Goal: Task Accomplishment & Management: Manage account settings

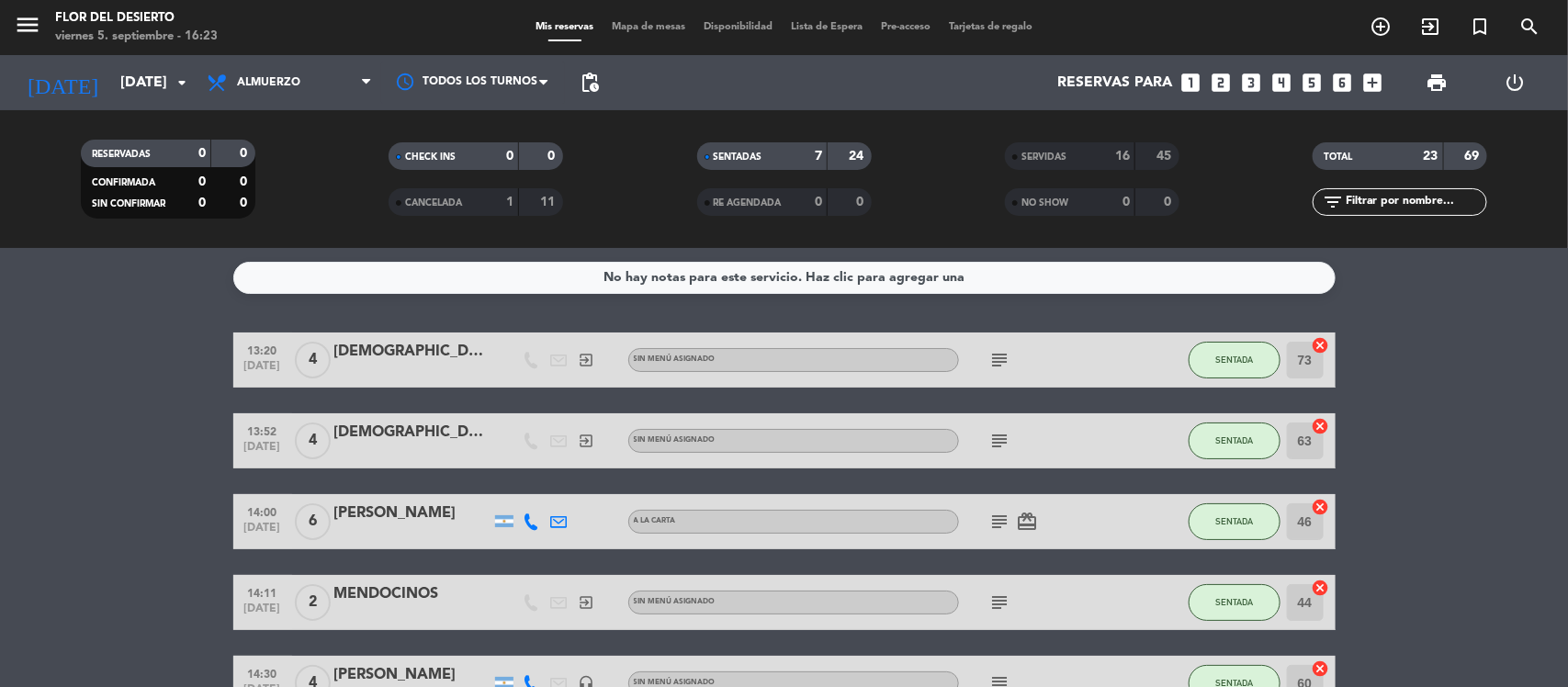
click at [655, 34] on div "Mis reservas Mapa de mesas Disponibilidad Lista de Espera Pre-acceso Tarjetas d…" at bounding box center [784, 27] width 515 height 17
click at [655, 27] on span "Mapa de mesas" at bounding box center [649, 26] width 92 height 10
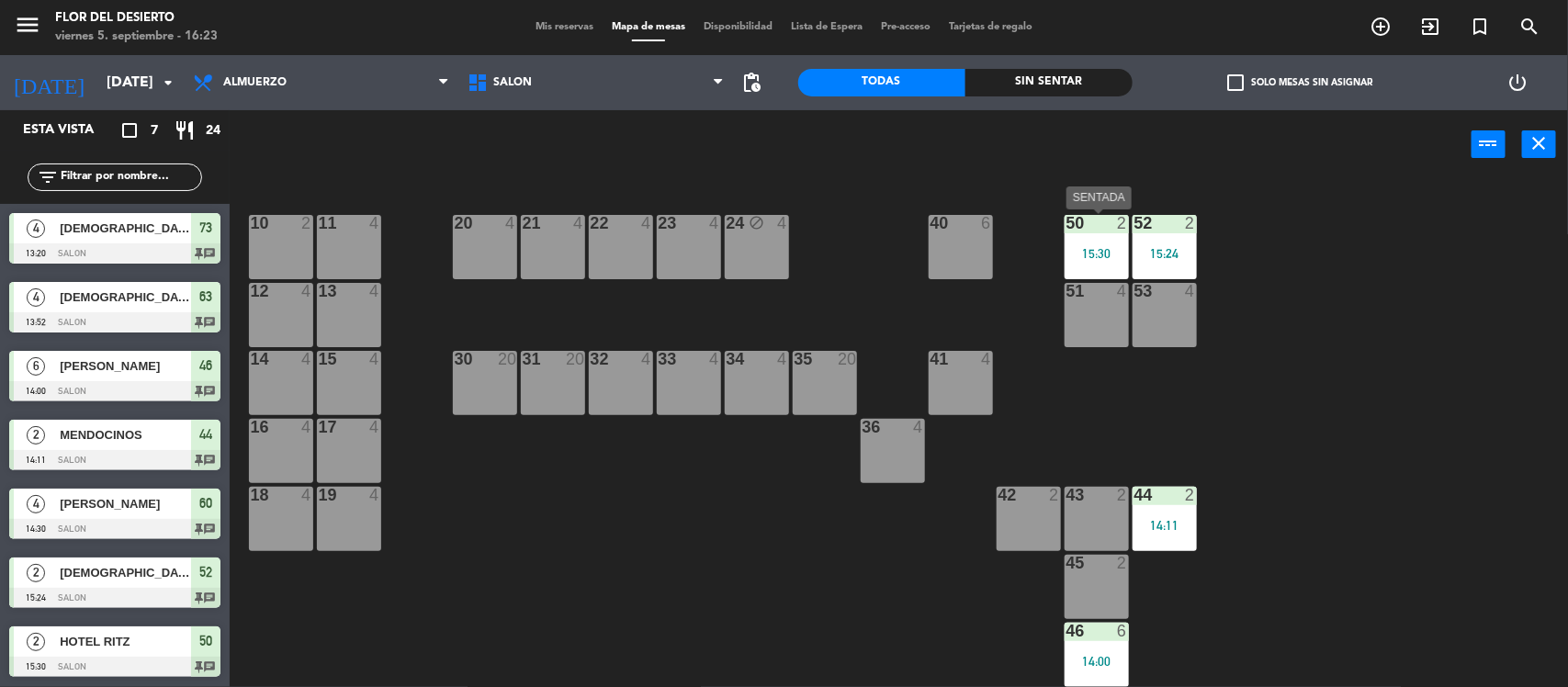
click at [1101, 257] on div "15:30" at bounding box center [1098, 253] width 65 height 13
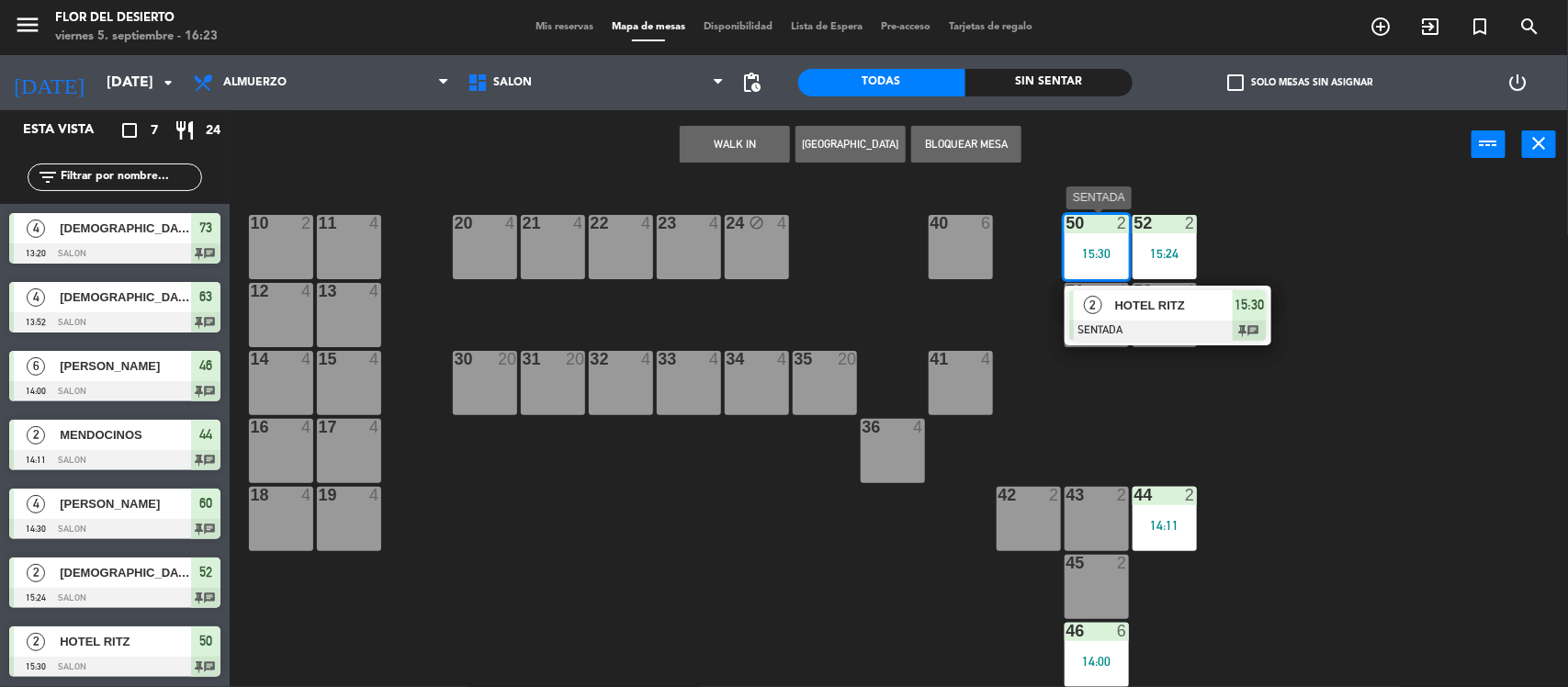
click at [1156, 305] on span "HOTEL RITZ" at bounding box center [1174, 305] width 118 height 20
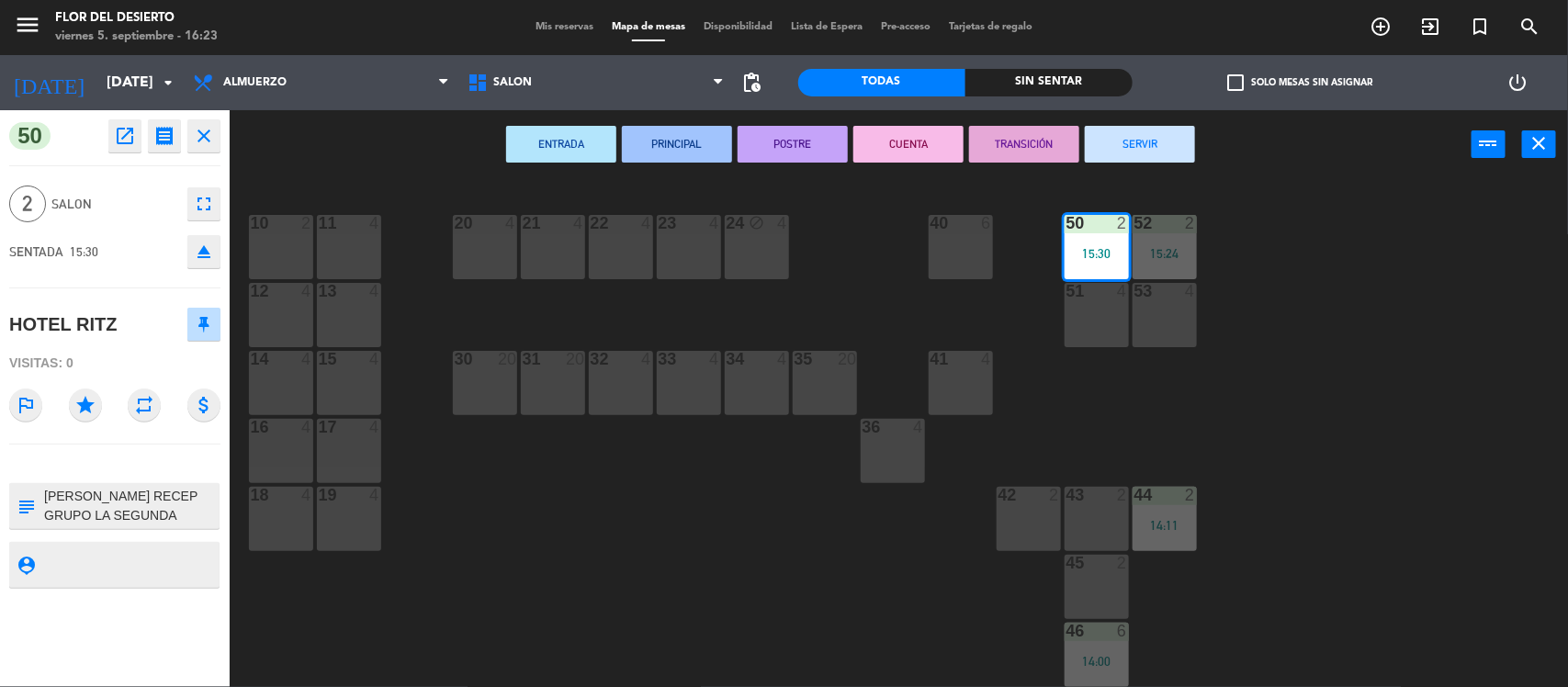
click at [1164, 143] on button "SERVIR" at bounding box center [1140, 143] width 110 height 36
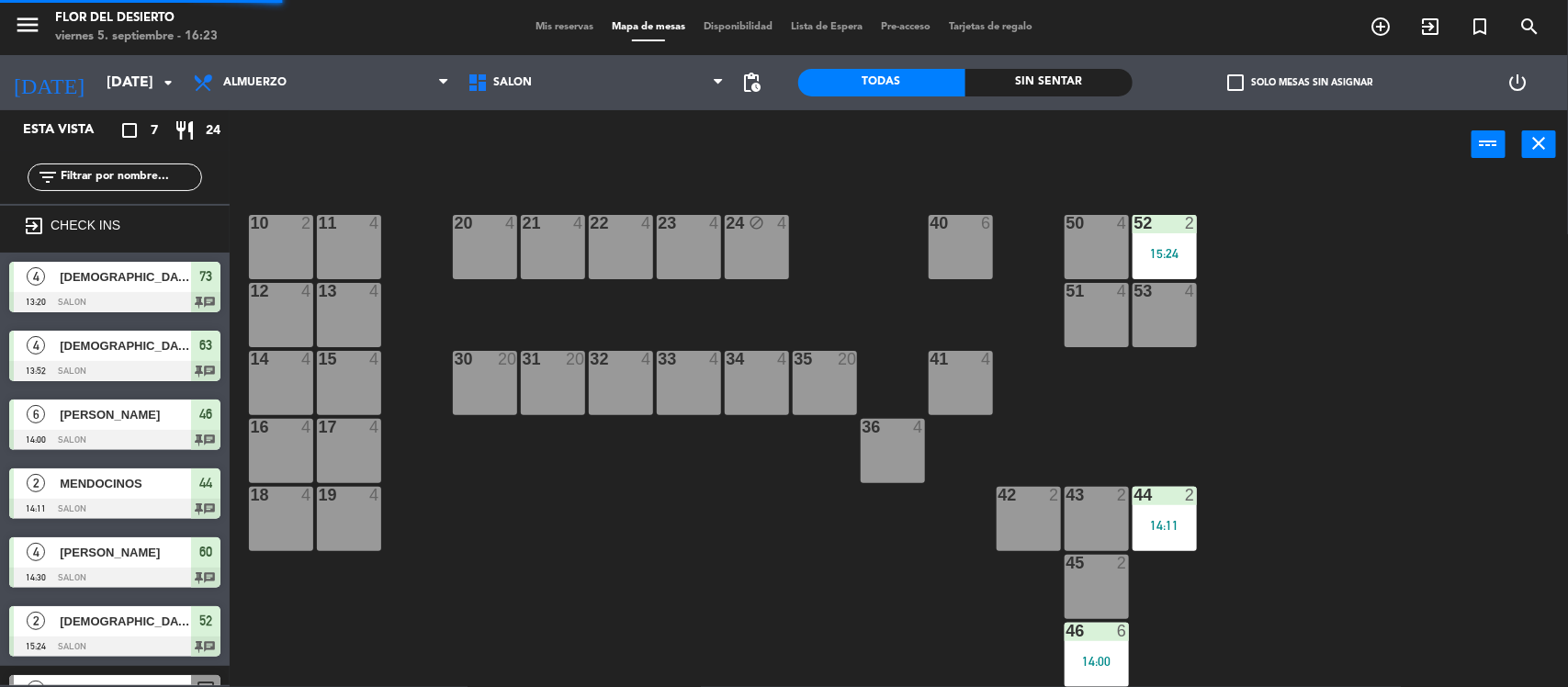
scroll to position [48, 0]
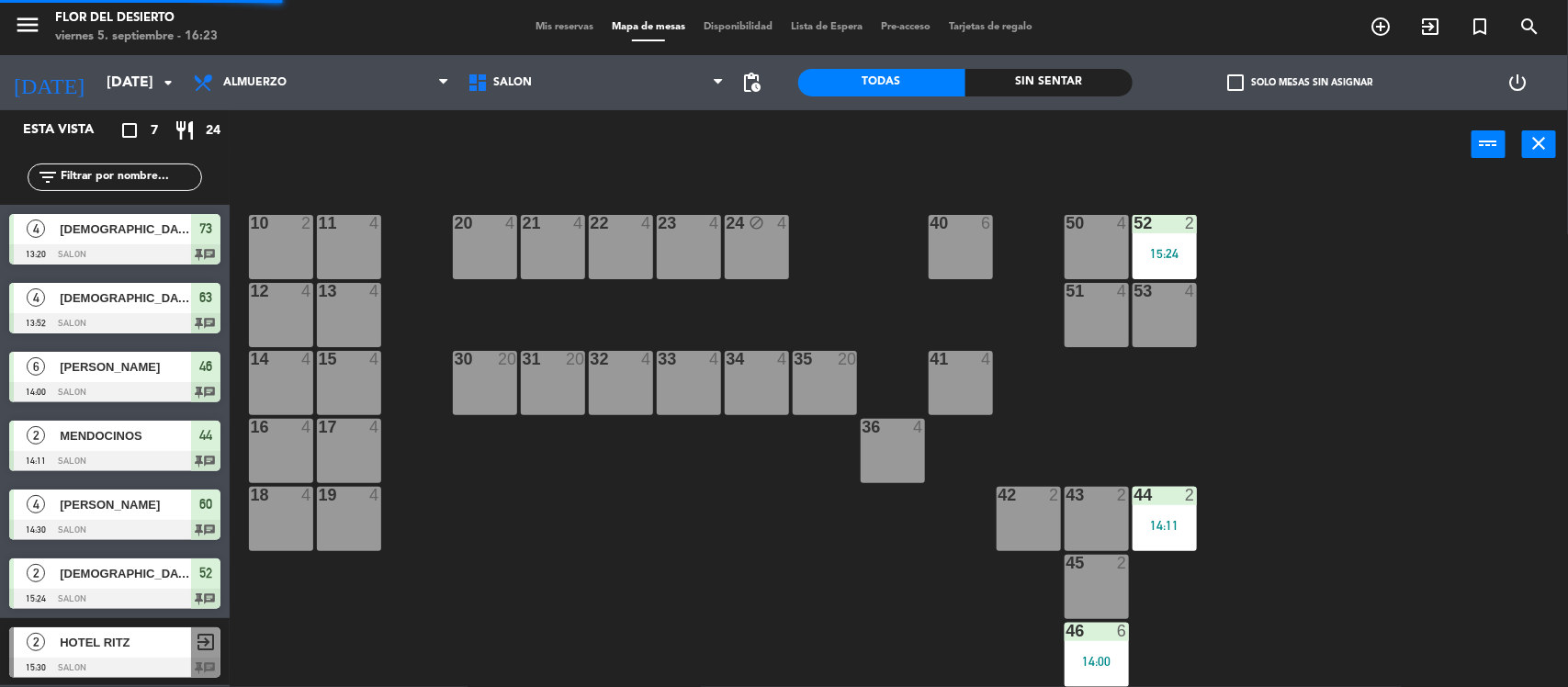
click at [1169, 237] on div "52 2 15:24" at bounding box center [1165, 247] width 65 height 65
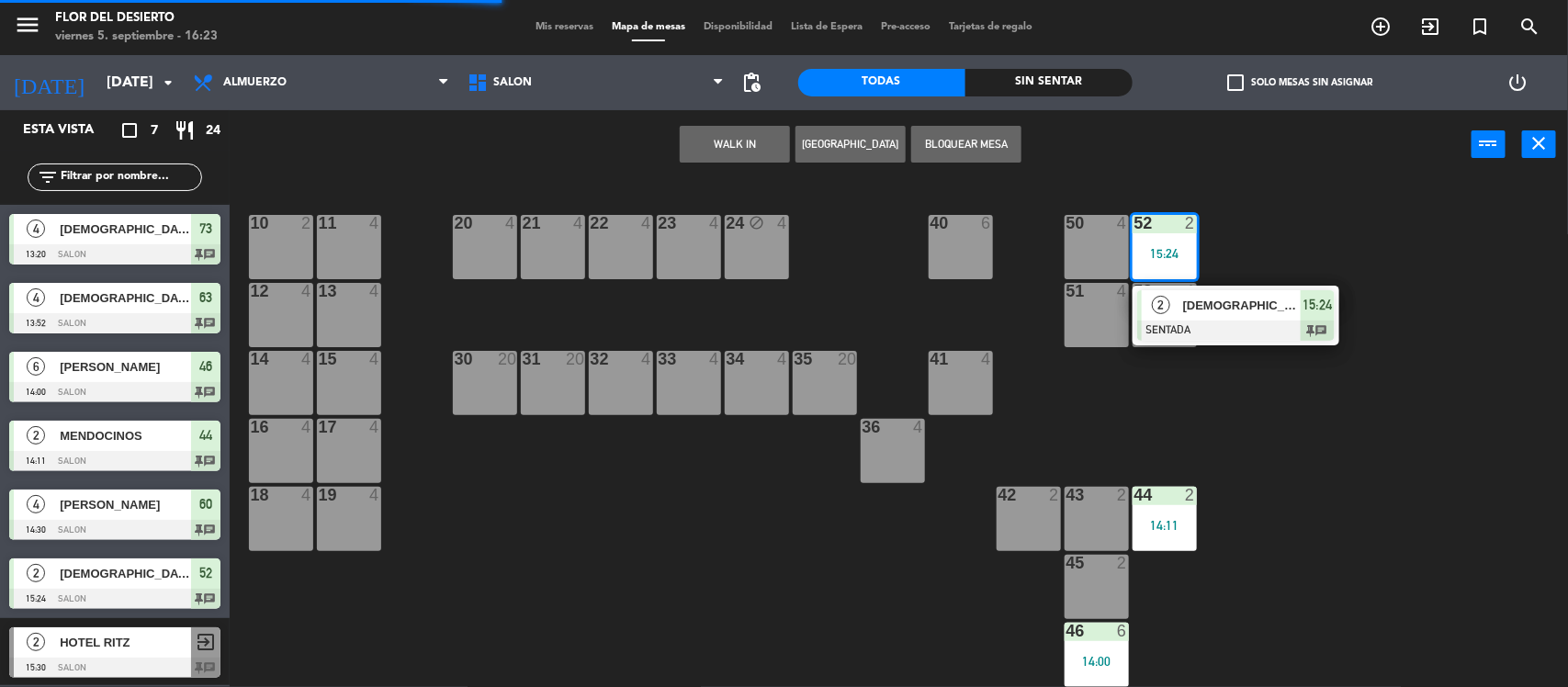
click at [1205, 322] on div at bounding box center [1236, 331] width 197 height 21
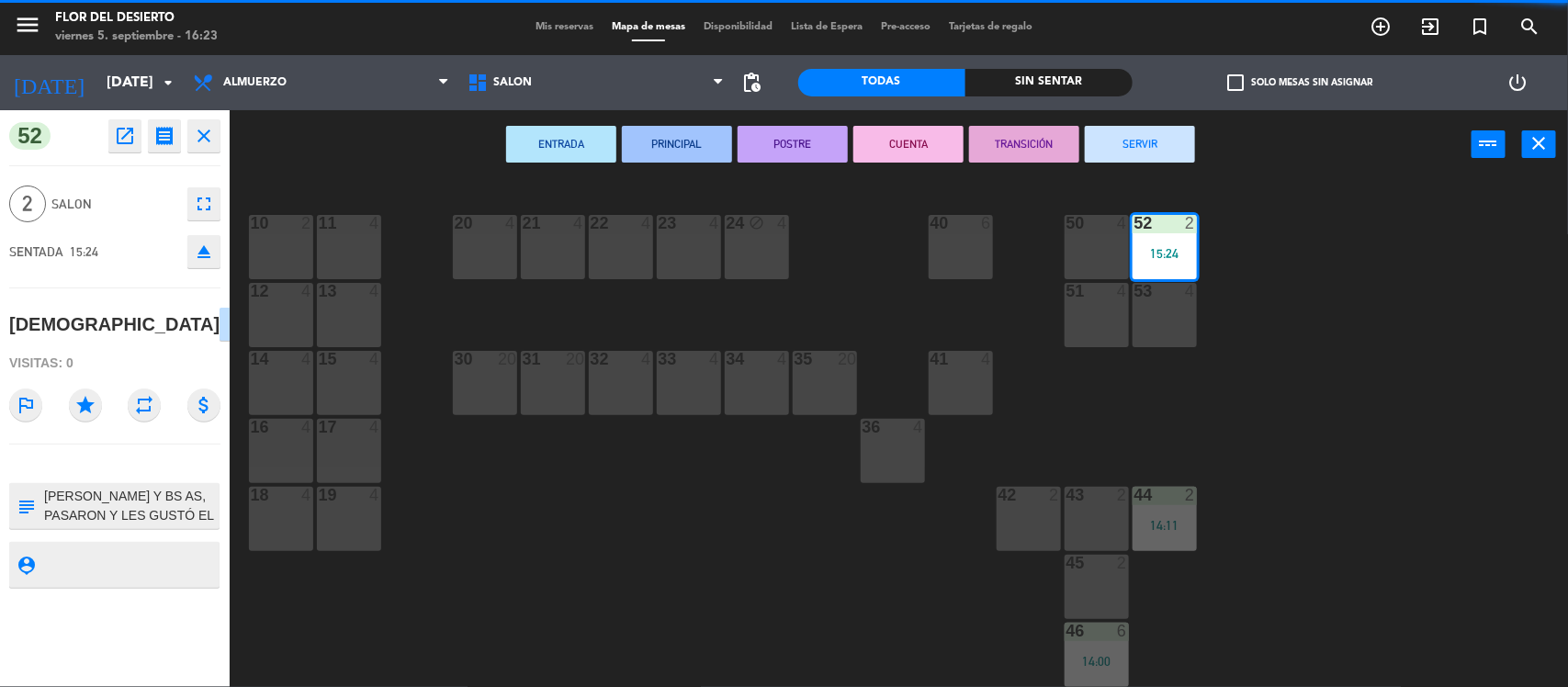
click at [1167, 113] on div "ENTRADA PRINCIPAL POSTRE CUENTA TRANSICIÓN SERVIR power_input close" at bounding box center [850, 144] width 1242 height 70
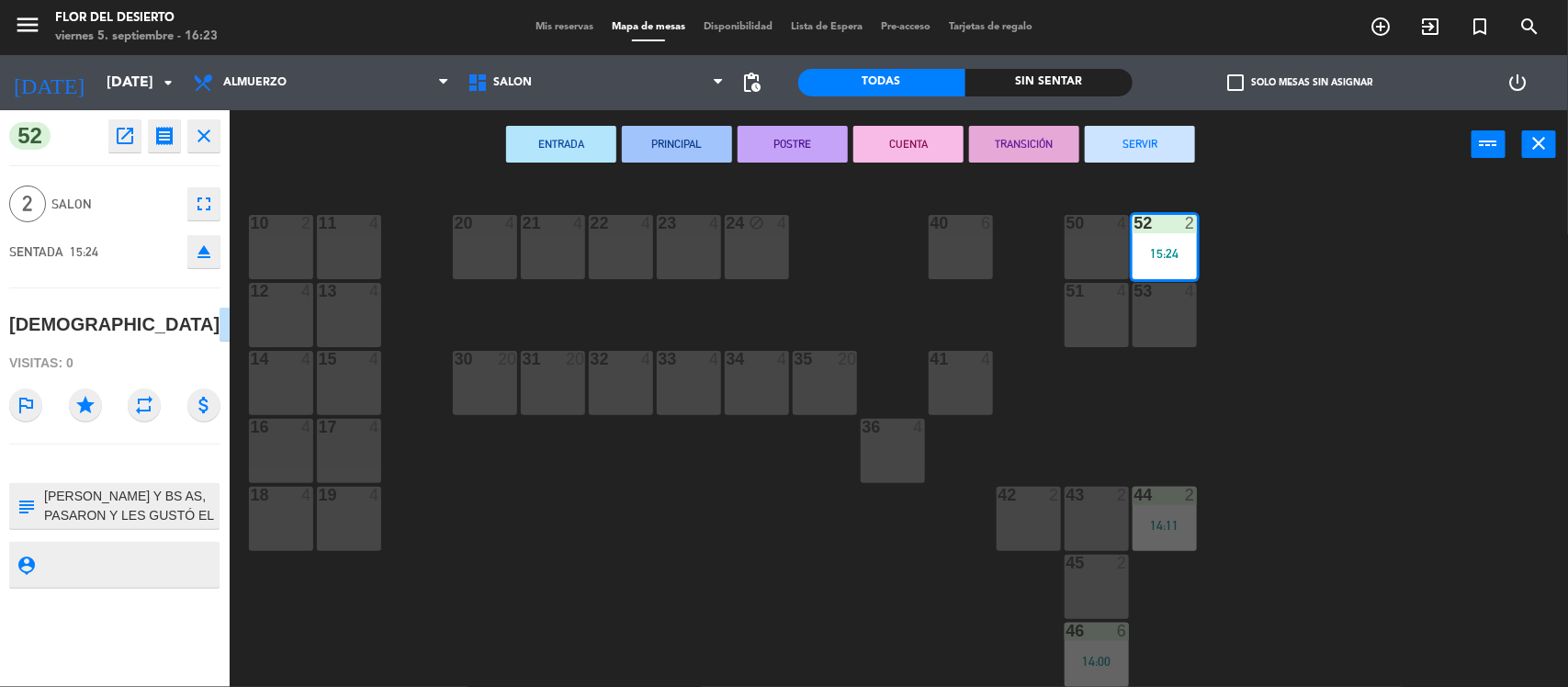
click at [1149, 158] on button "SERVIR" at bounding box center [1140, 143] width 110 height 36
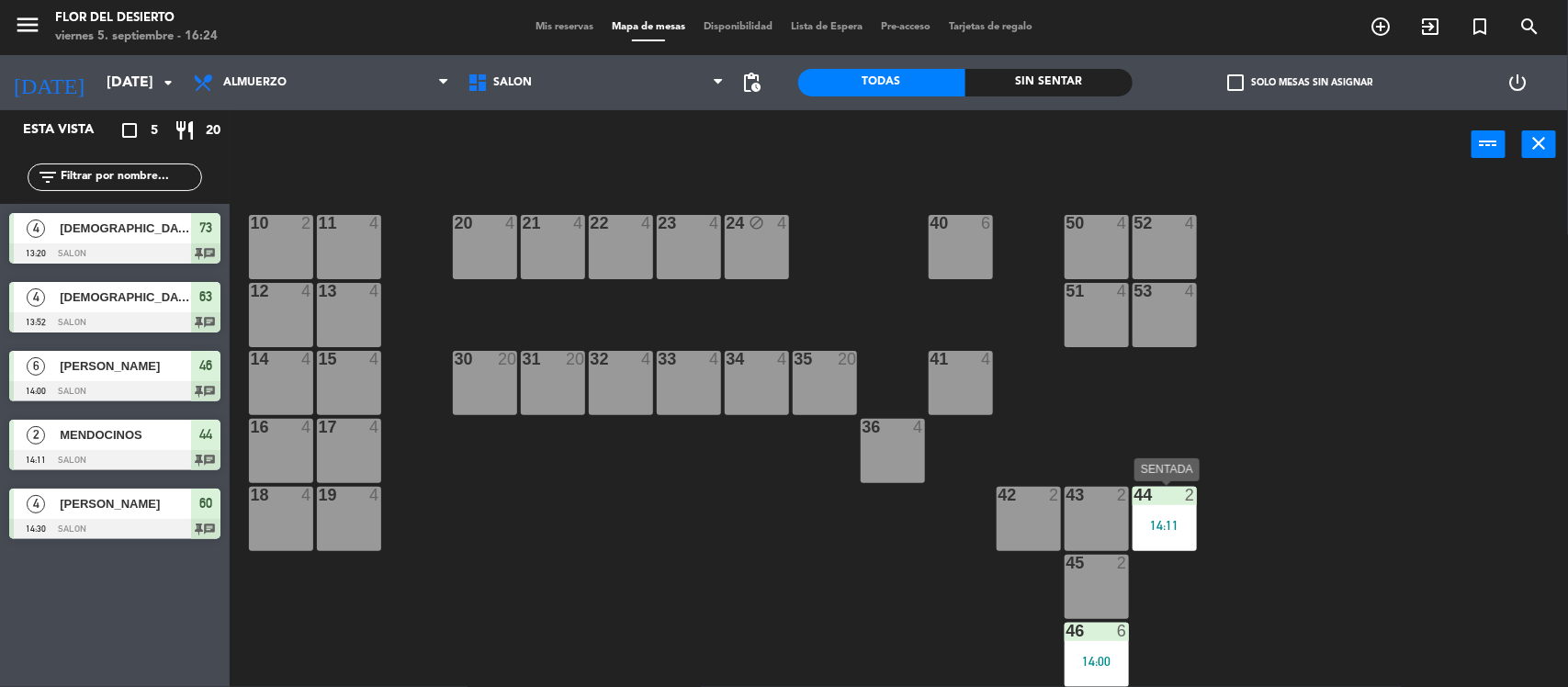
click at [1164, 522] on div "14:11" at bounding box center [1165, 525] width 65 height 13
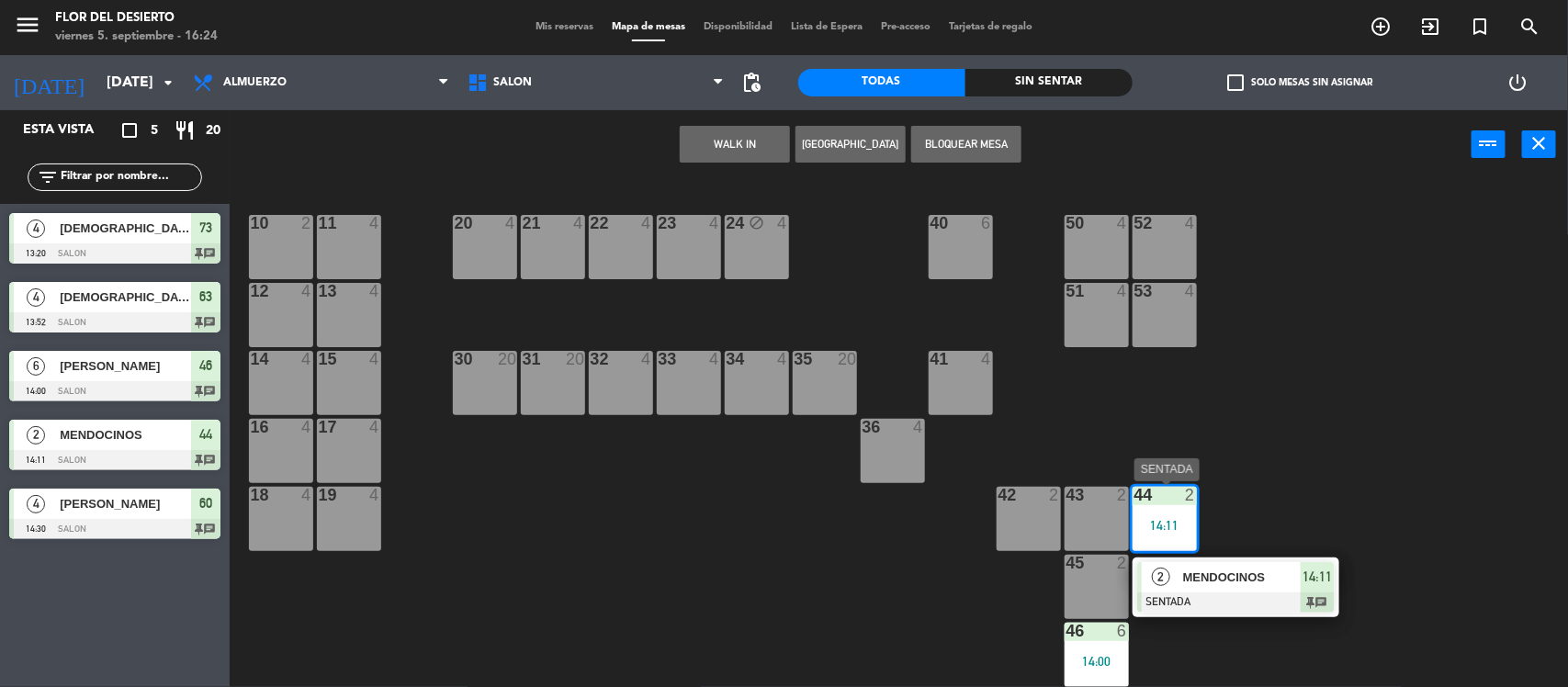
click at [1207, 594] on div at bounding box center [1236, 603] width 197 height 21
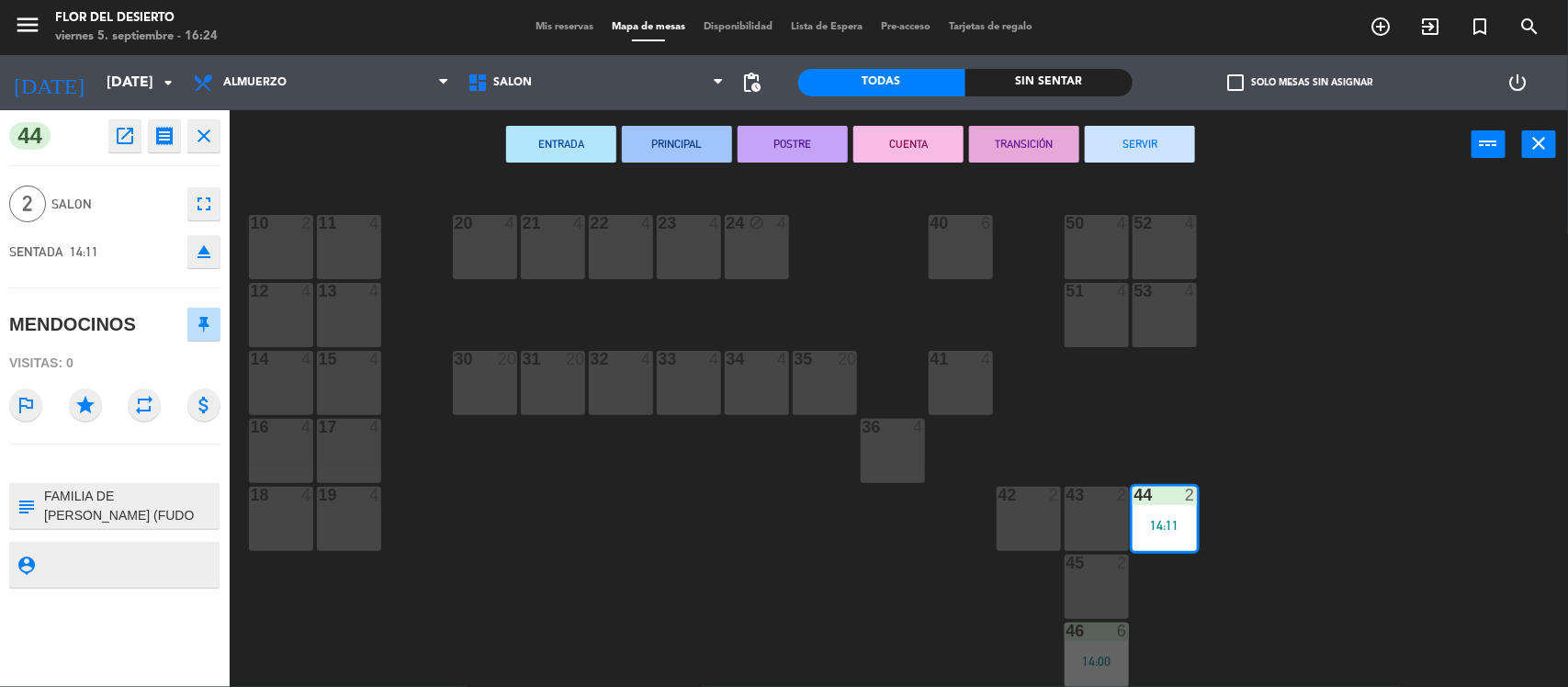
click at [1162, 157] on button "SERVIR" at bounding box center [1140, 143] width 110 height 36
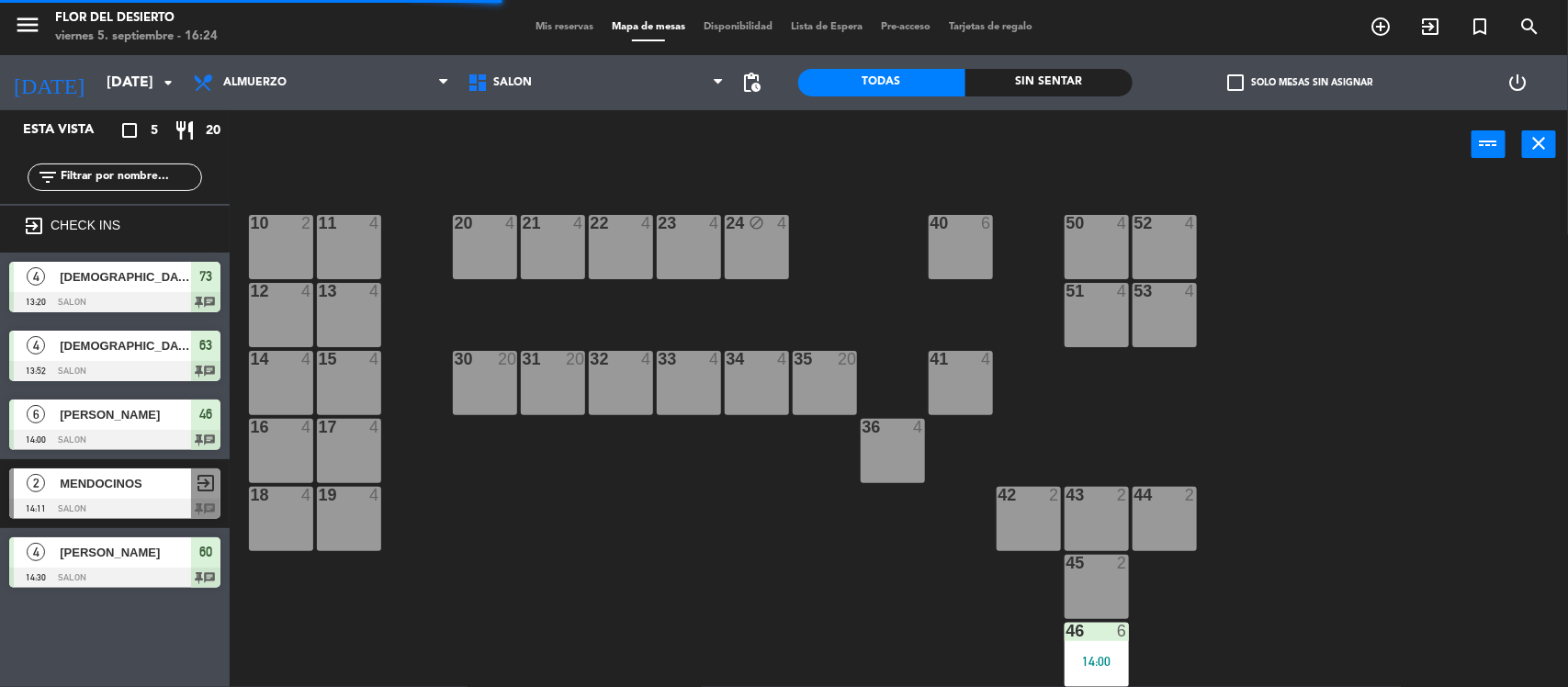
click at [1095, 667] on div "46 6 14:00" at bounding box center [1098, 655] width 65 height 65
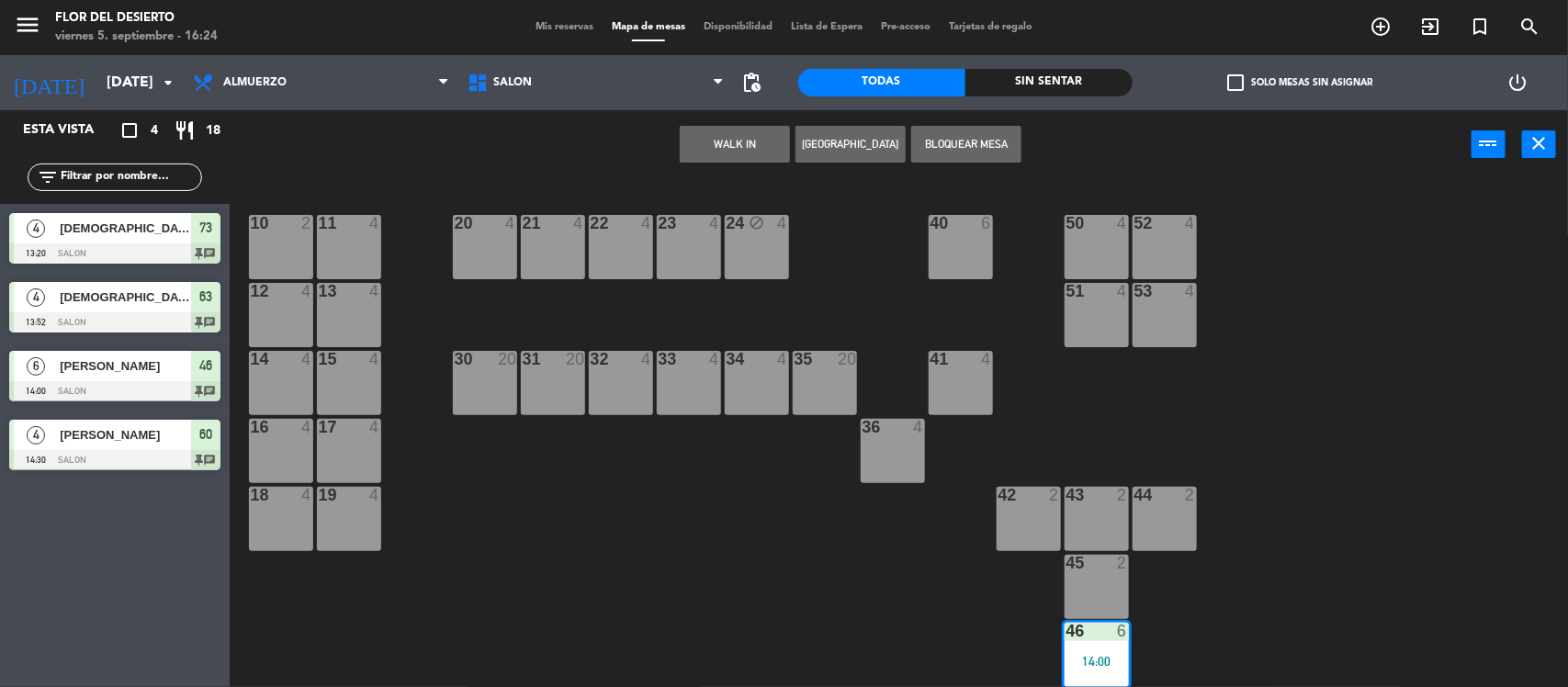
scroll to position [230, 0]
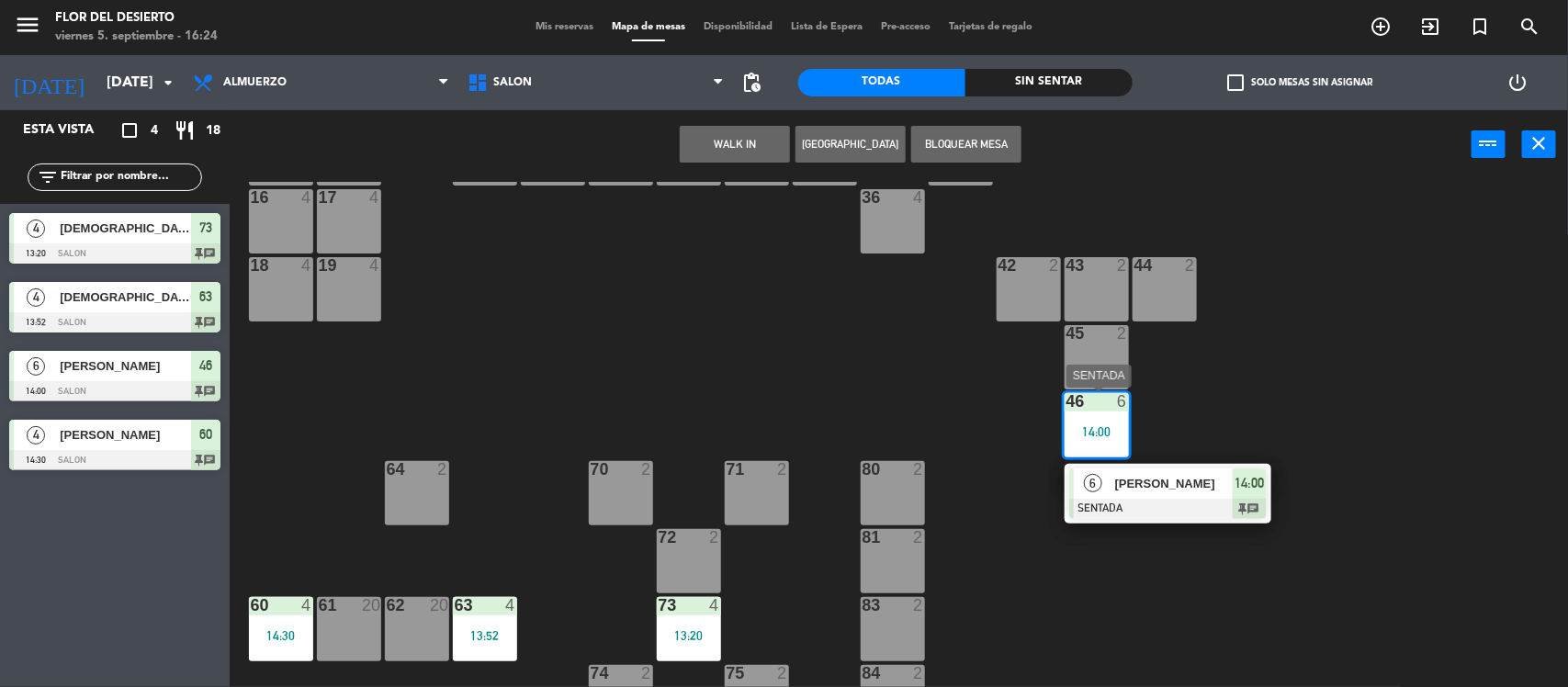
click at [1190, 488] on span "[PERSON_NAME]" at bounding box center [1174, 484] width 118 height 20
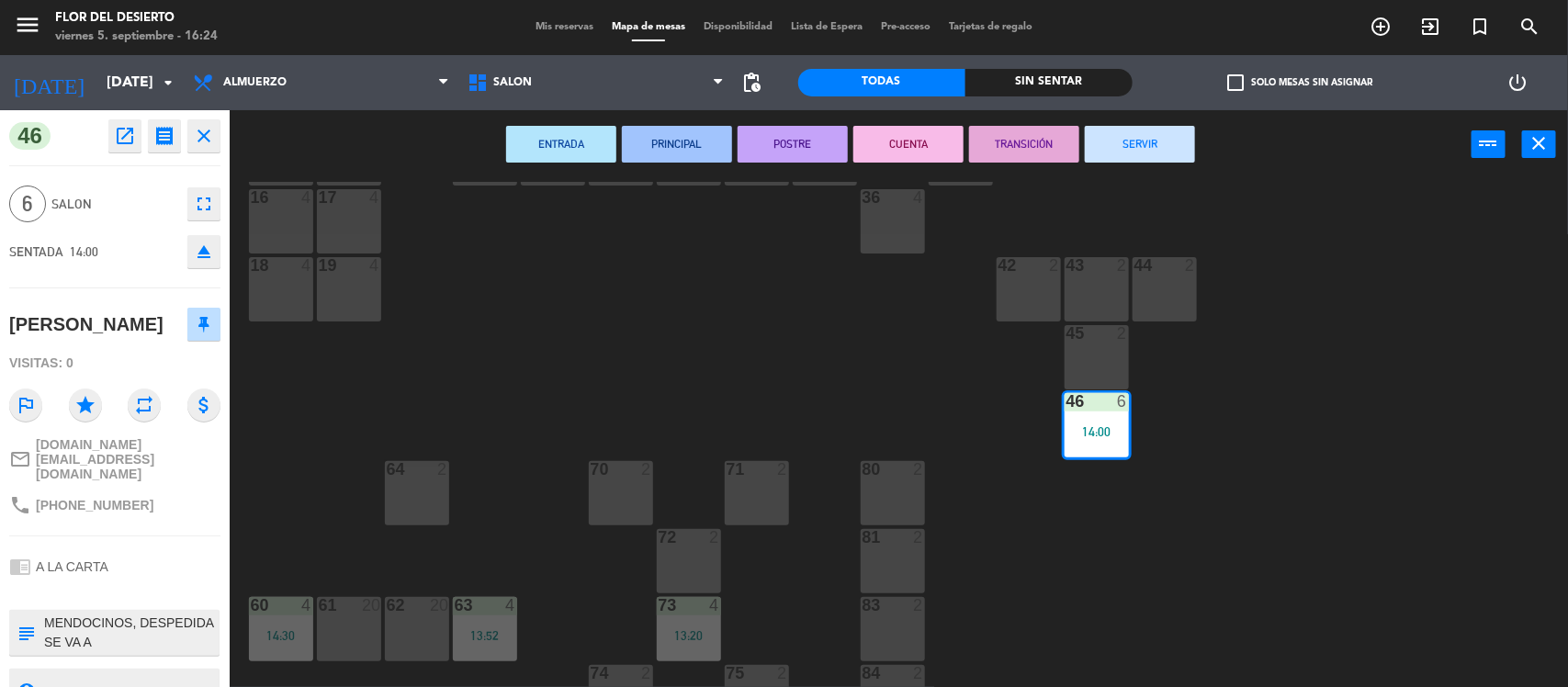
click at [1077, 144] on button "TRANSICIÓN" at bounding box center [1024, 143] width 110 height 36
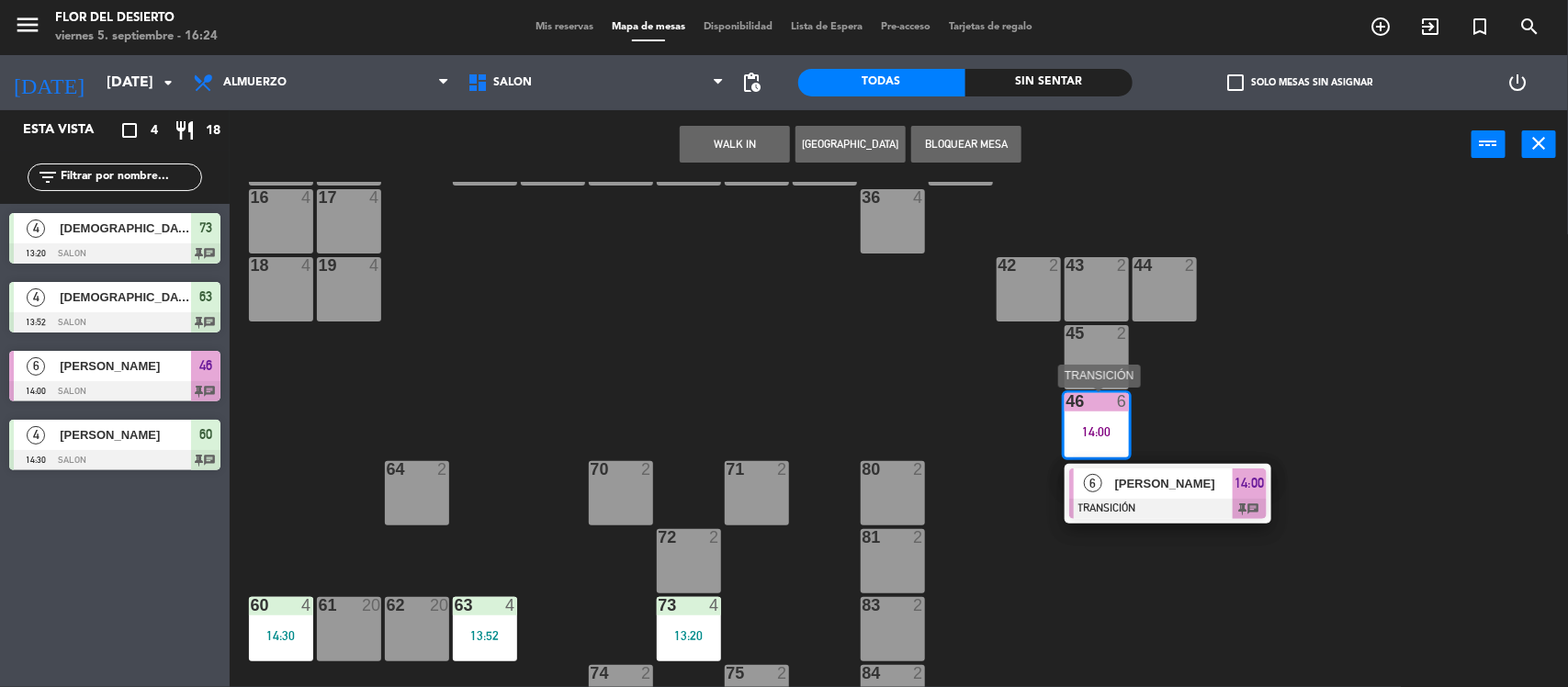
click at [1156, 508] on div at bounding box center [1167, 508] width 197 height 21
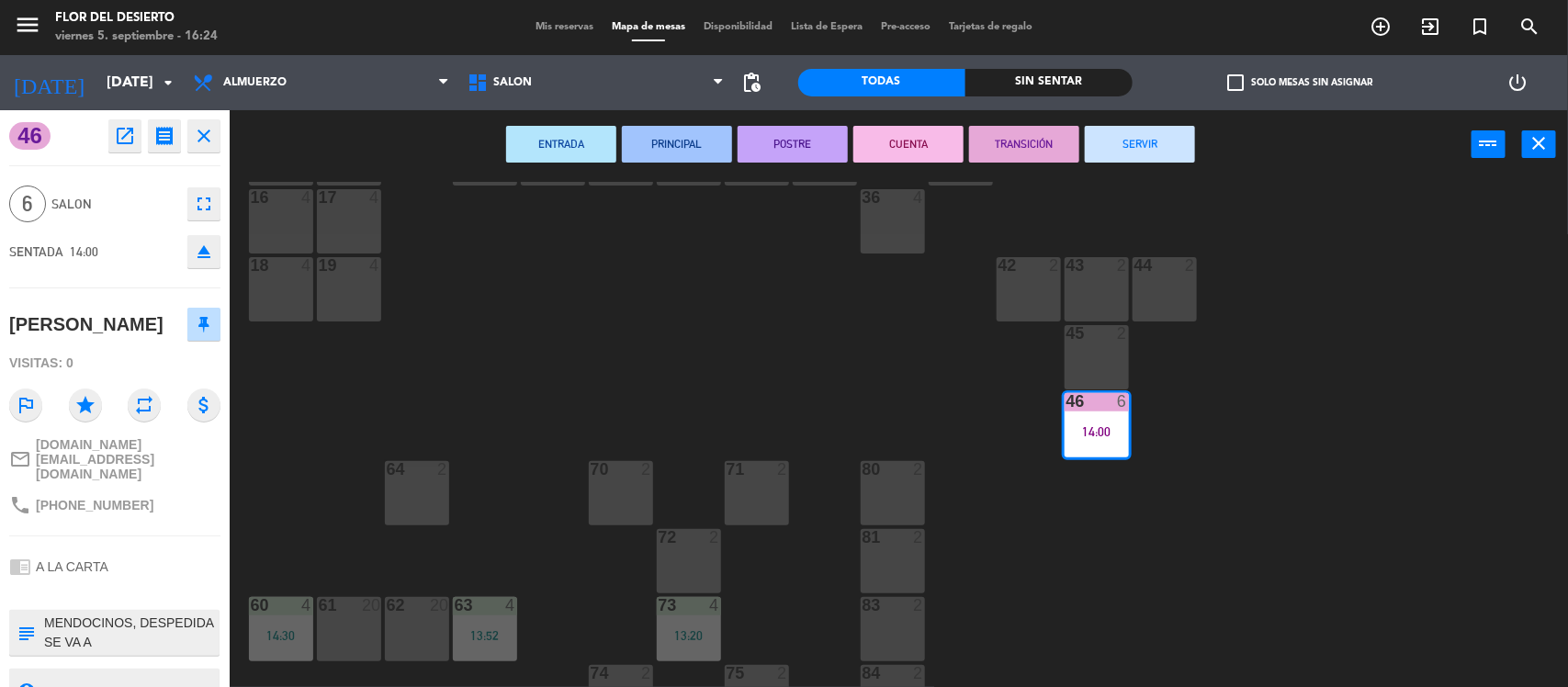
click at [1041, 142] on button "TRANSICIÓN" at bounding box center [1024, 143] width 110 height 36
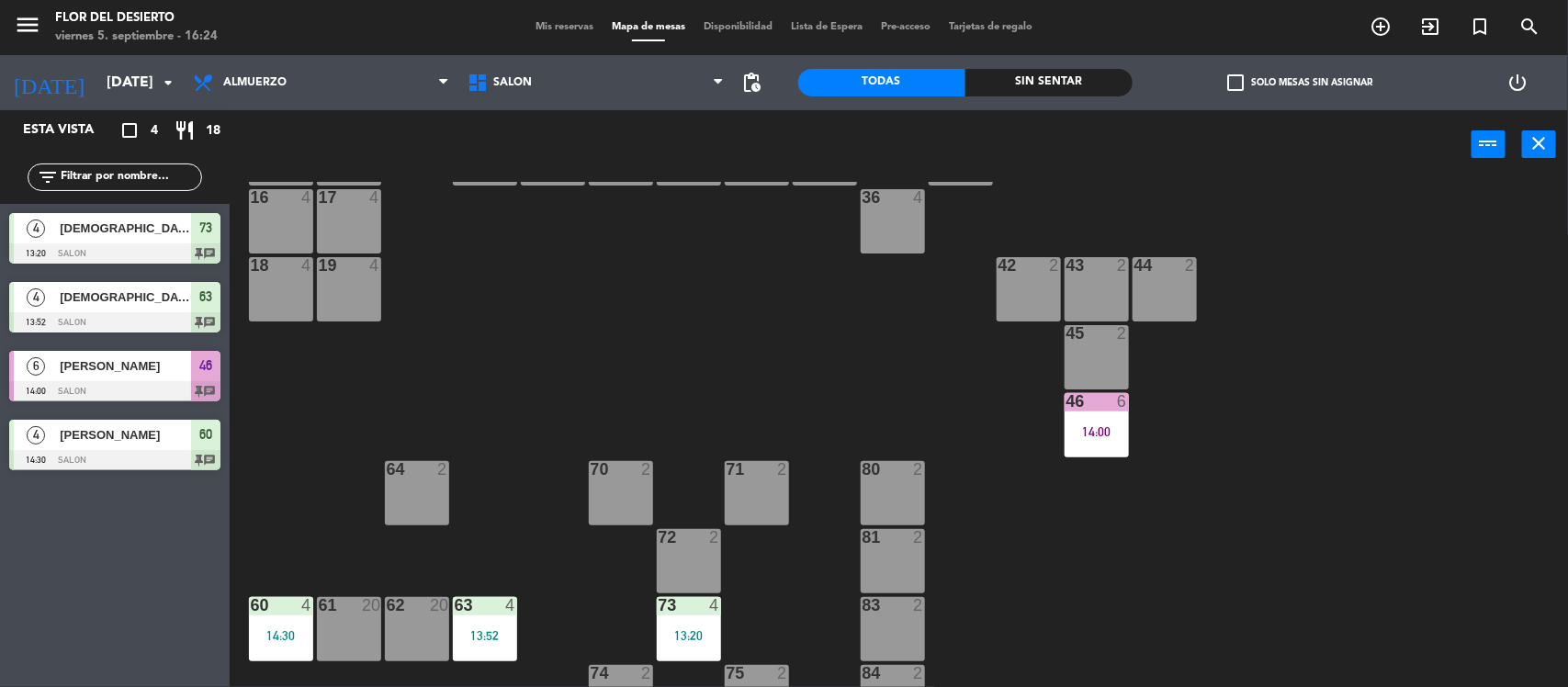
click at [1066, 442] on div "46 6 14:00" at bounding box center [1098, 426] width 65 height 65
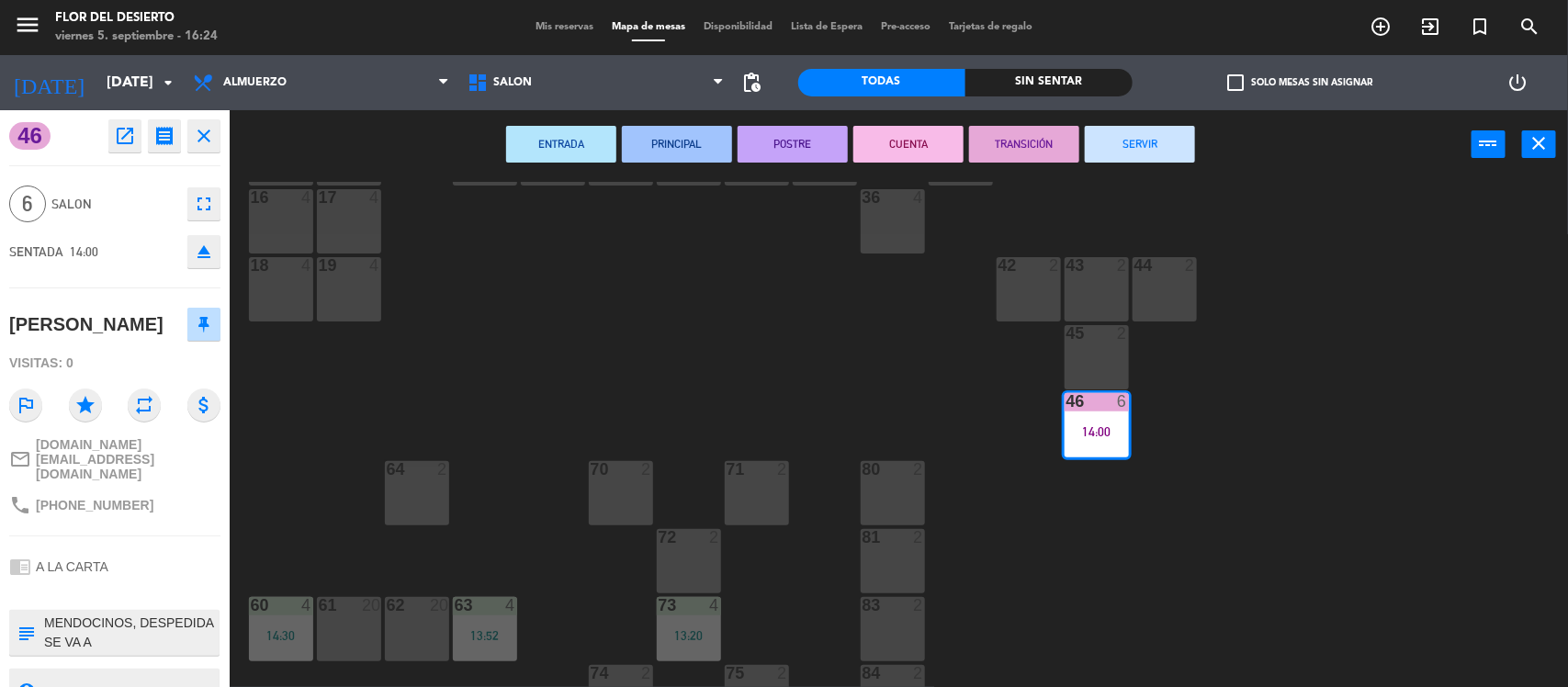
click at [1122, 142] on button "SERVIR" at bounding box center [1140, 143] width 110 height 36
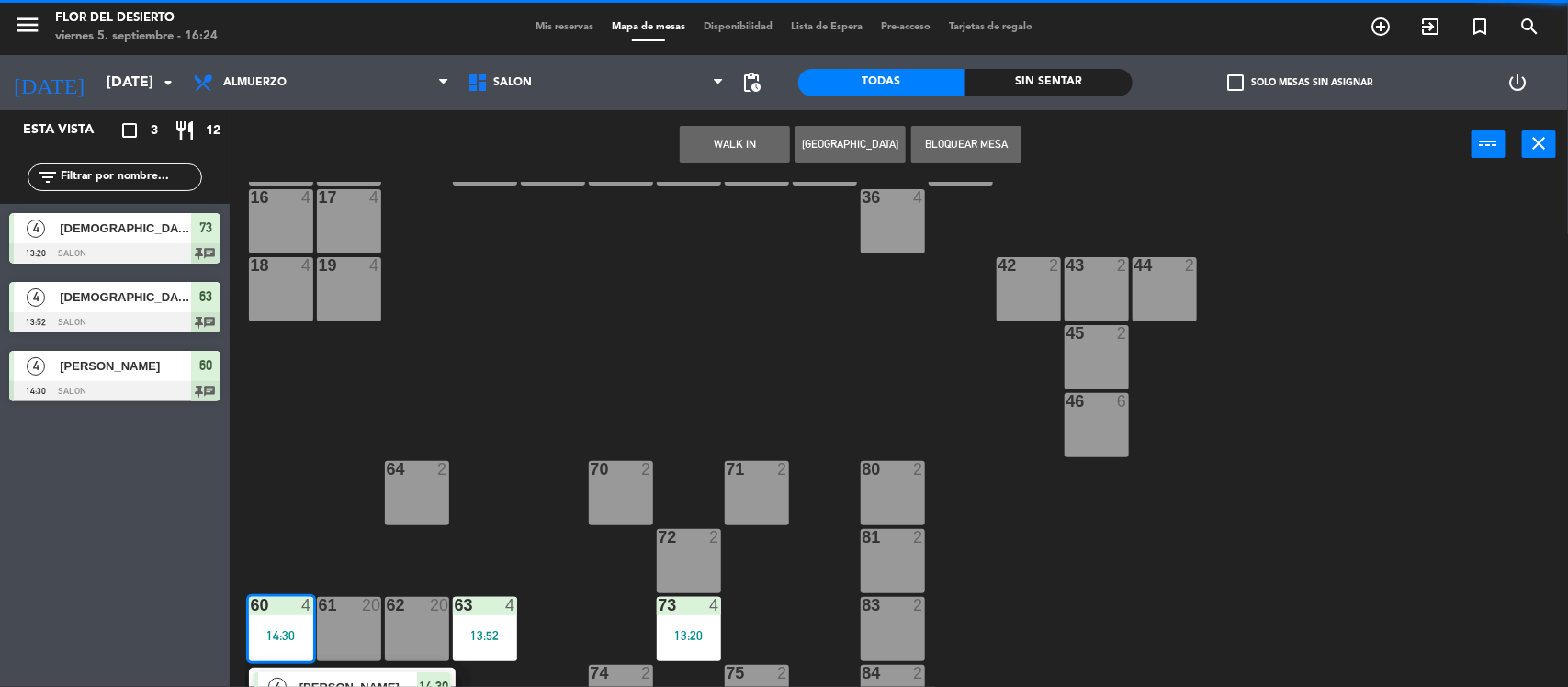
scroll to position [268, 0]
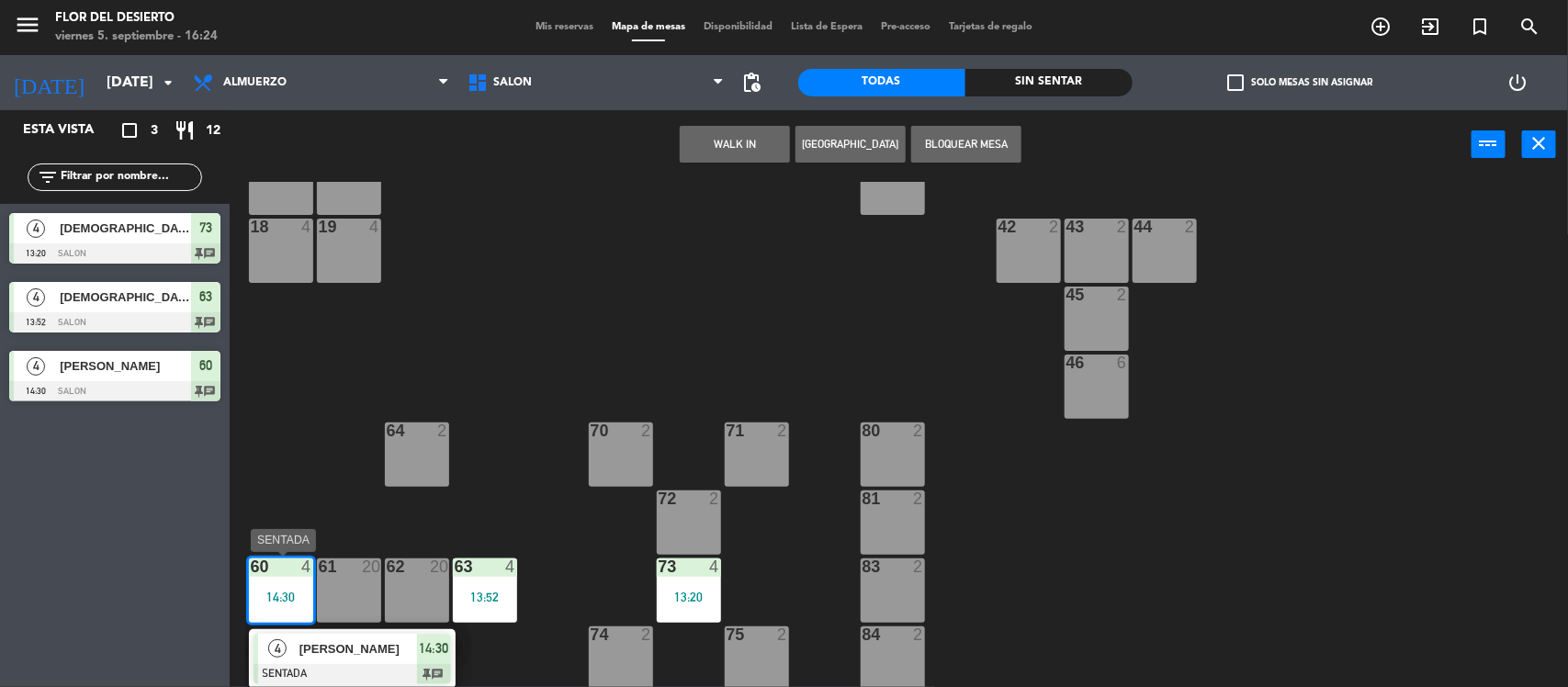
click at [313, 652] on span "[PERSON_NAME]" at bounding box center [358, 649] width 118 height 20
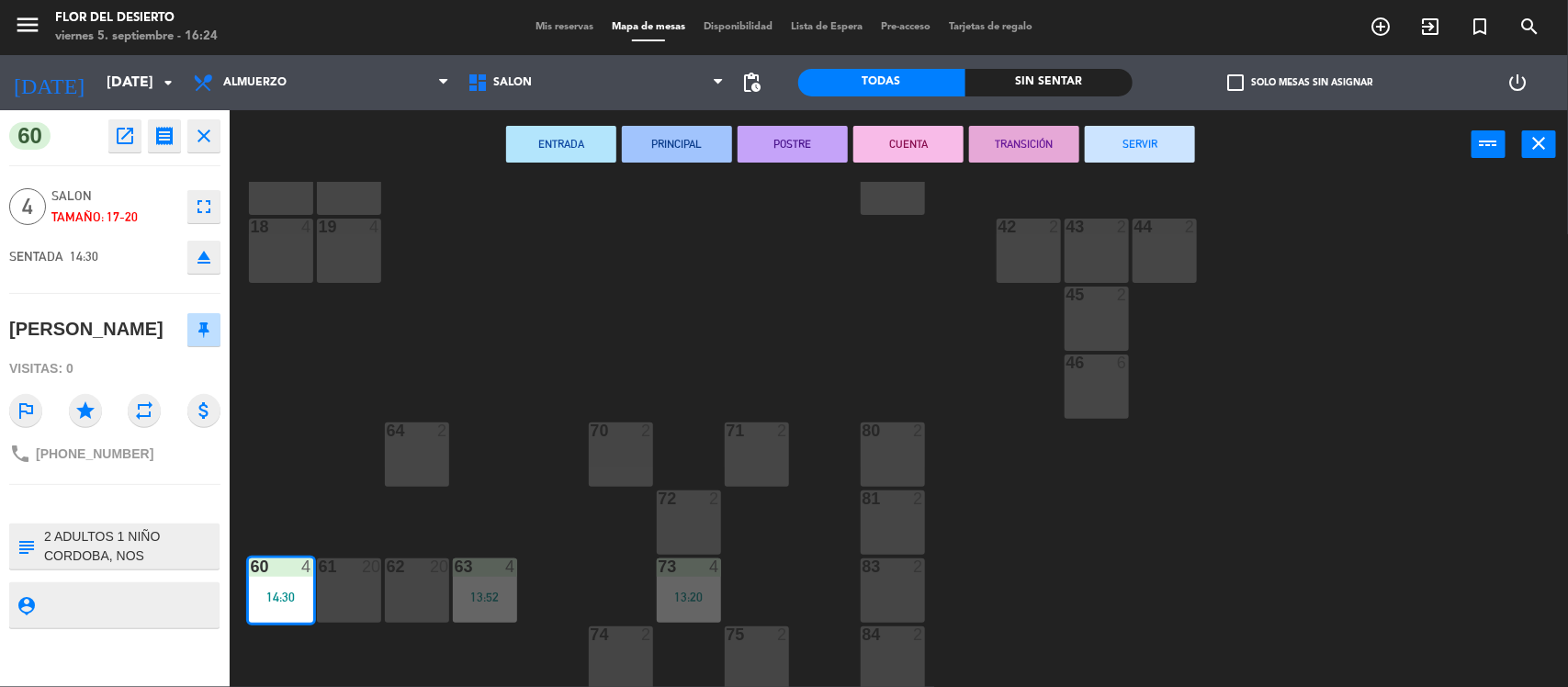
click at [1123, 144] on button "SERVIR" at bounding box center [1140, 143] width 110 height 36
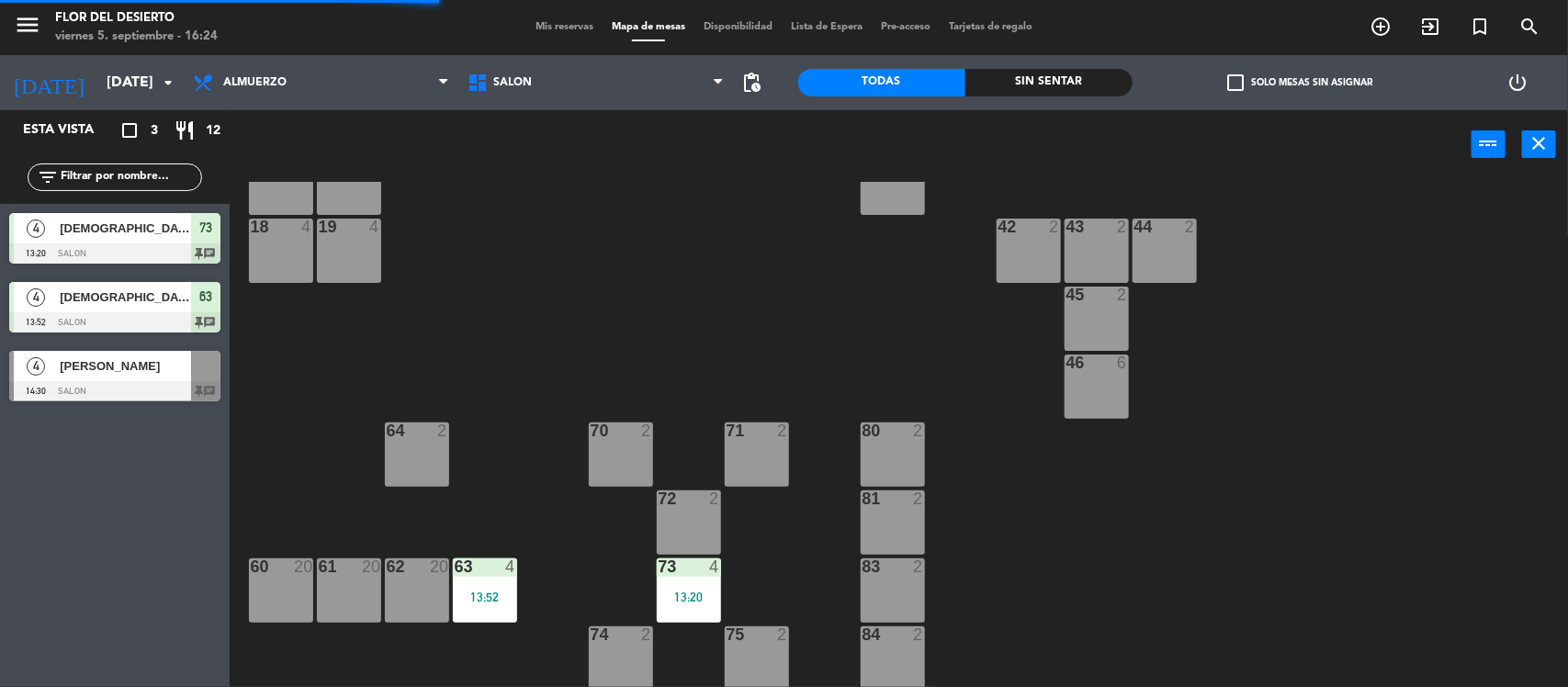
click at [464, 597] on div "13:52" at bounding box center [485, 597] width 65 height 13
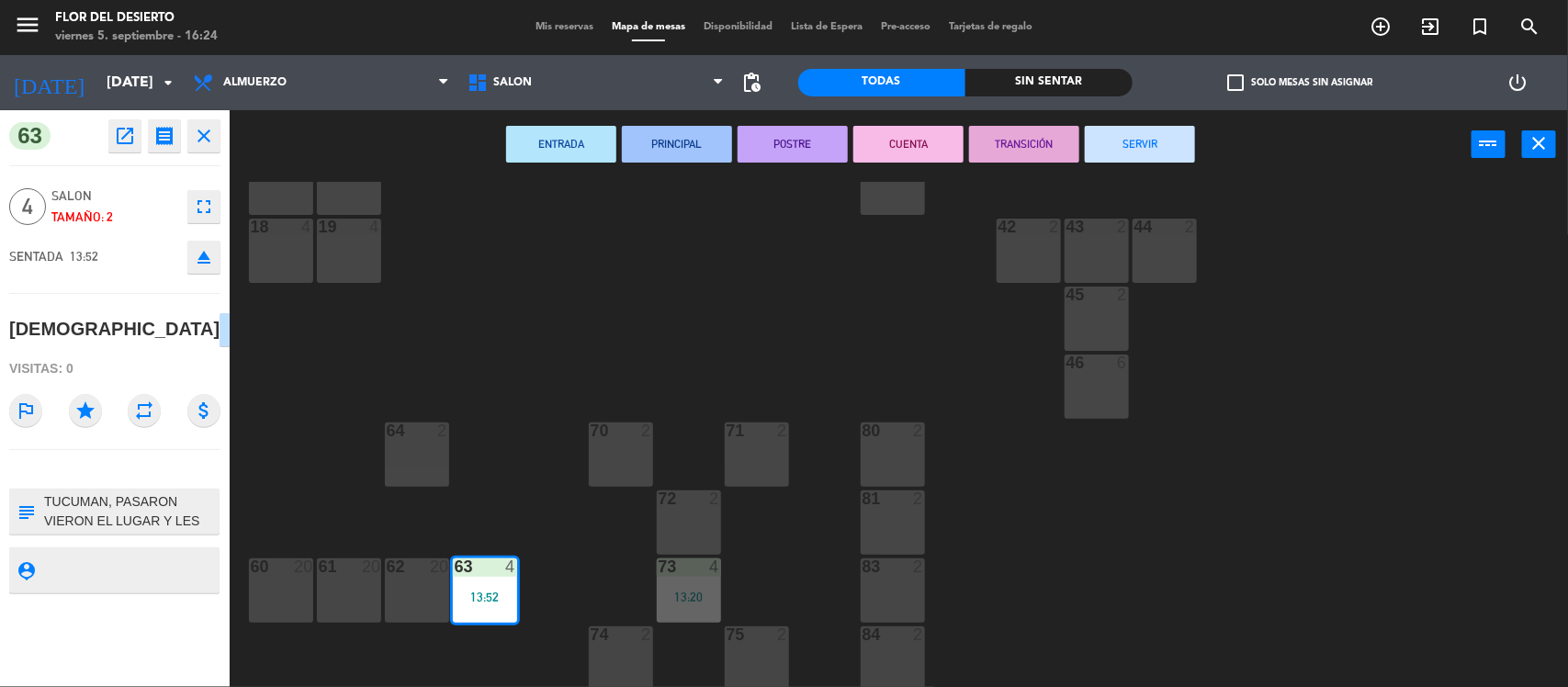
click at [1186, 154] on button "SERVIR" at bounding box center [1140, 143] width 110 height 36
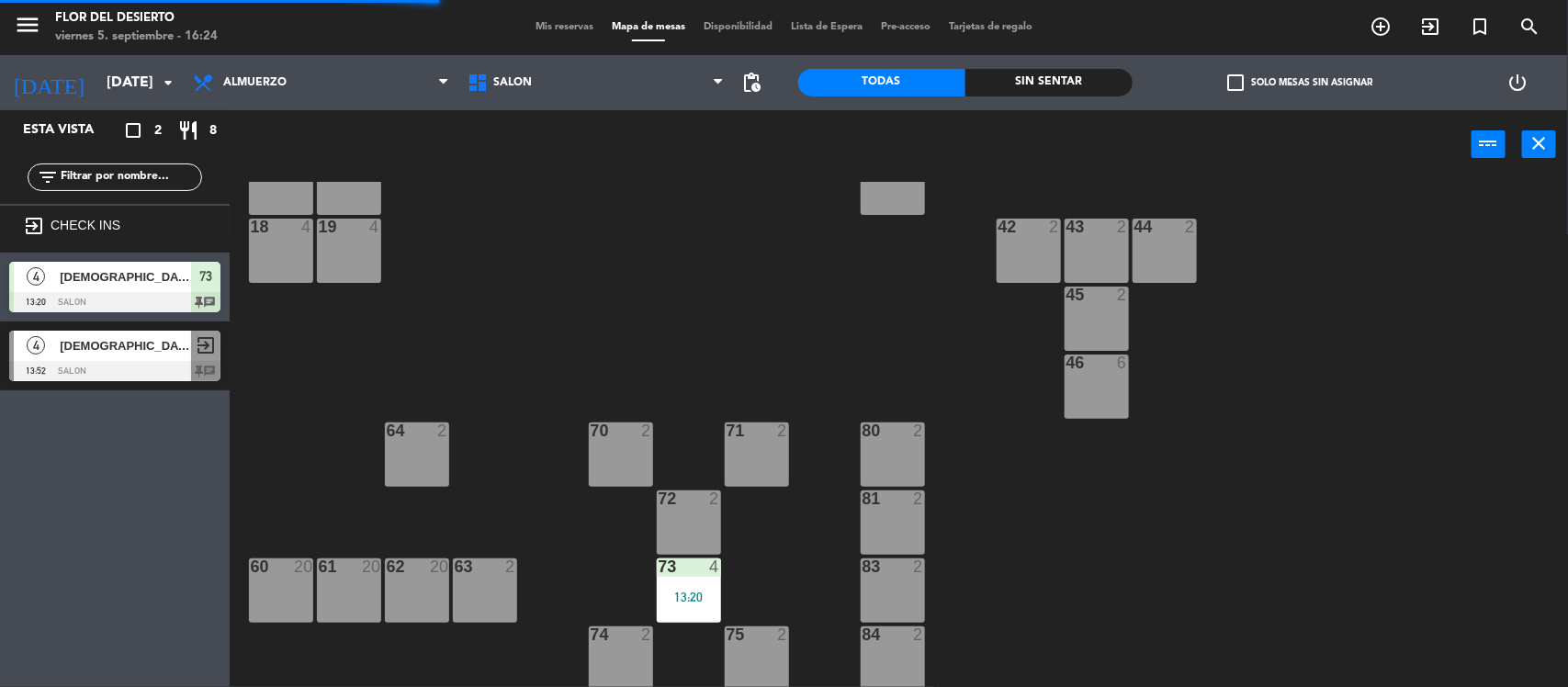
click at [677, 591] on div "13:20" at bounding box center [689, 597] width 65 height 13
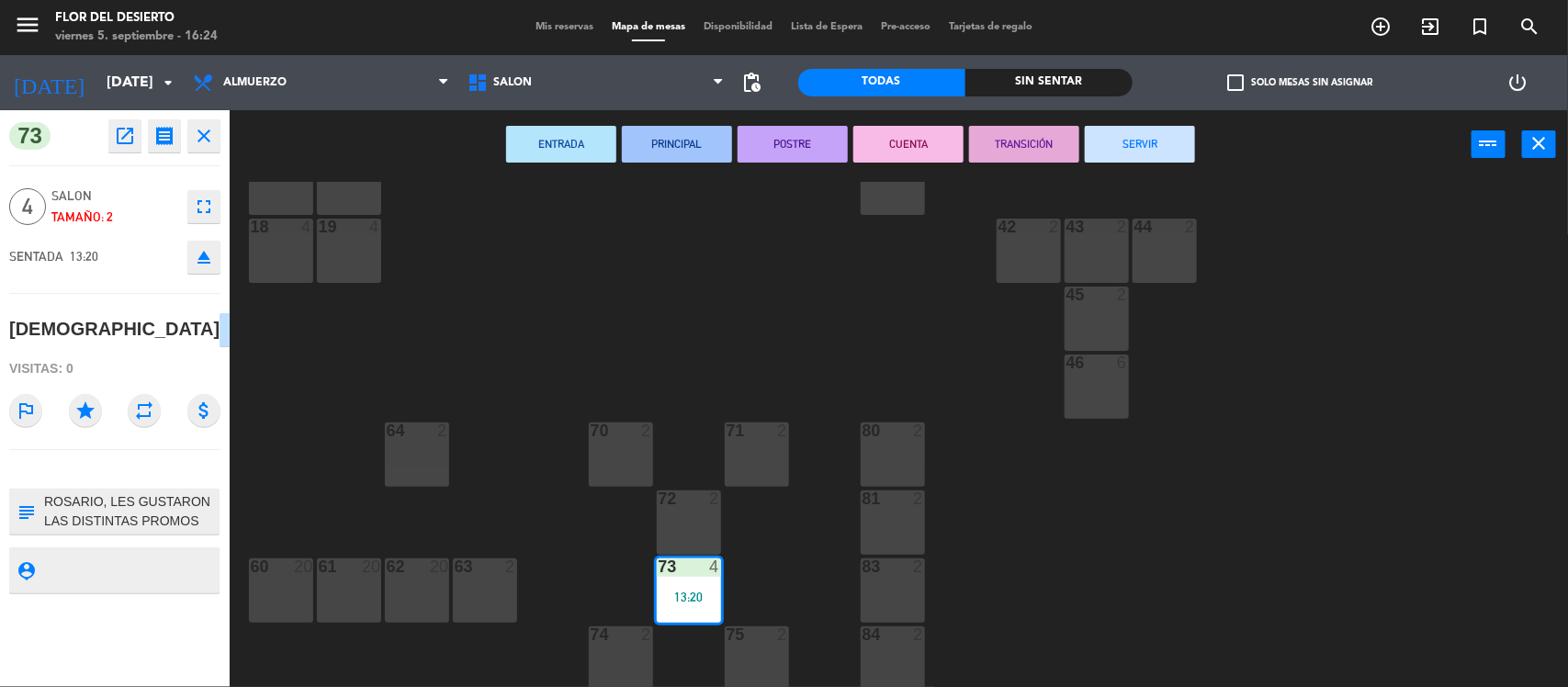
click at [1142, 164] on div "ENTRADA PRINCIPAL POSTRE CUENTA TRANSICIÓN SERVIR power_input close" at bounding box center [850, 144] width 1242 height 70
click at [1159, 143] on button "SERVIR" at bounding box center [1140, 143] width 110 height 36
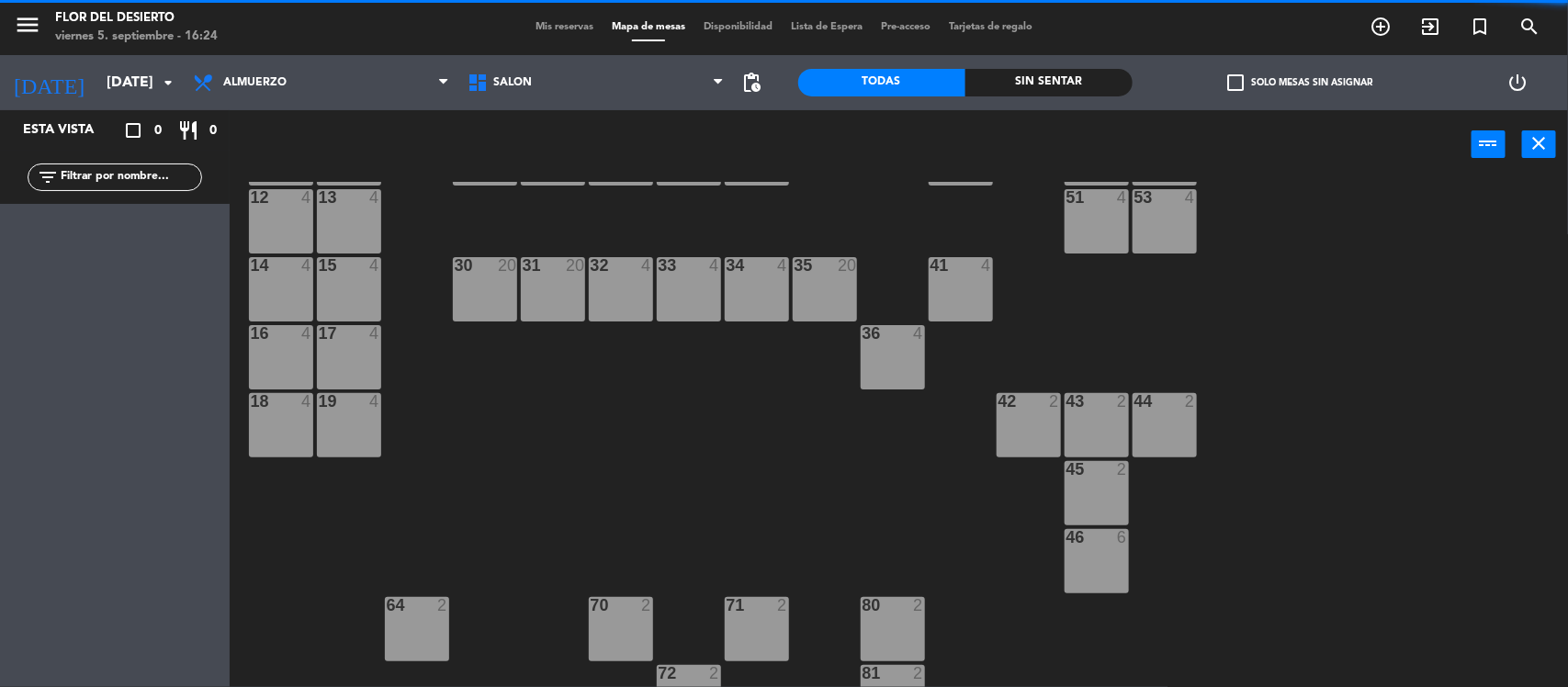
scroll to position [0, 0]
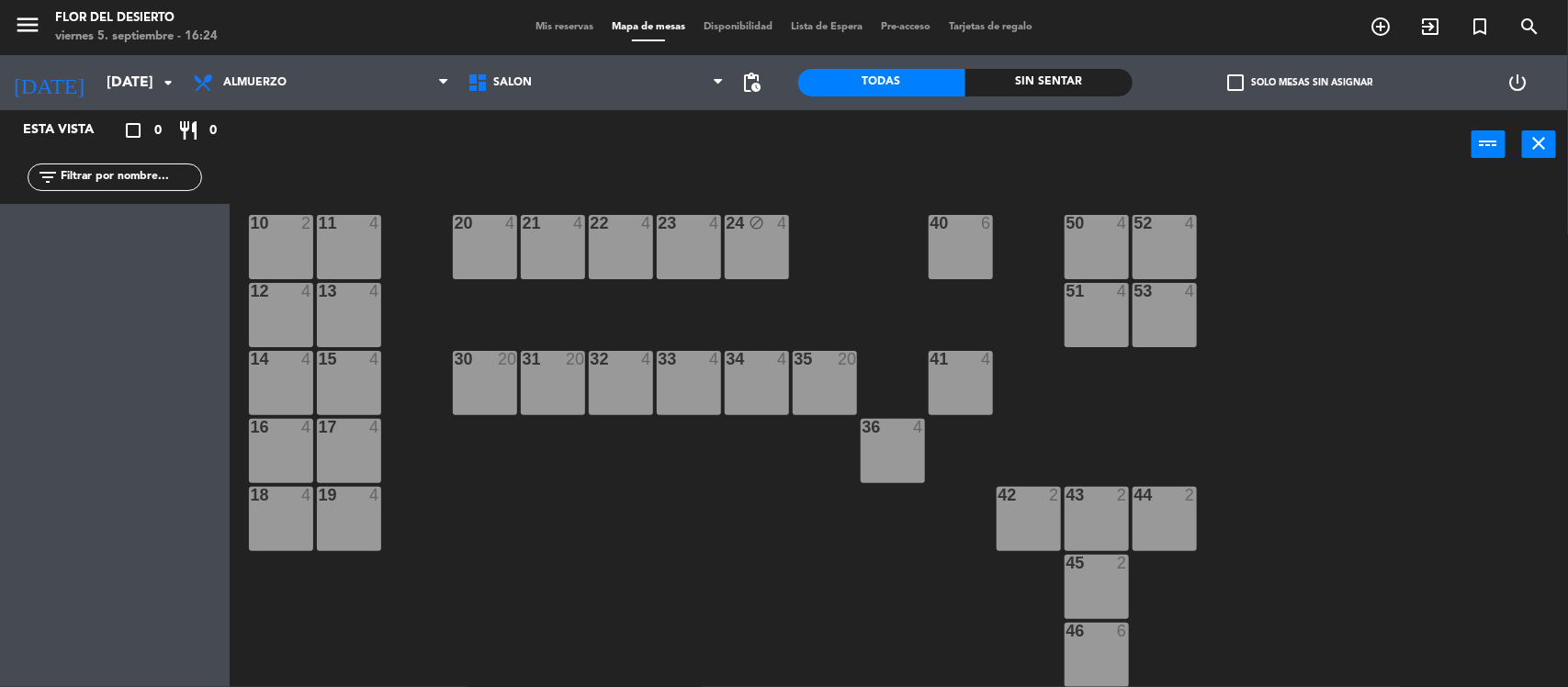
click at [550, 28] on span "Mis reservas" at bounding box center [565, 26] width 77 height 10
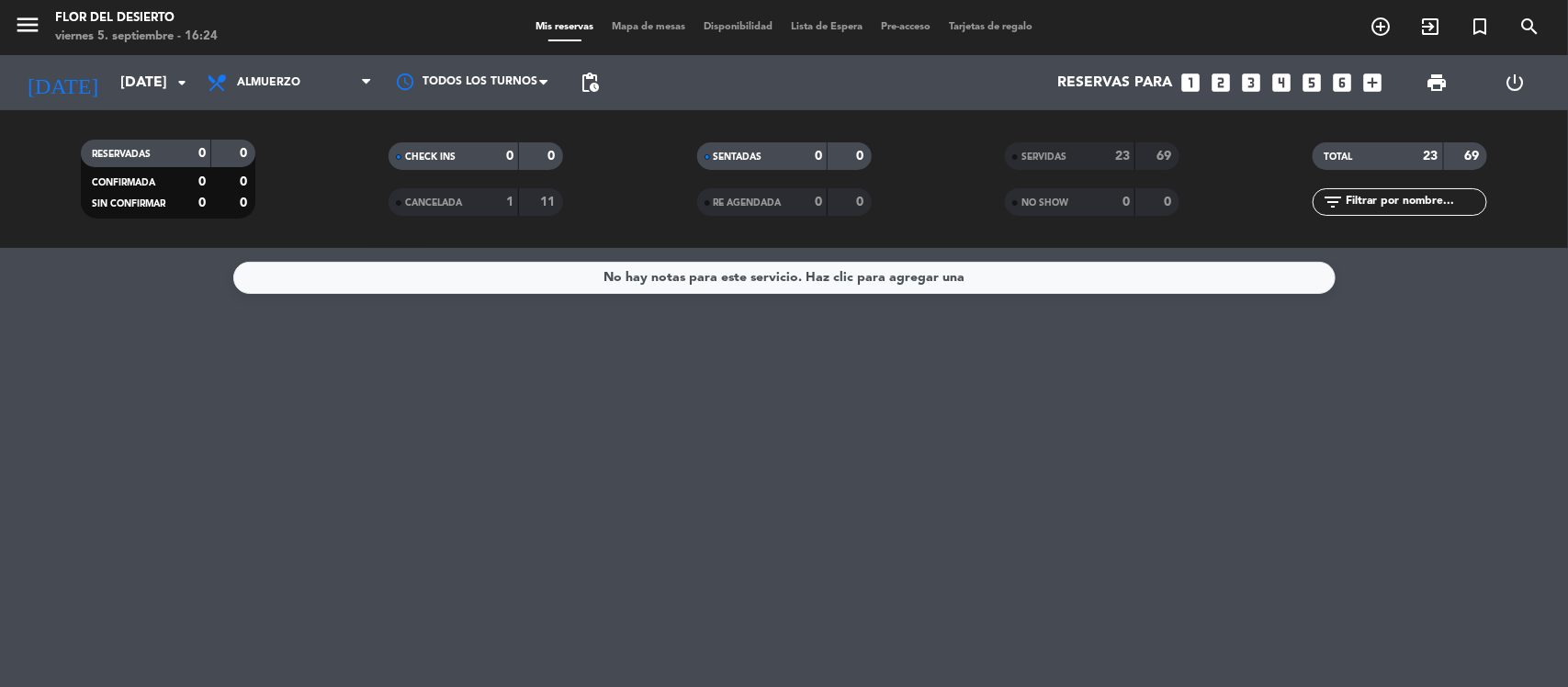
click at [1118, 161] on strong "23" at bounding box center [1122, 156] width 15 height 13
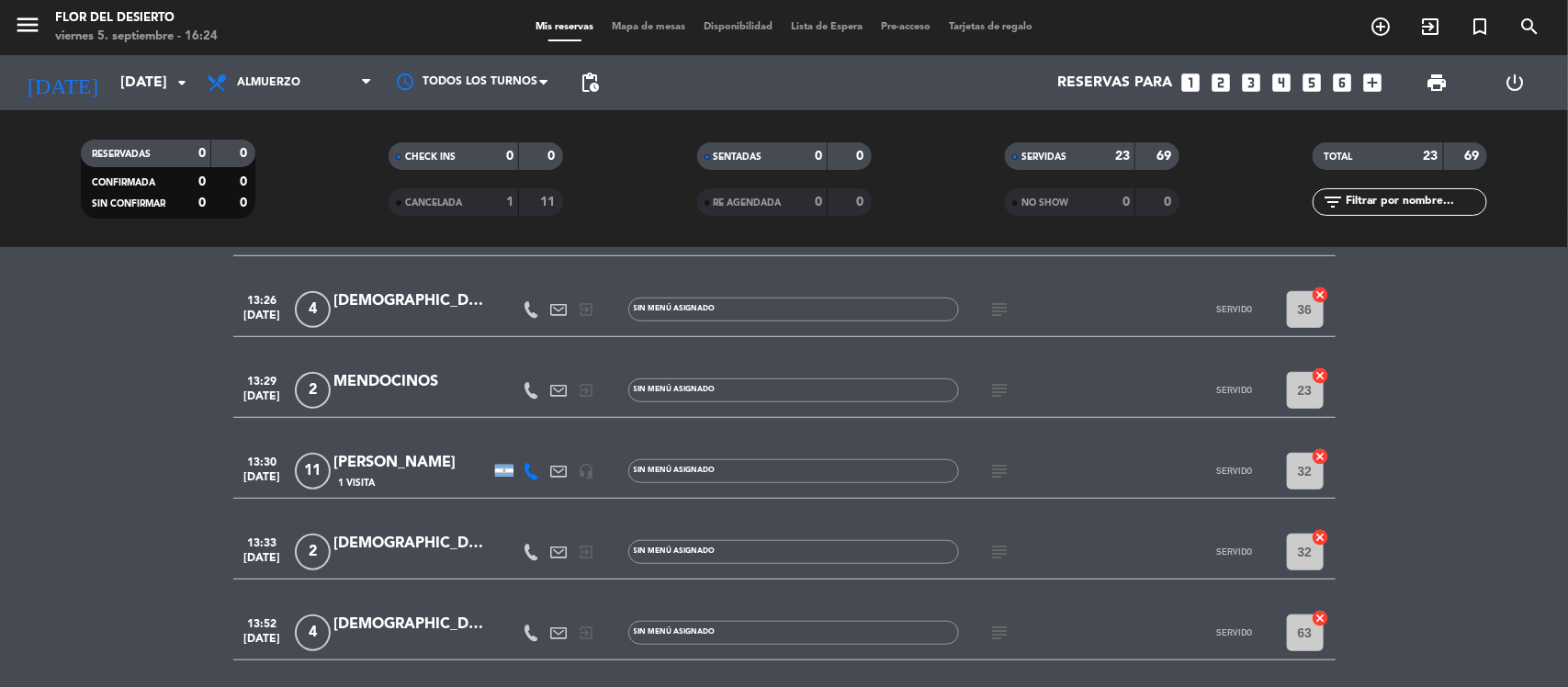
scroll to position [689, 0]
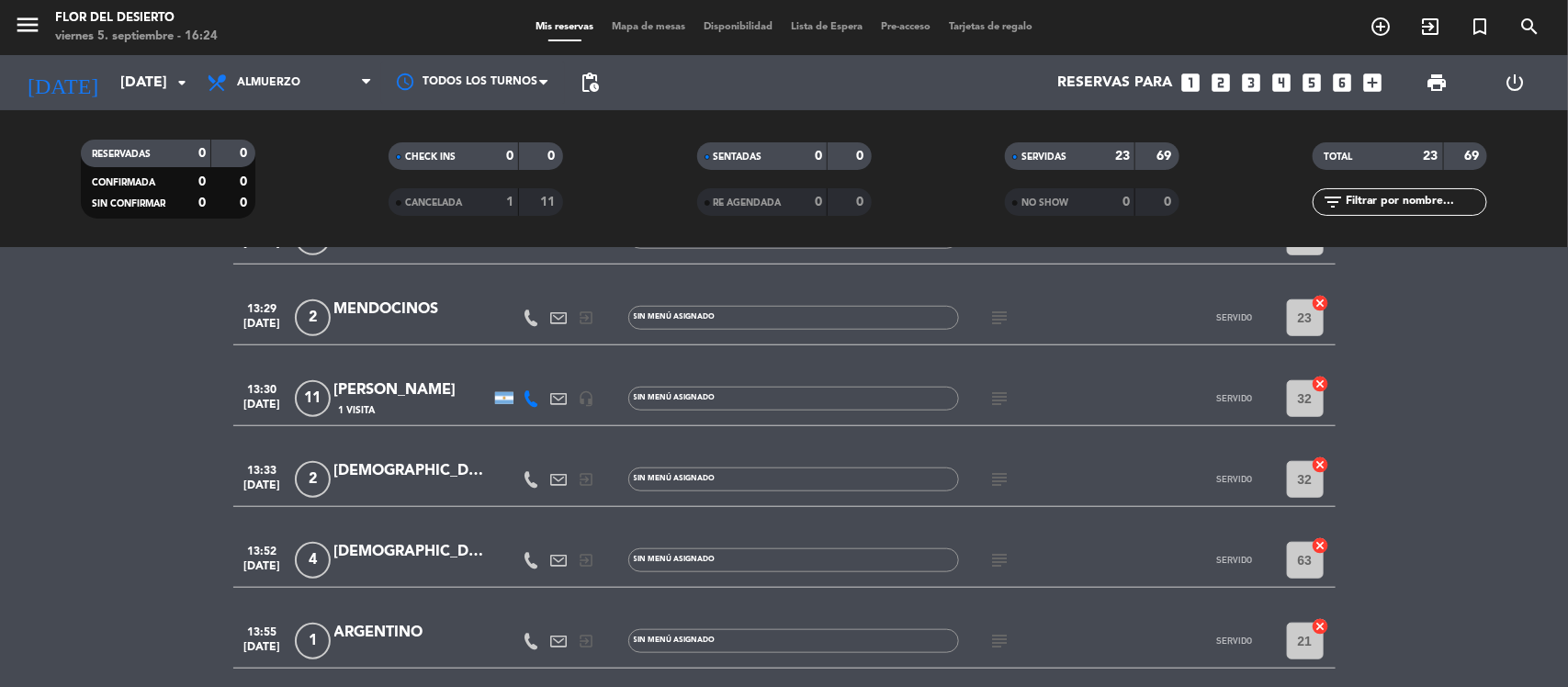
click at [358, 391] on div "[PERSON_NAME]" at bounding box center [412, 391] width 156 height 24
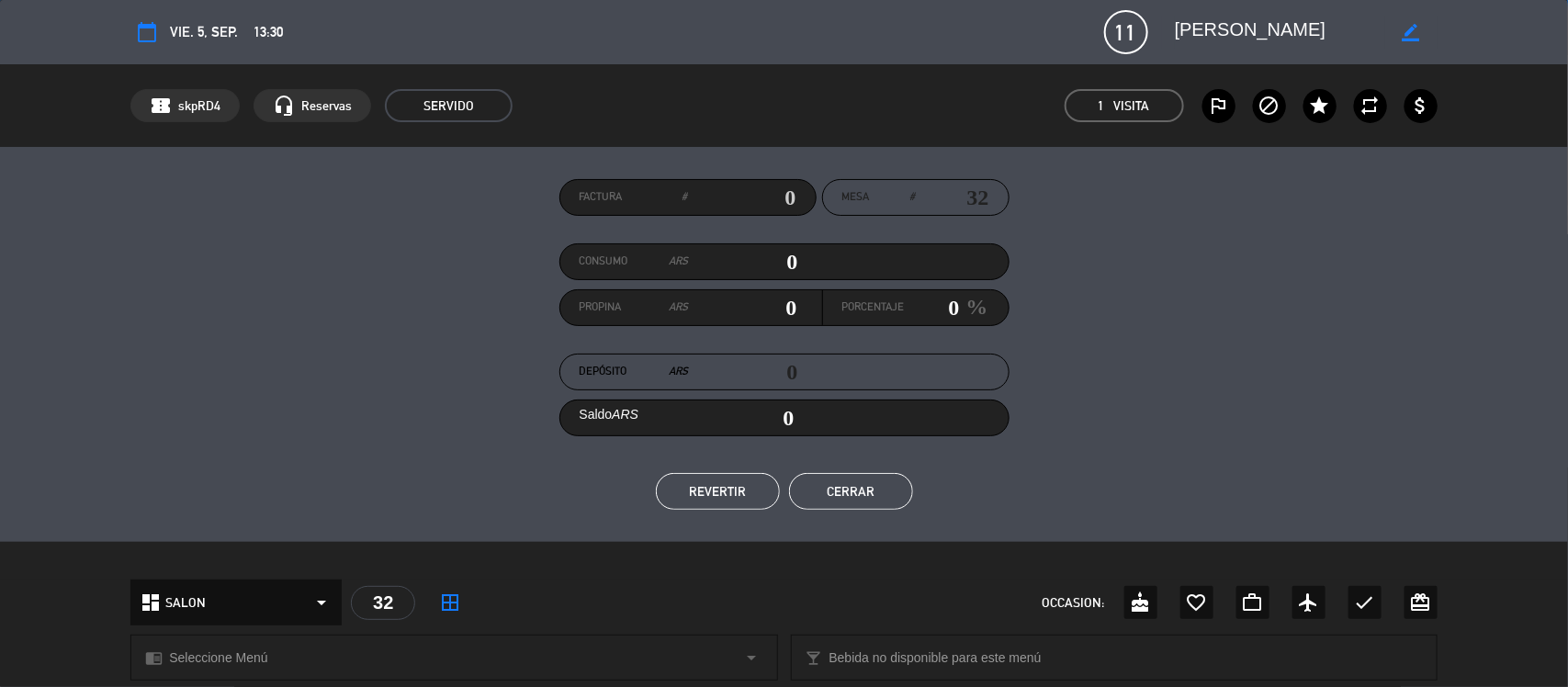
click at [712, 494] on button "REVERTIR" at bounding box center [718, 491] width 124 height 36
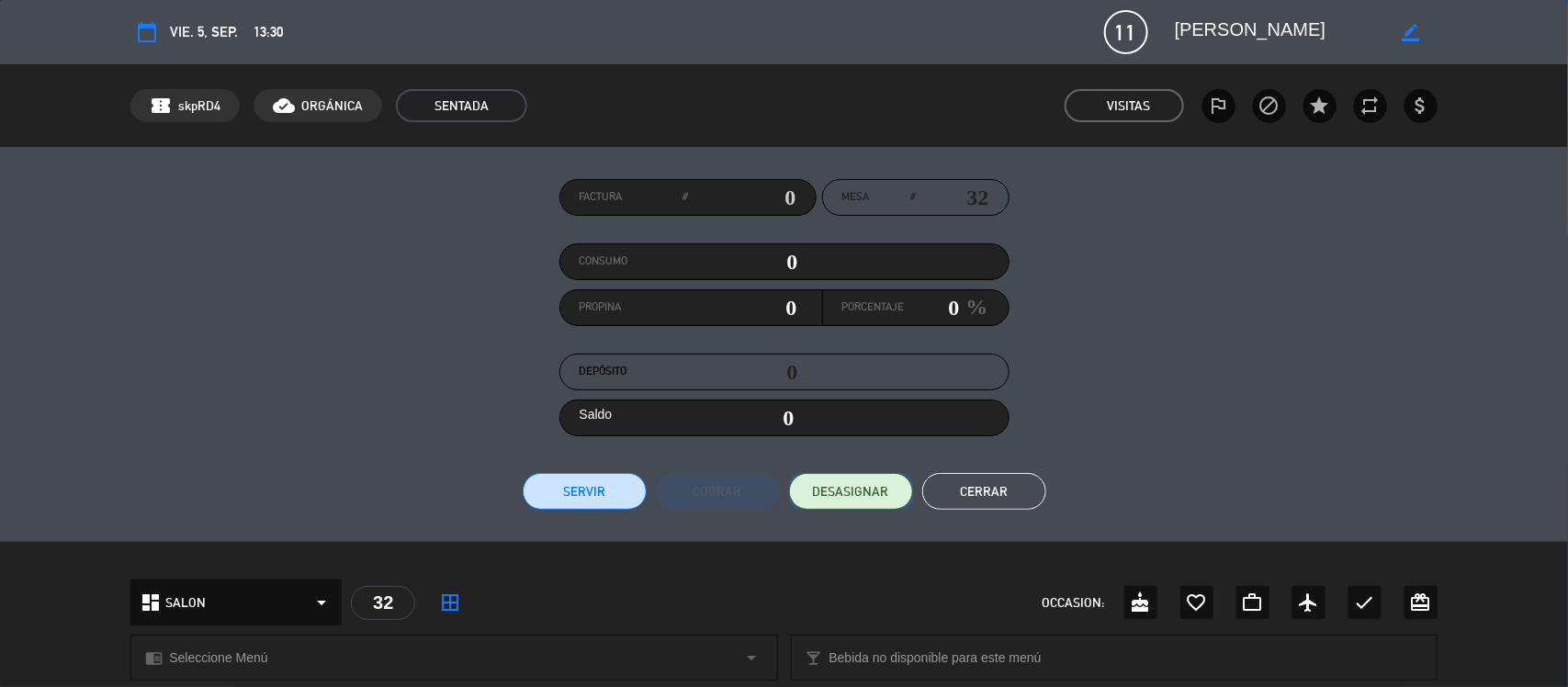
click at [837, 496] on span "DESASIGNAR" at bounding box center [851, 492] width 77 height 20
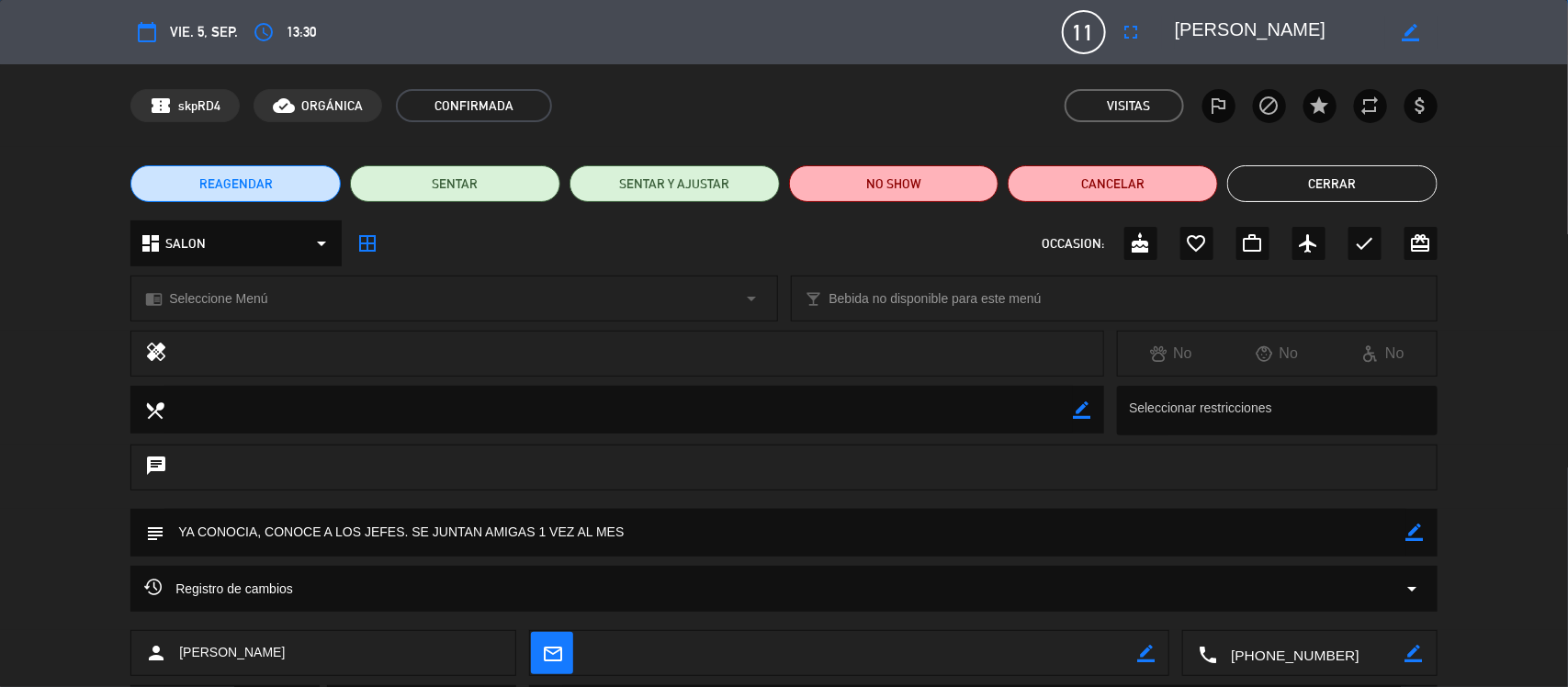
click at [1119, 33] on button "fullscreen" at bounding box center [1132, 32] width 33 height 33
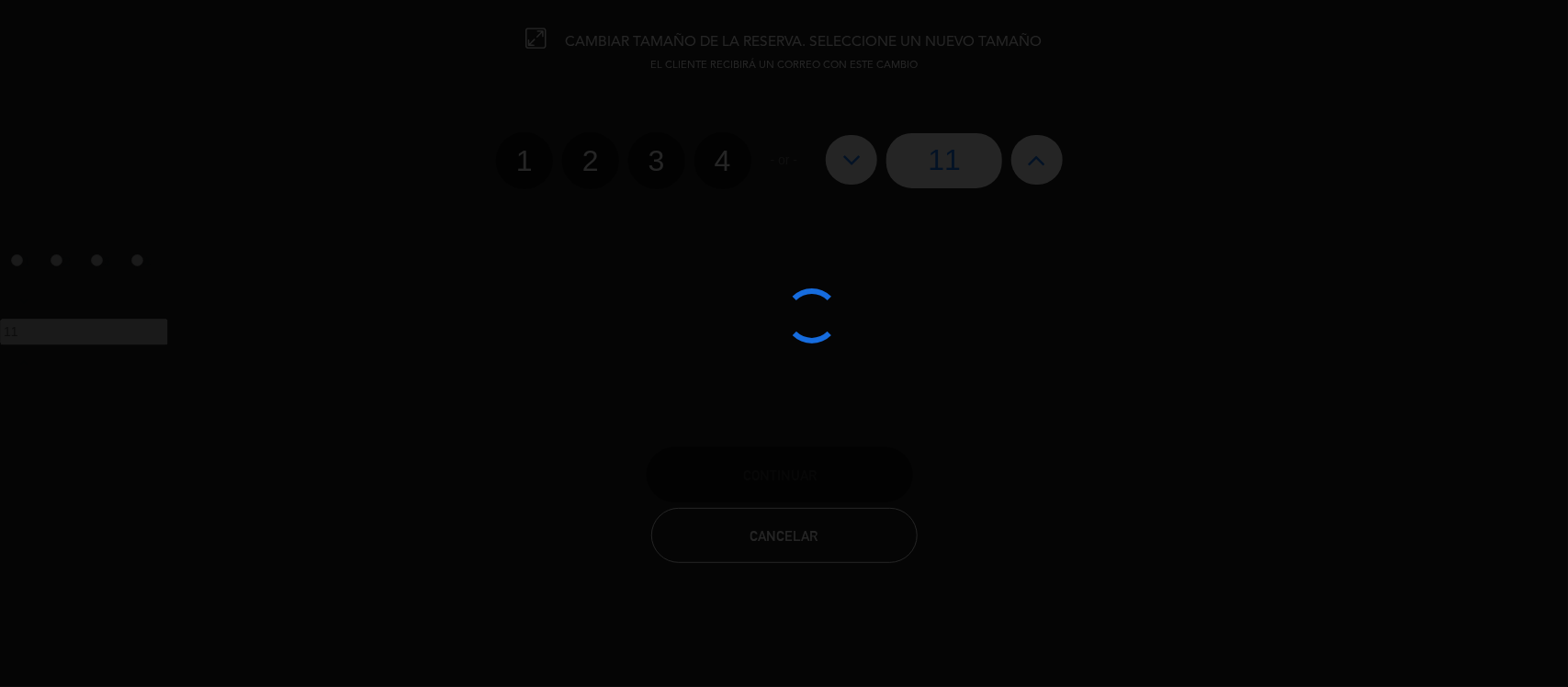
click at [1123, 38] on div at bounding box center [784, 344] width 1568 height 687
click at [1130, 32] on div at bounding box center [784, 344] width 1568 height 687
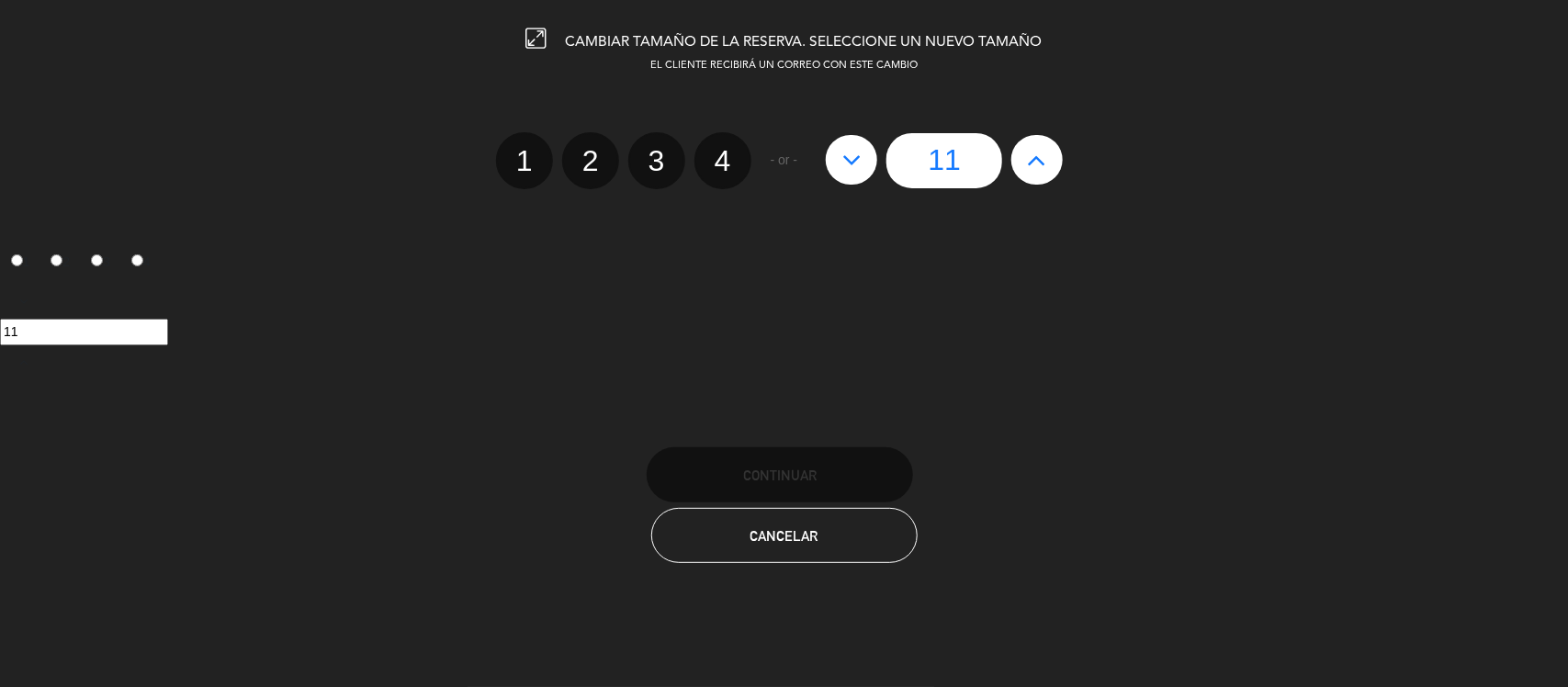
click at [846, 158] on icon at bounding box center [852, 160] width 20 height 29
type input "10"
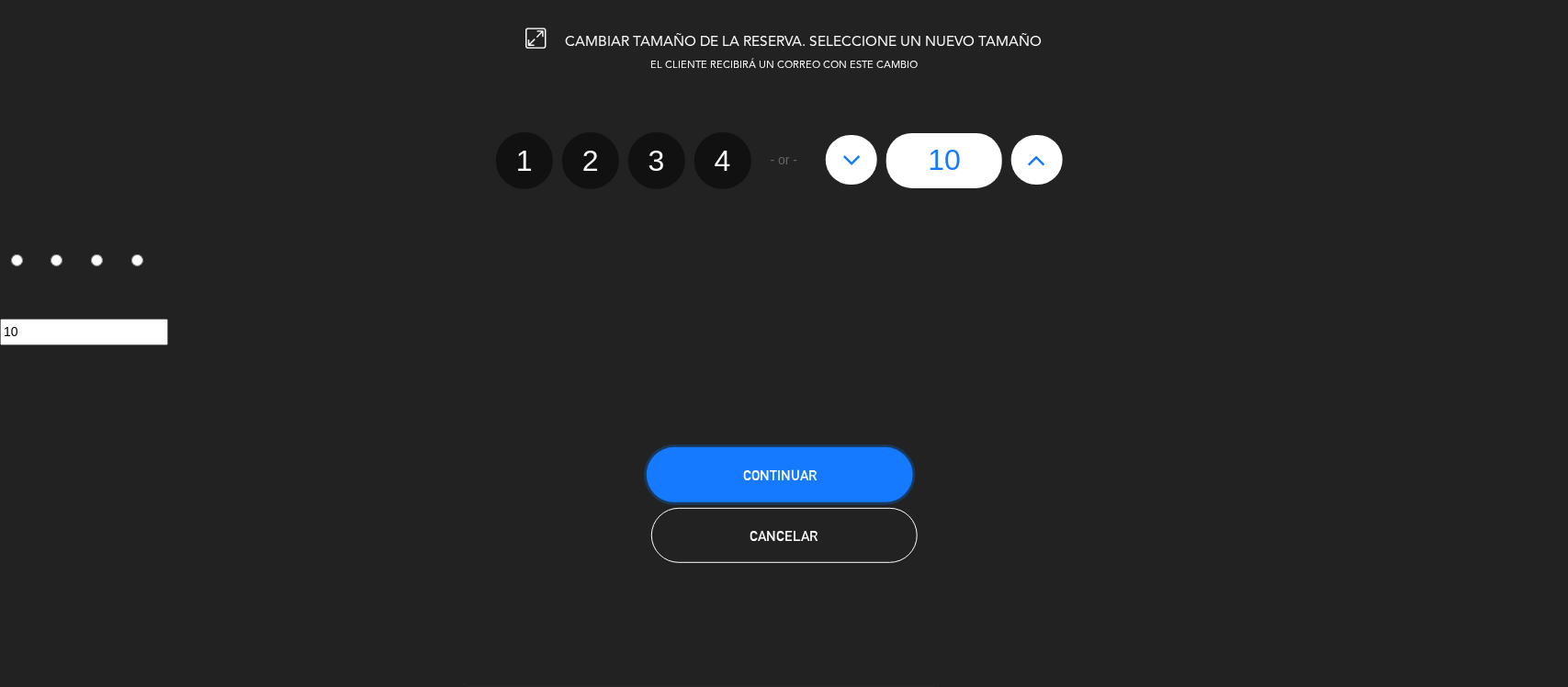
click at [870, 479] on button "Continuar" at bounding box center [780, 475] width 266 height 55
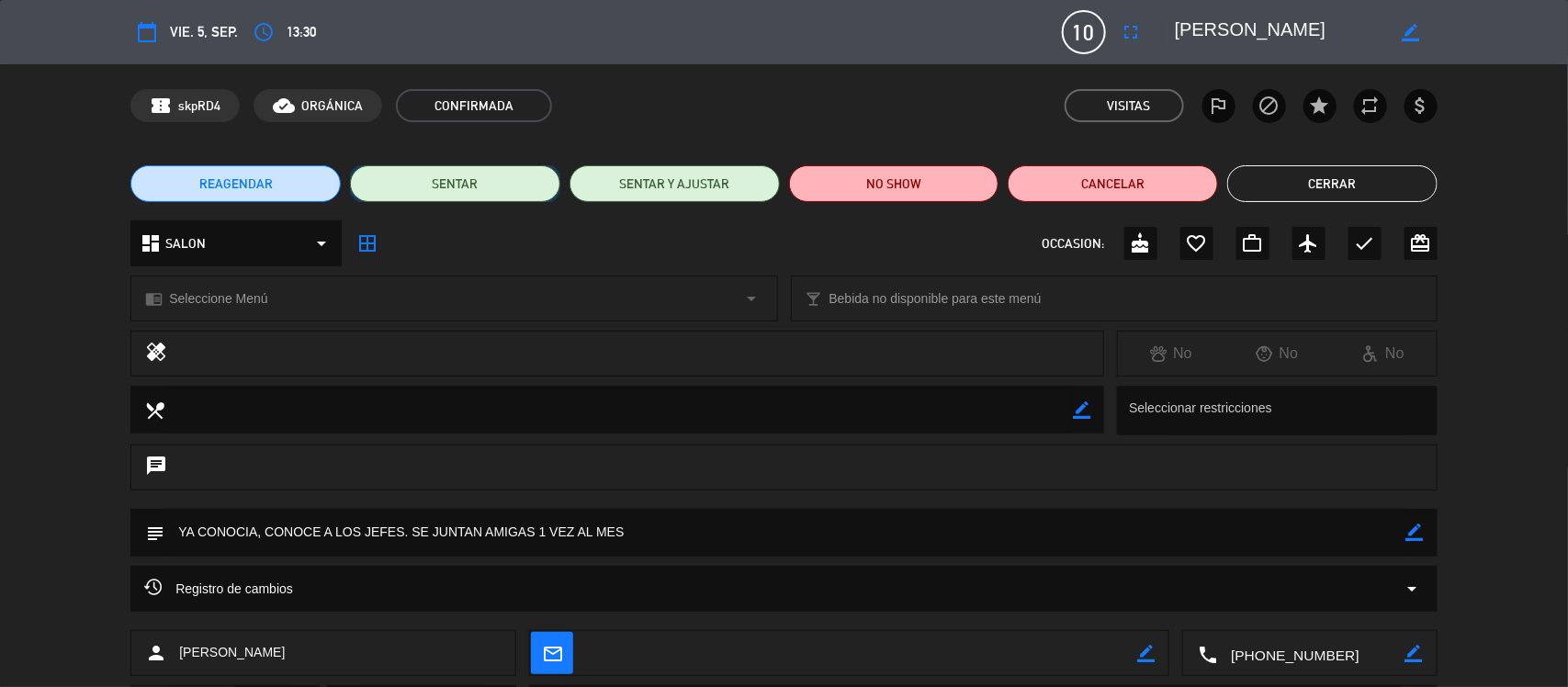
click at [464, 193] on button "SENTAR" at bounding box center [456, 183] width 210 height 36
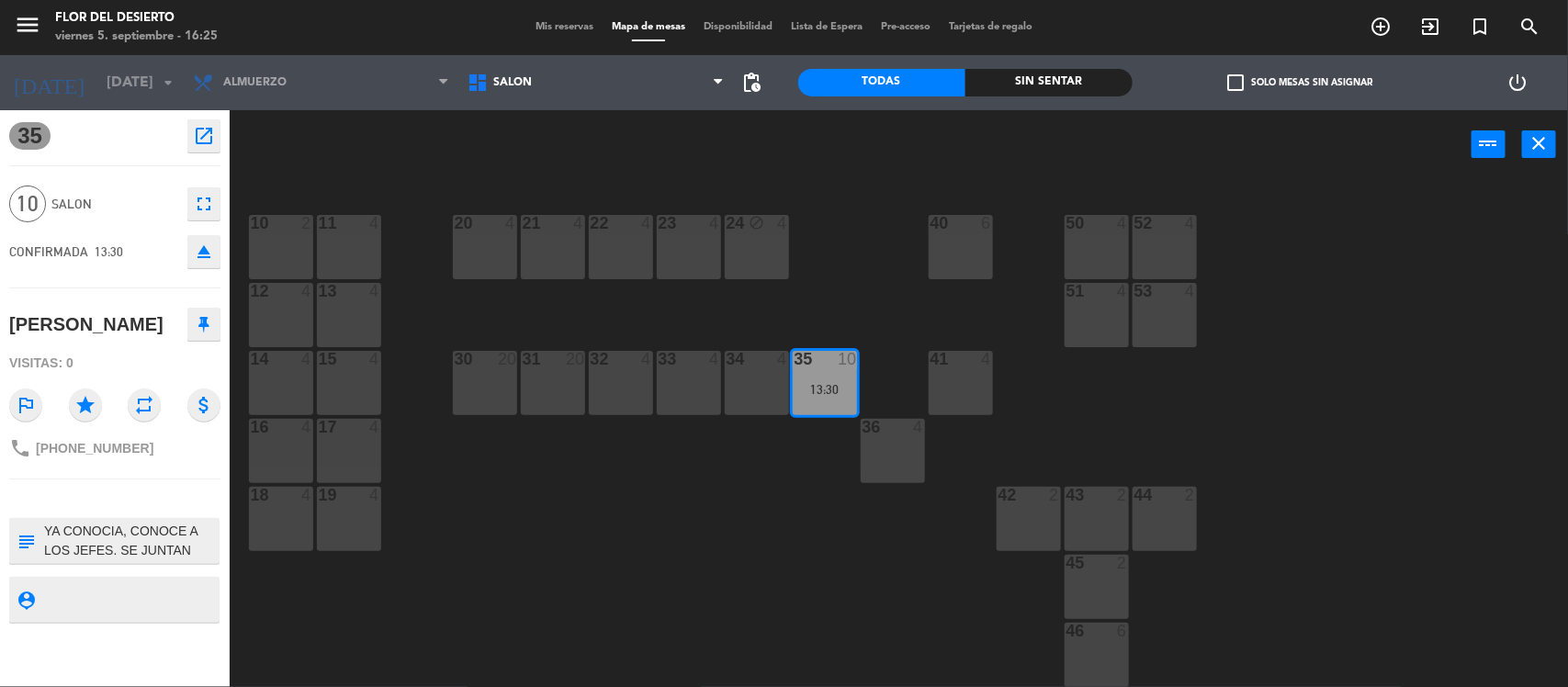
click at [679, 364] on div at bounding box center [688, 358] width 30 height 17
click at [696, 369] on div "33 4" at bounding box center [689, 383] width 65 height 65
click at [823, 386] on div "13:30" at bounding box center [826, 389] width 65 height 13
click at [765, 475] on div "10 2 11 4 20 4 21 4 22 4 23 4 24 block 4 40 6 50 4 52 4 12 4 13 4 51 4 53 4 14 …" at bounding box center [907, 436] width 1324 height 508
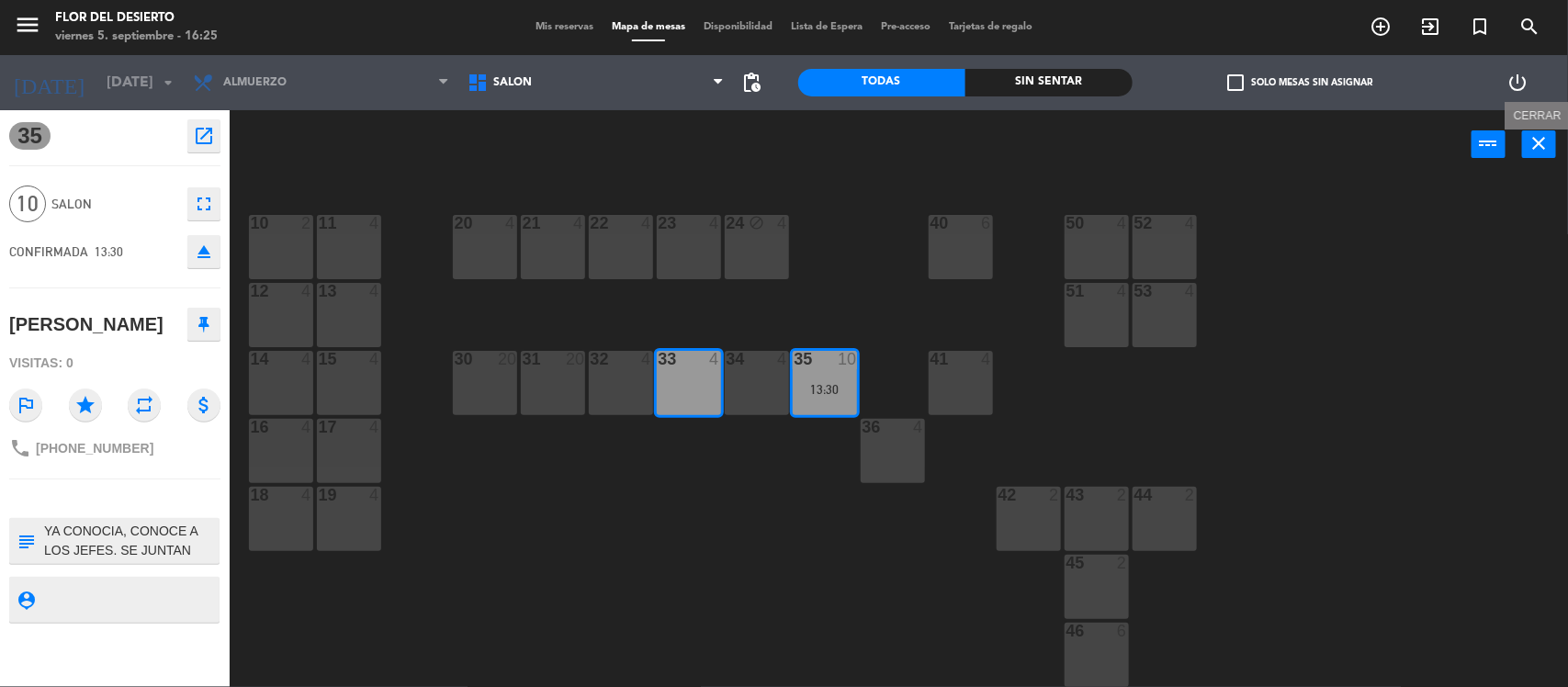
click at [1536, 143] on icon "close" at bounding box center [1540, 143] width 22 height 22
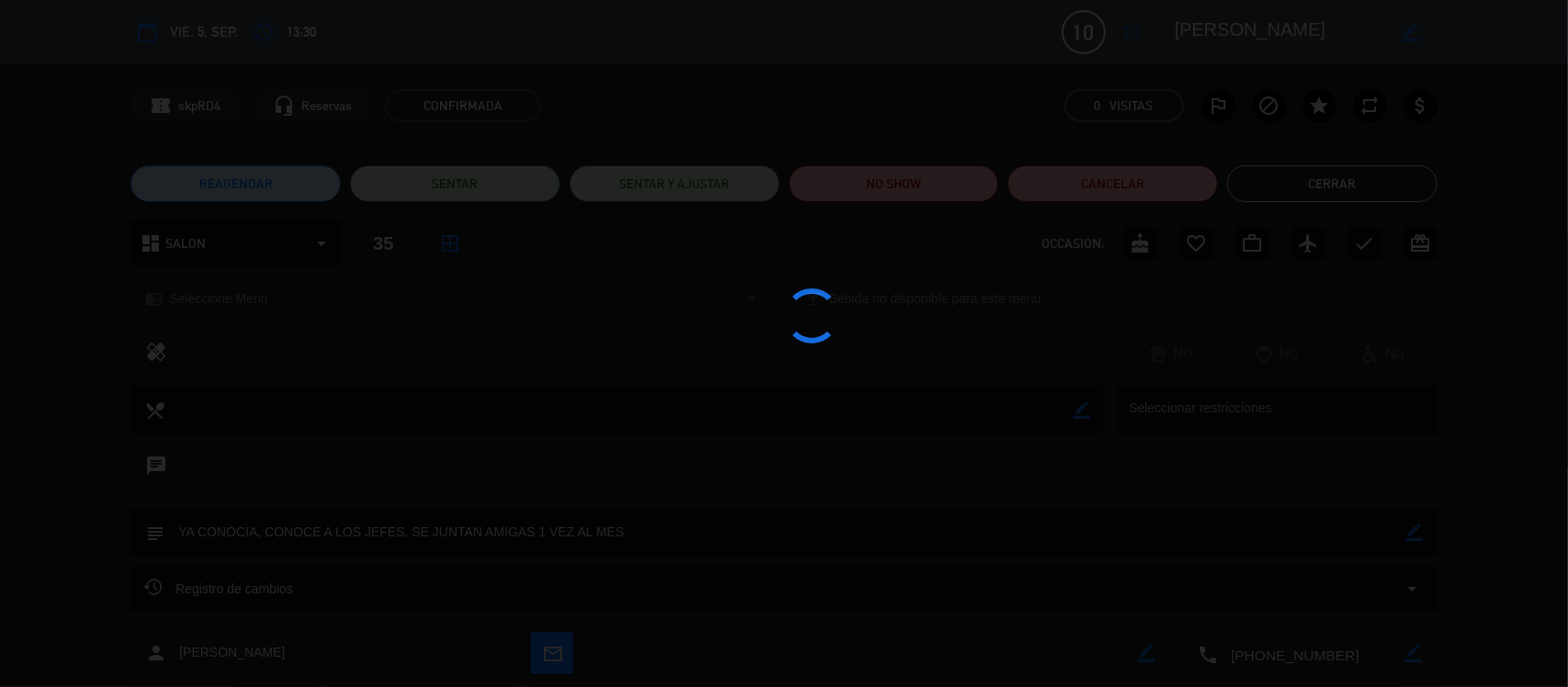
click at [622, 22] on div at bounding box center [784, 344] width 1568 height 687
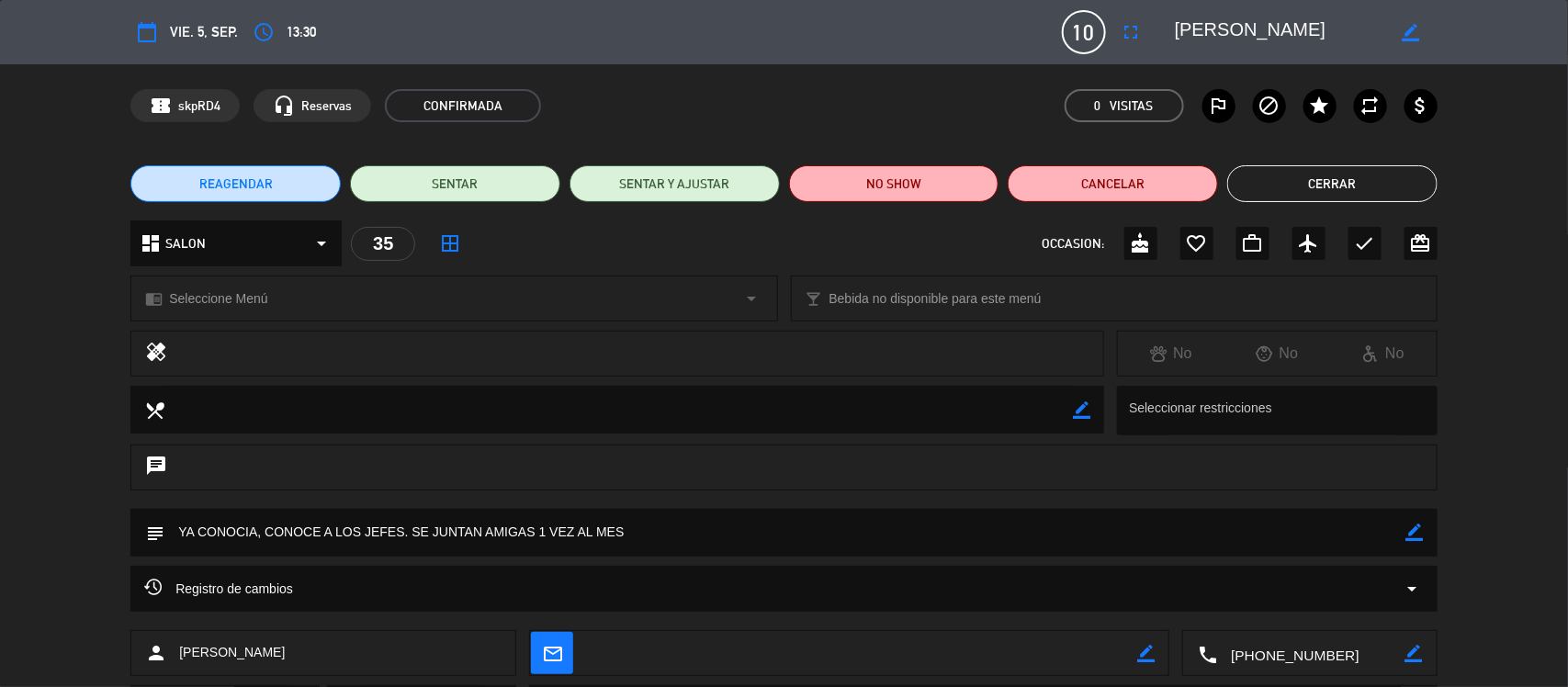
click at [1273, 166] on button "Cerrar" at bounding box center [1332, 183] width 210 height 36
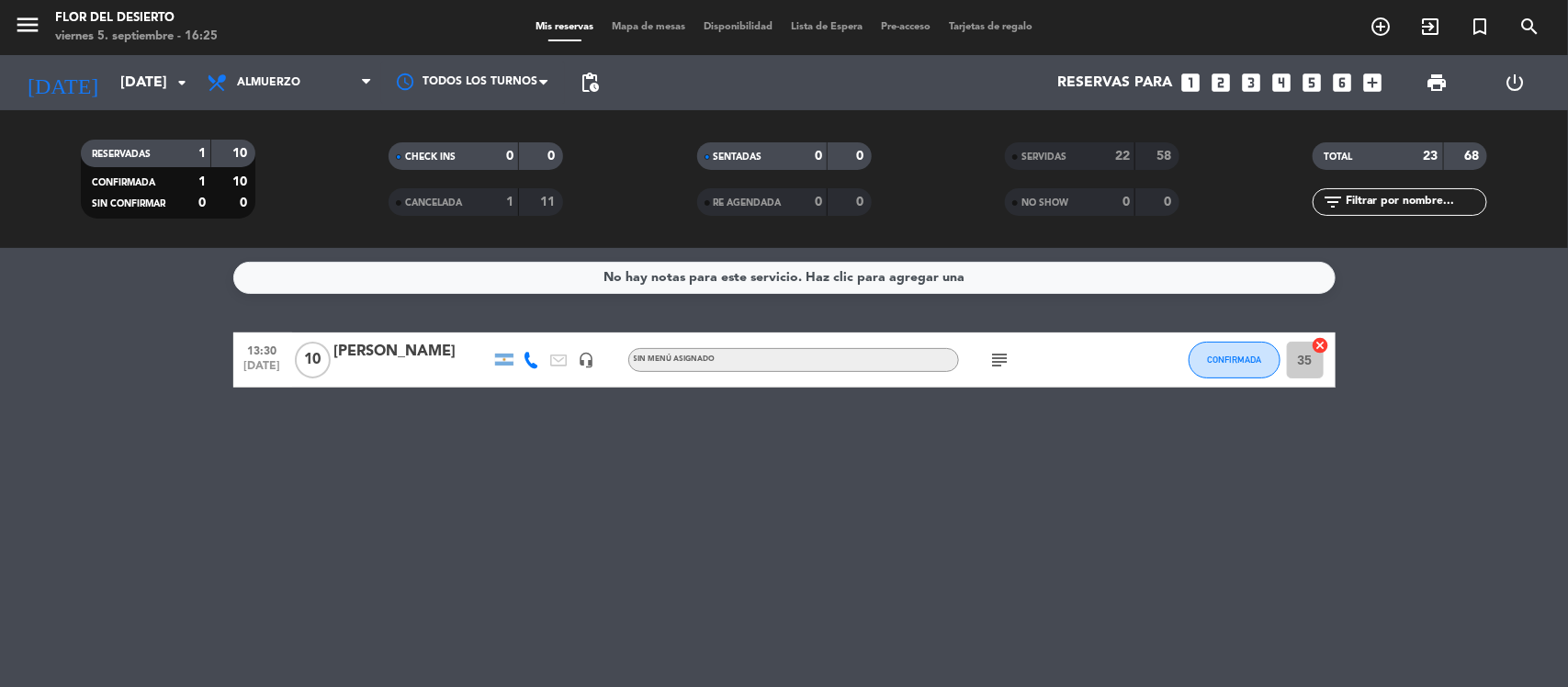
click at [662, 35] on div "Mis reservas Mapa de mesas Disponibilidad Lista de Espera Pre-acceso Tarjetas d…" at bounding box center [784, 27] width 515 height 17
click at [664, 23] on span "Mapa de mesas" at bounding box center [649, 26] width 92 height 10
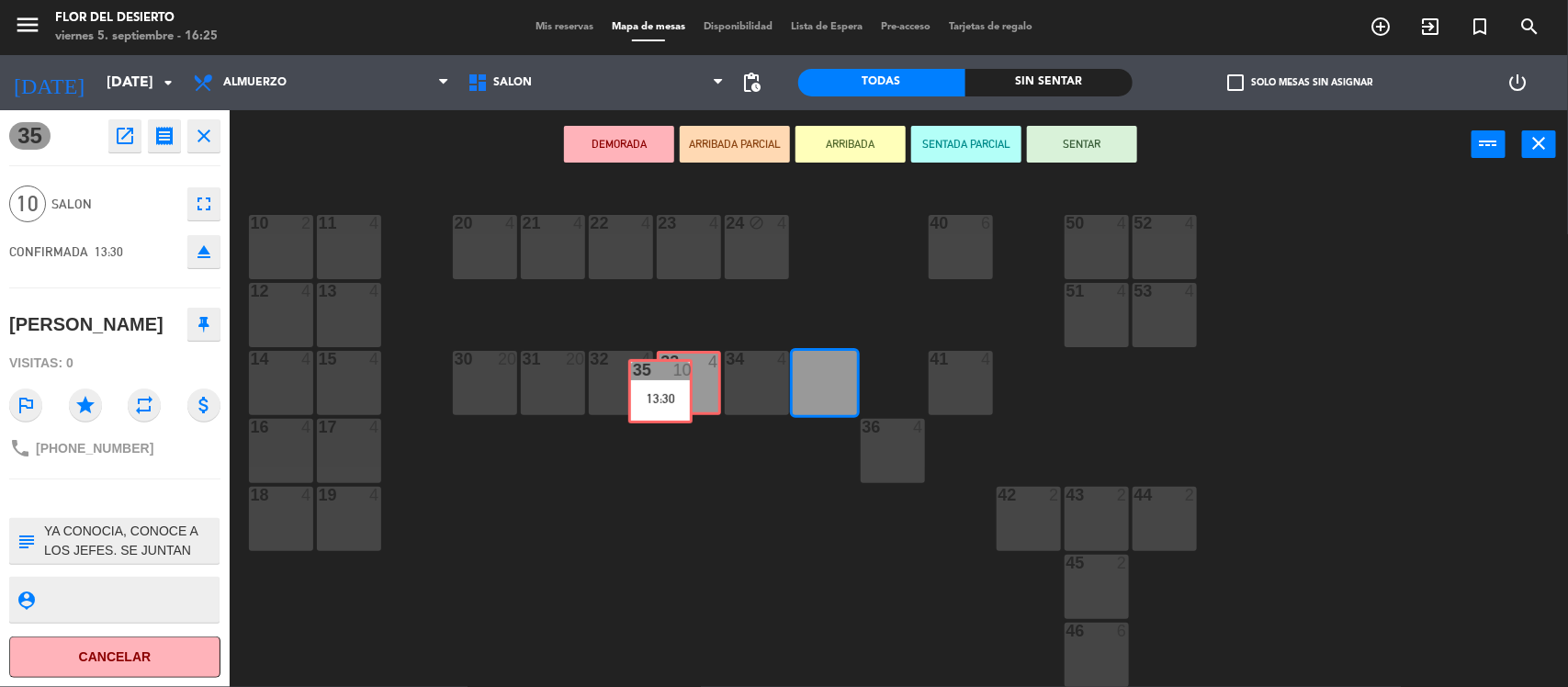
drag, startPoint x: 833, startPoint y: 387, endPoint x: 668, endPoint y: 395, distance: 165.2
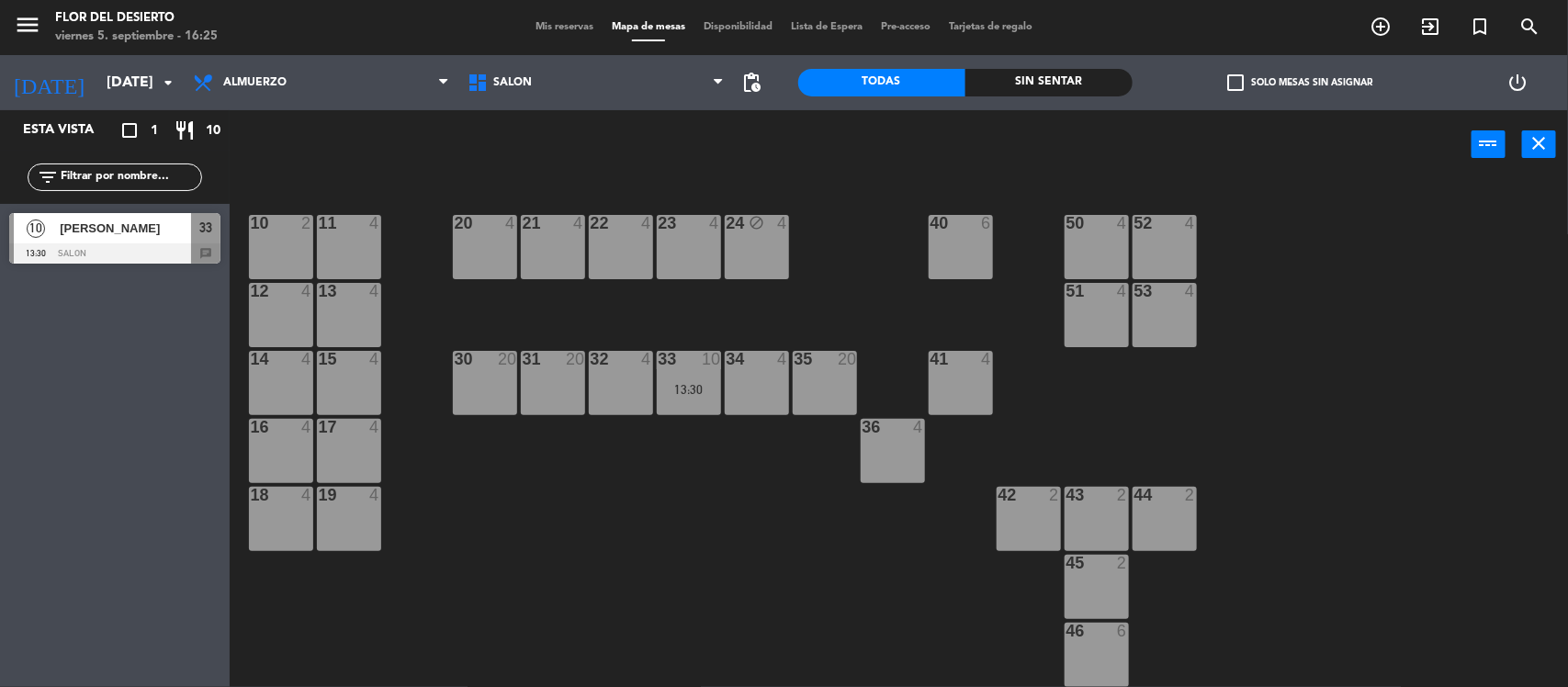
click at [680, 388] on div "13:30" at bounding box center [689, 389] width 65 height 13
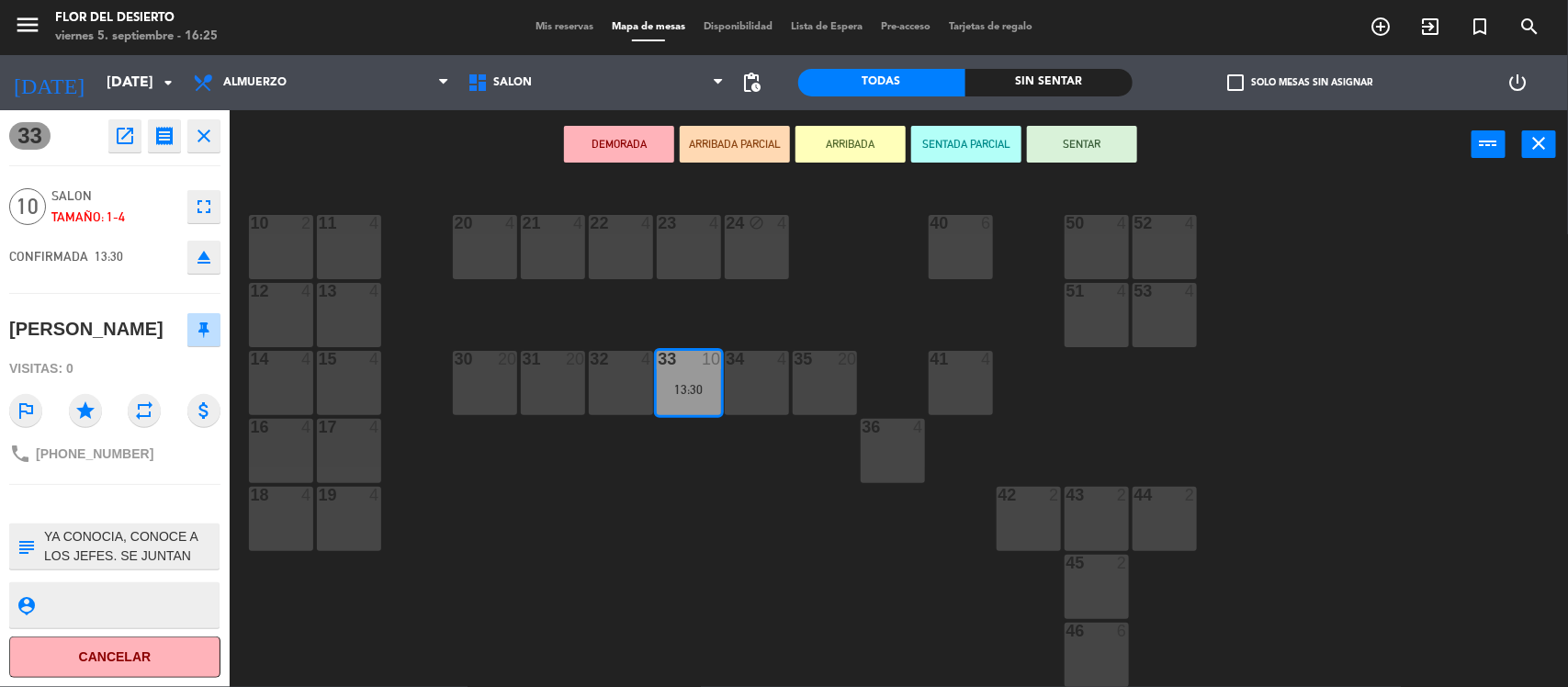
click at [1073, 168] on div "DEMORADA ARRIBADA PARCIAL ARRIBADA SENTADA PARCIAL SENTAR power_input close" at bounding box center [850, 144] width 1242 height 70
click at [1075, 144] on button "SENTAR" at bounding box center [1082, 143] width 110 height 36
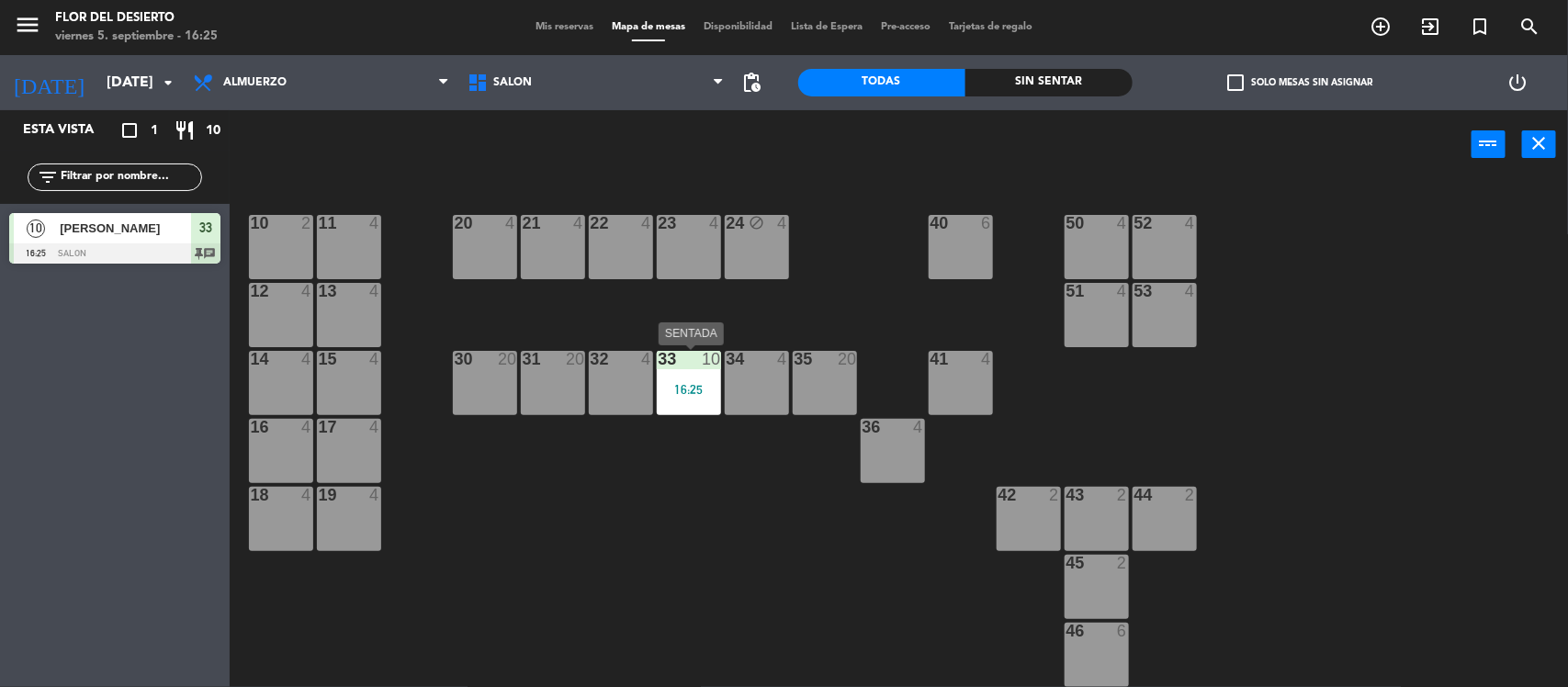
click at [695, 399] on div "33 10 16:25" at bounding box center [689, 383] width 65 height 65
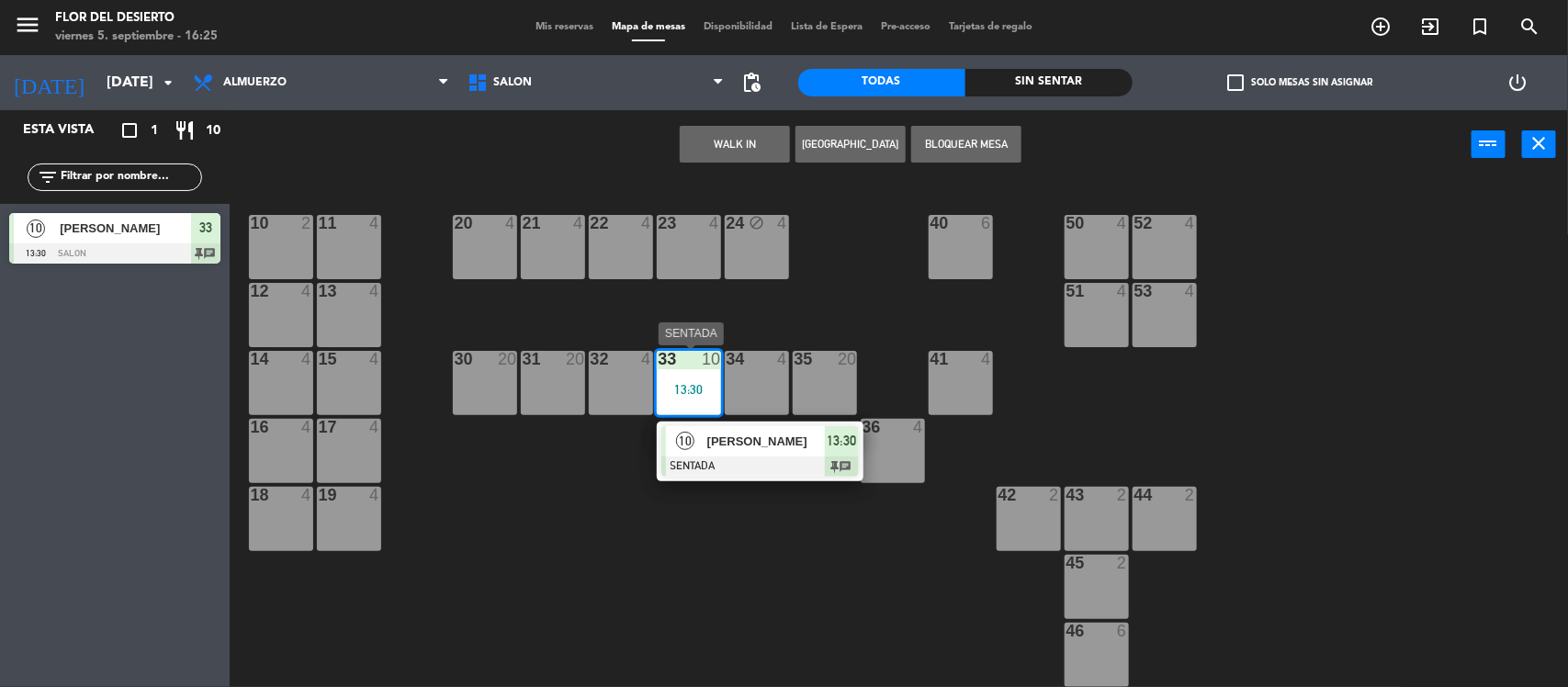
click at [717, 450] on span "[PERSON_NAME]" at bounding box center [767, 442] width 118 height 20
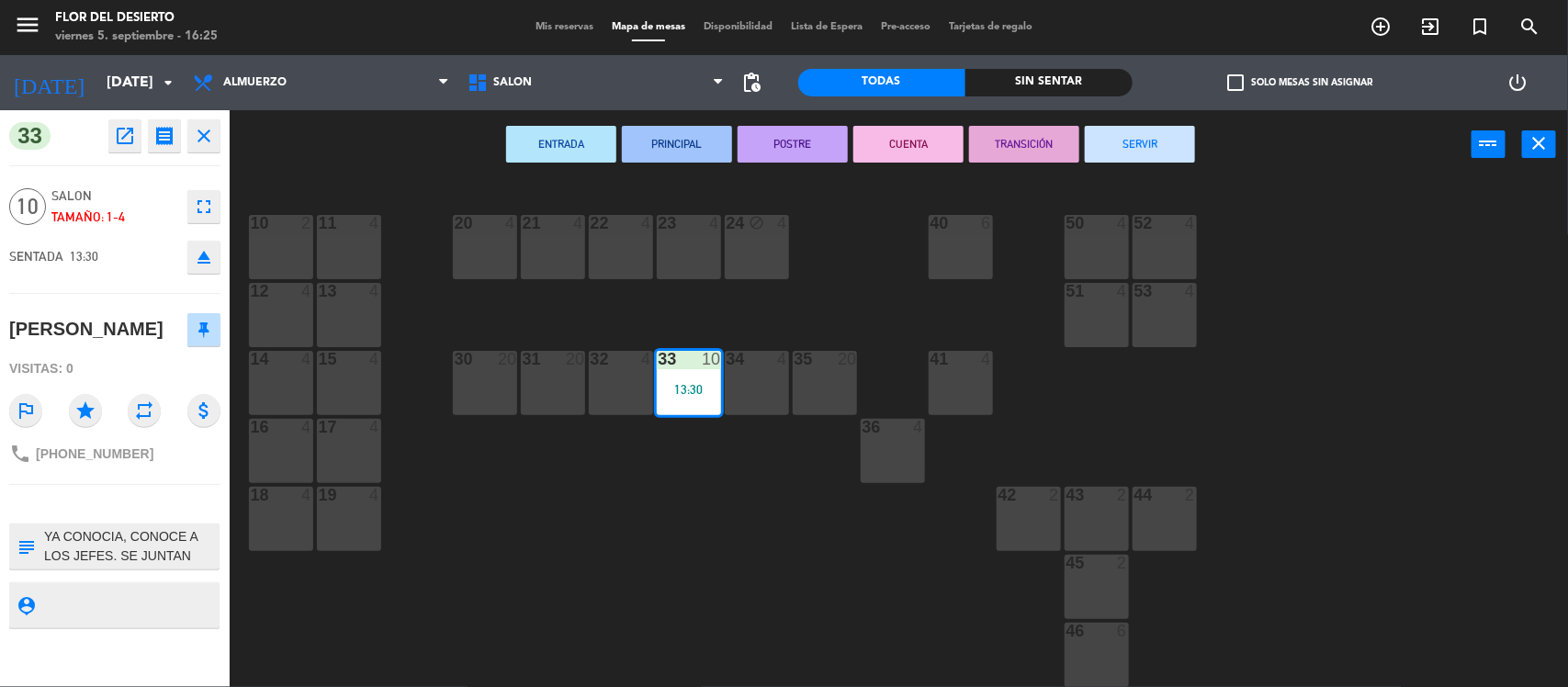
click at [1114, 139] on button "SERVIR" at bounding box center [1140, 143] width 110 height 36
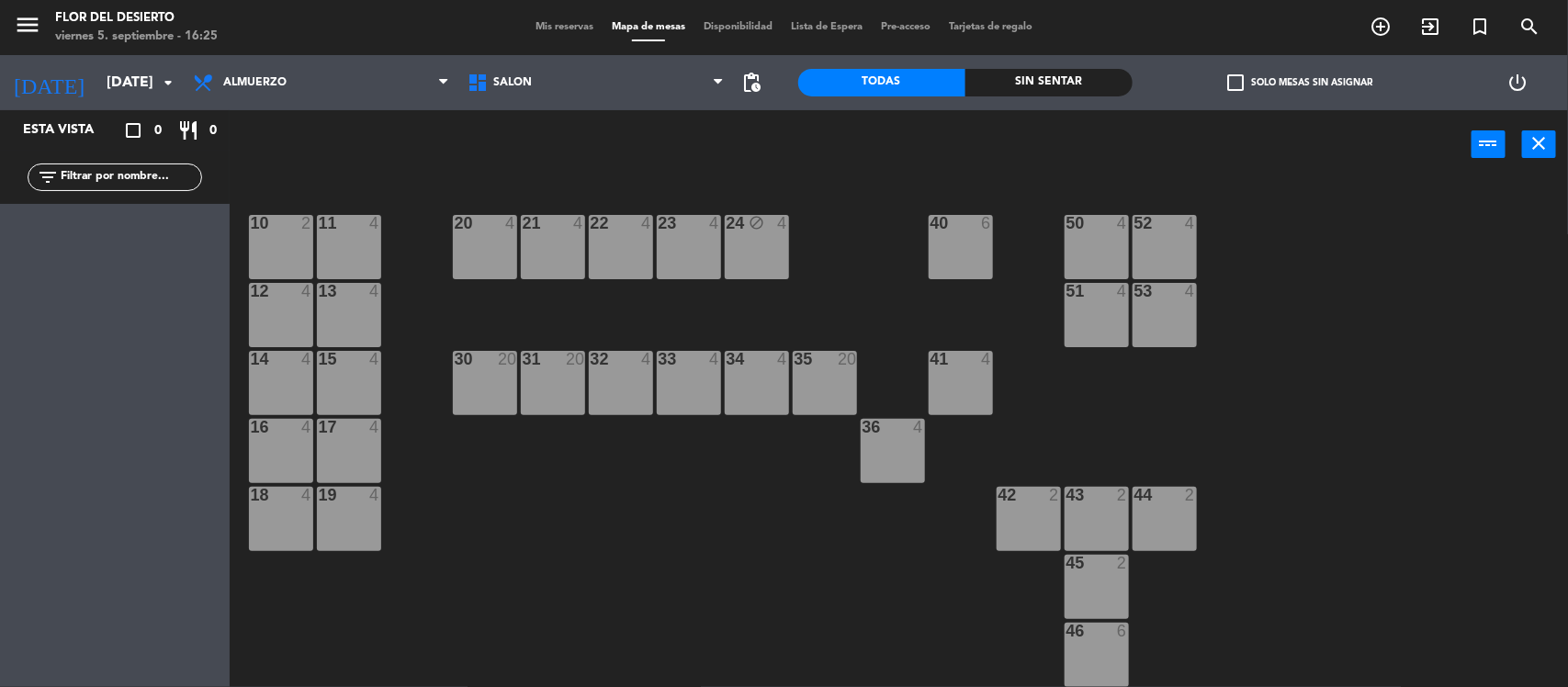
click at [566, 11] on div "menu FLOR DEL DESIERTO [DATE] 5. septiembre - 16:25 Mis reservas Mapa de mesas …" at bounding box center [784, 27] width 1568 height 55
click at [566, 24] on span "Mis reservas" at bounding box center [565, 26] width 77 height 10
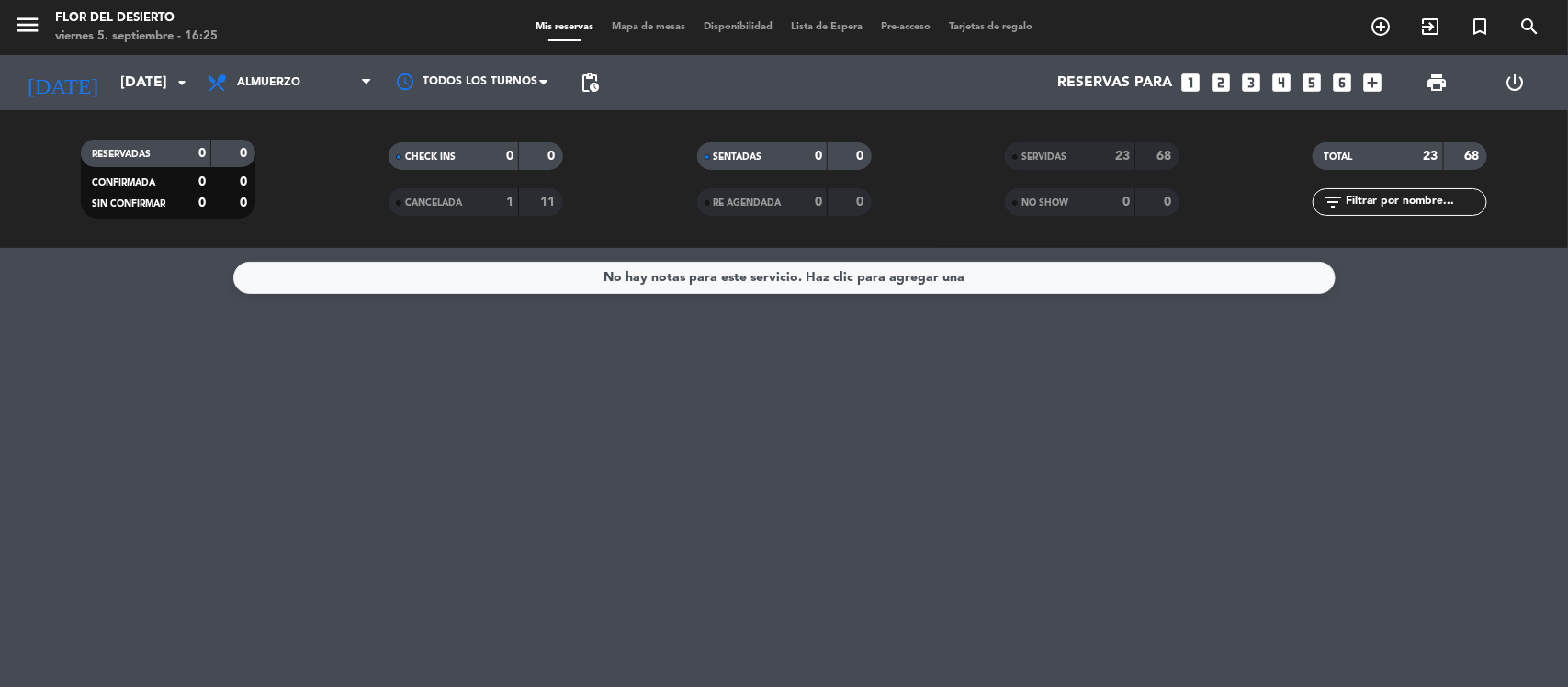
click at [669, 25] on span "Mapa de mesas" at bounding box center [649, 26] width 92 height 10
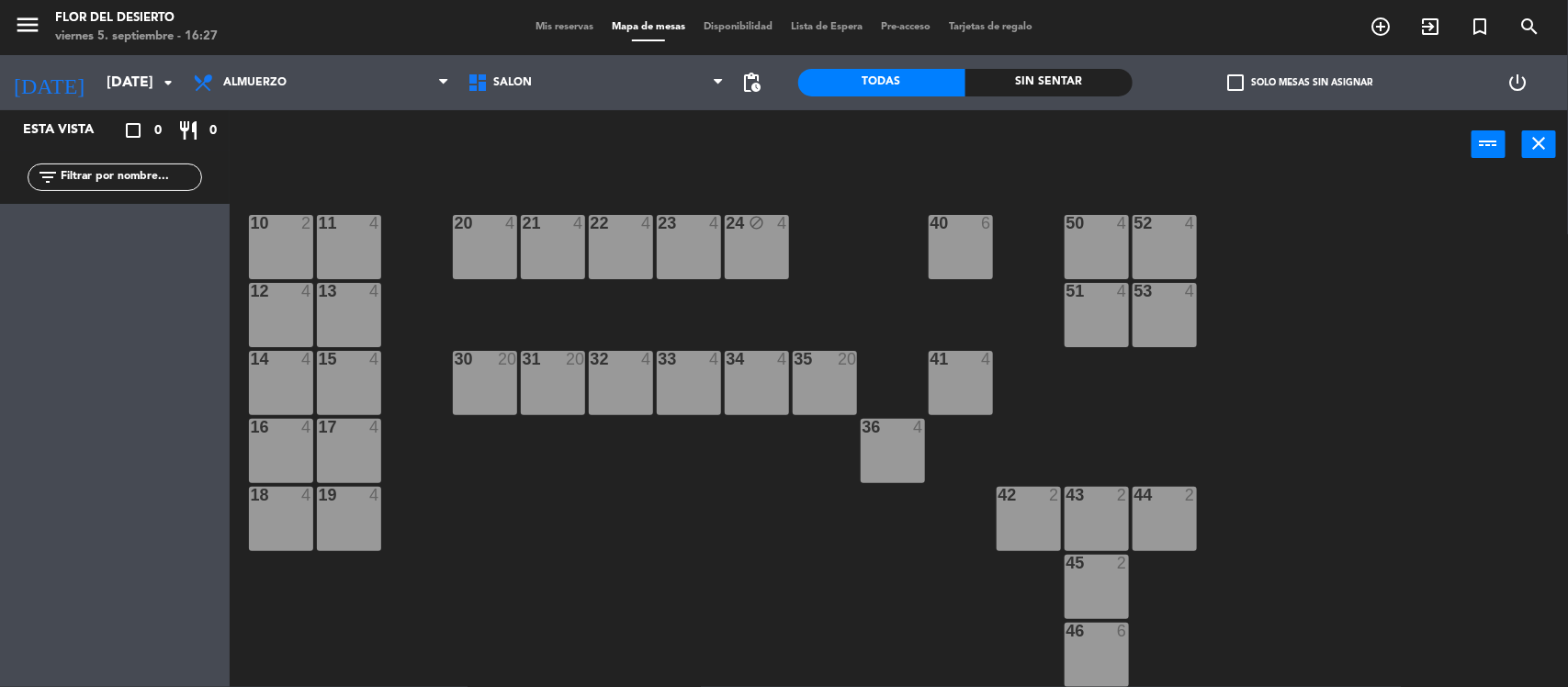
click at [566, 20] on div "Mis reservas Mapa de mesas Disponibilidad Lista de Espera Pre-acceso Tarjetas d…" at bounding box center [784, 27] width 515 height 17
click at [552, 22] on span "Mis reservas" at bounding box center [565, 26] width 77 height 10
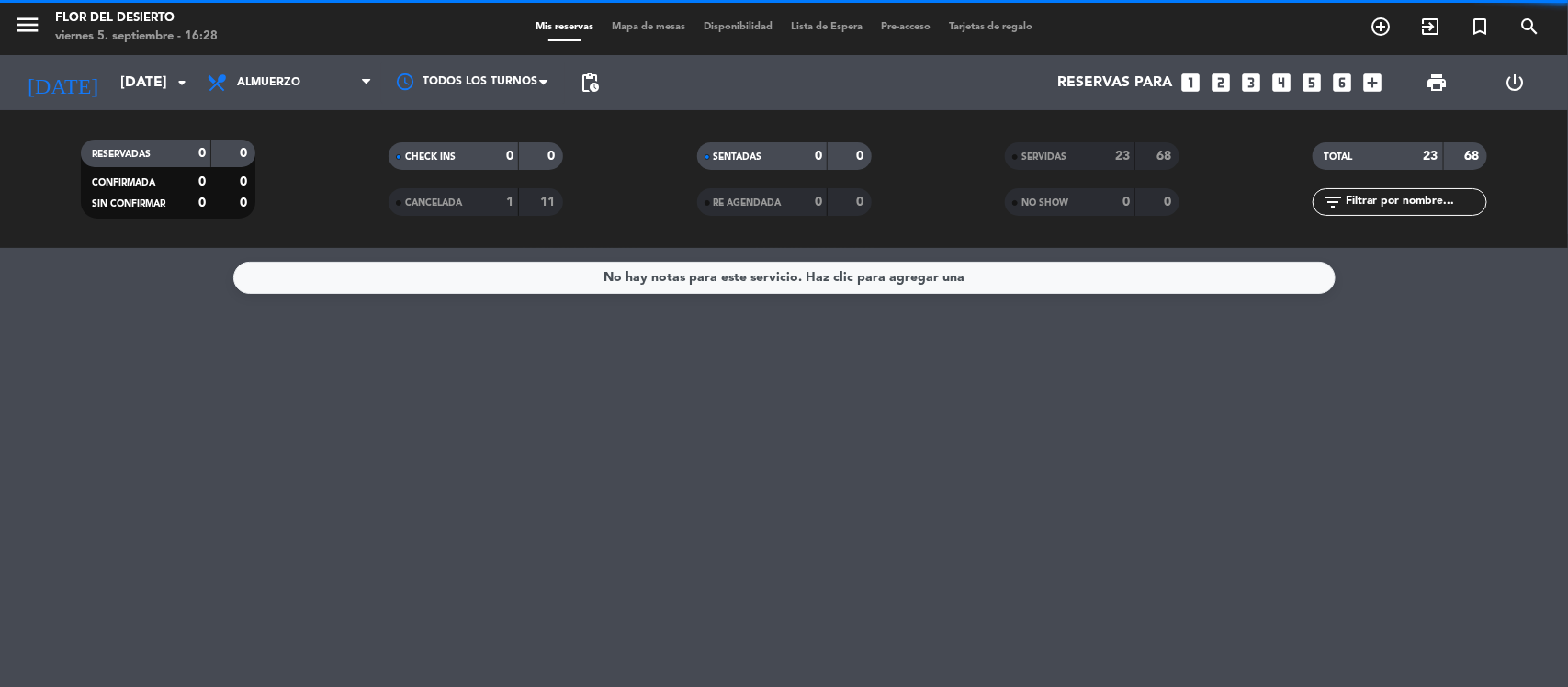
click at [1162, 156] on strong "68" at bounding box center [1165, 156] width 19 height 13
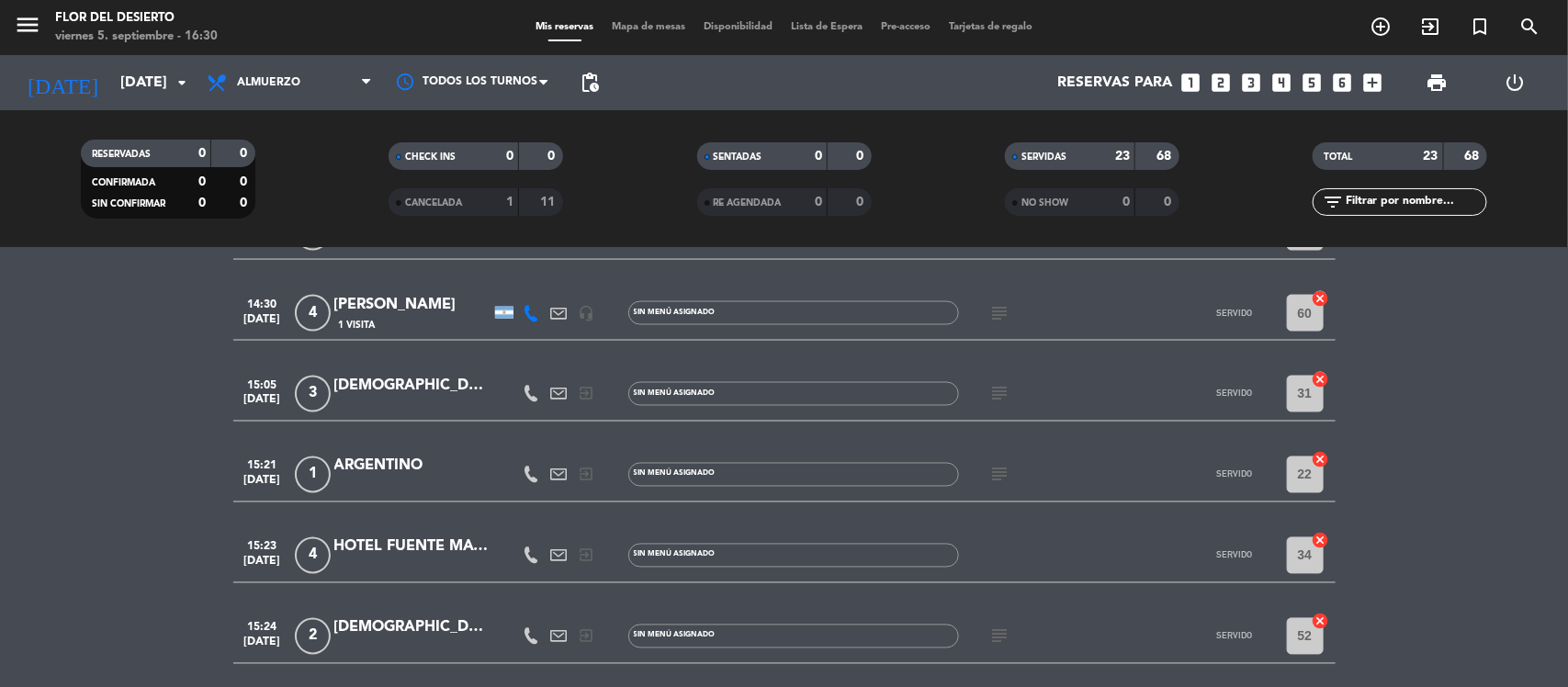
scroll to position [1493, 0]
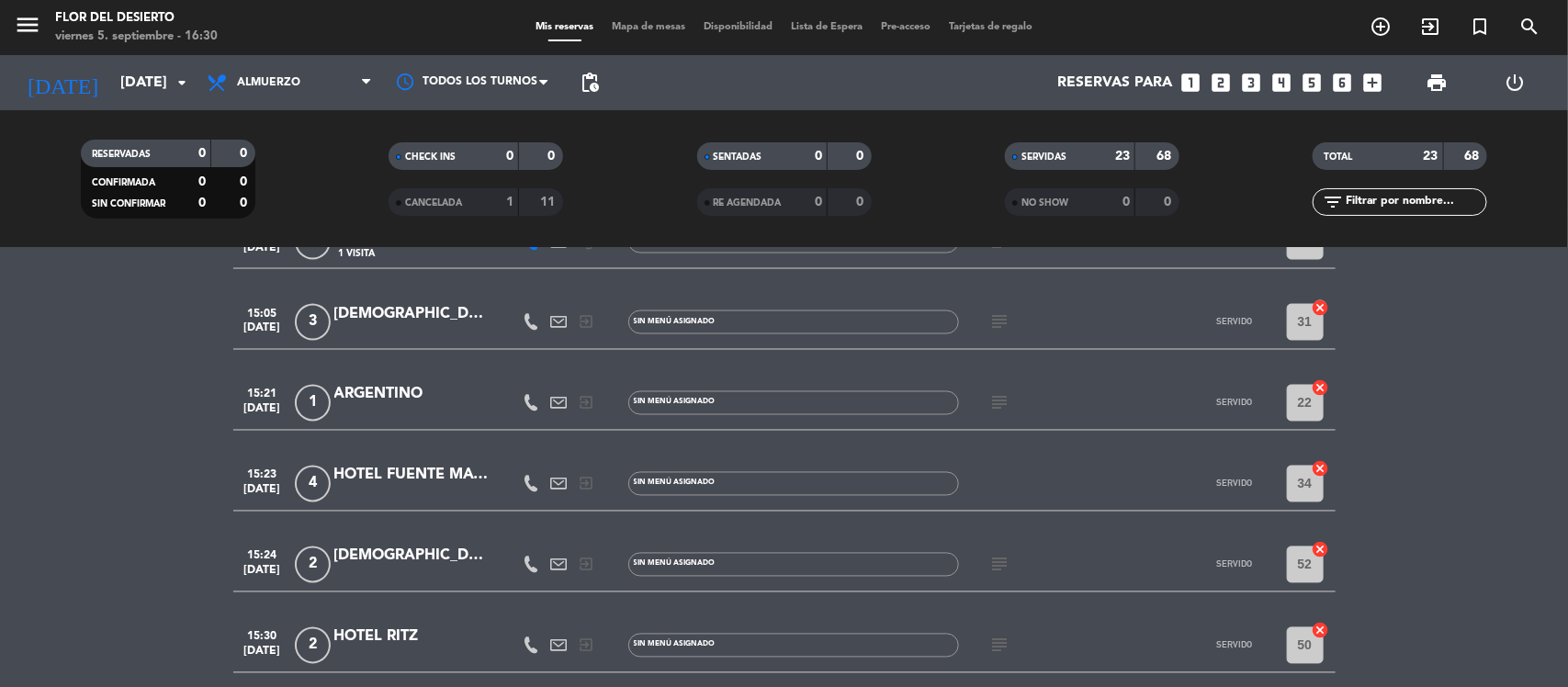
click at [421, 476] on div "HOTEL FUENTE MAYOR" at bounding box center [412, 476] width 156 height 24
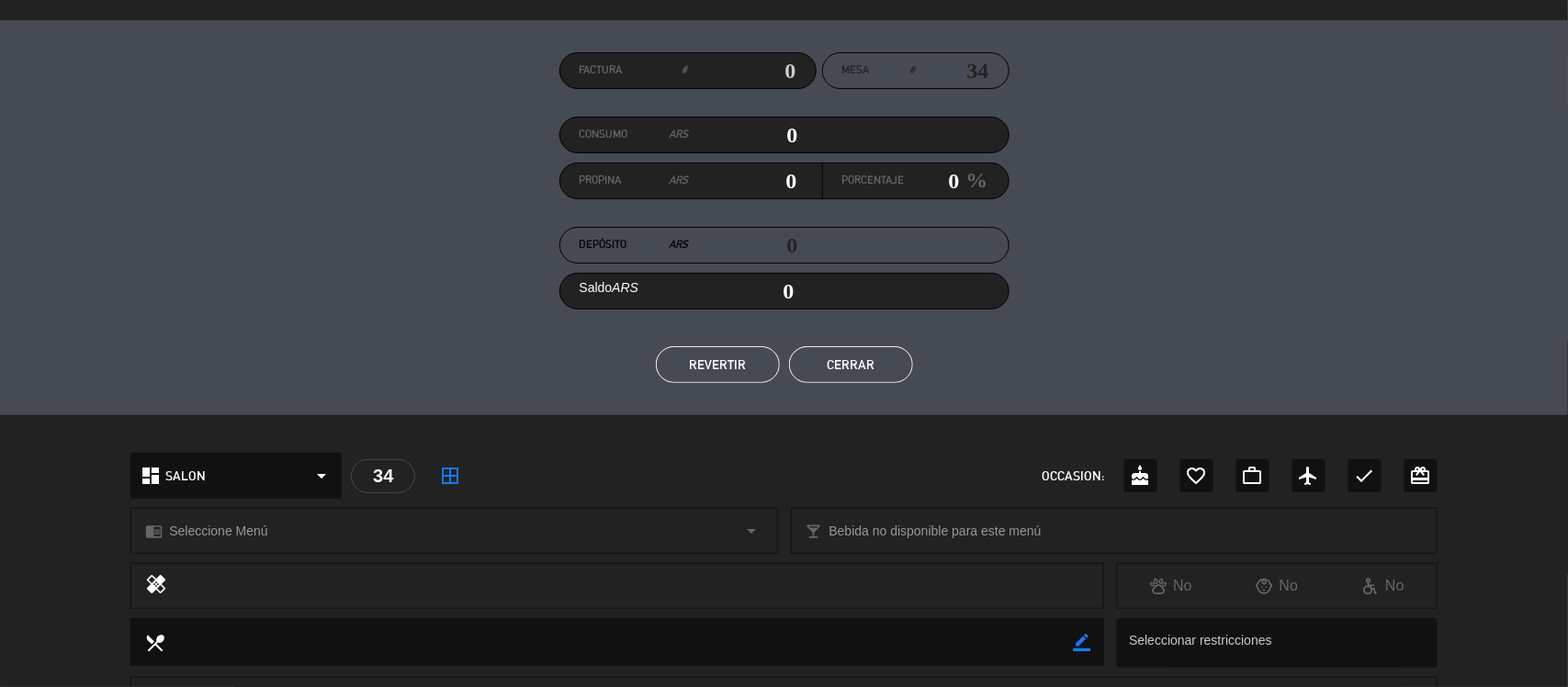
scroll to position [457, 0]
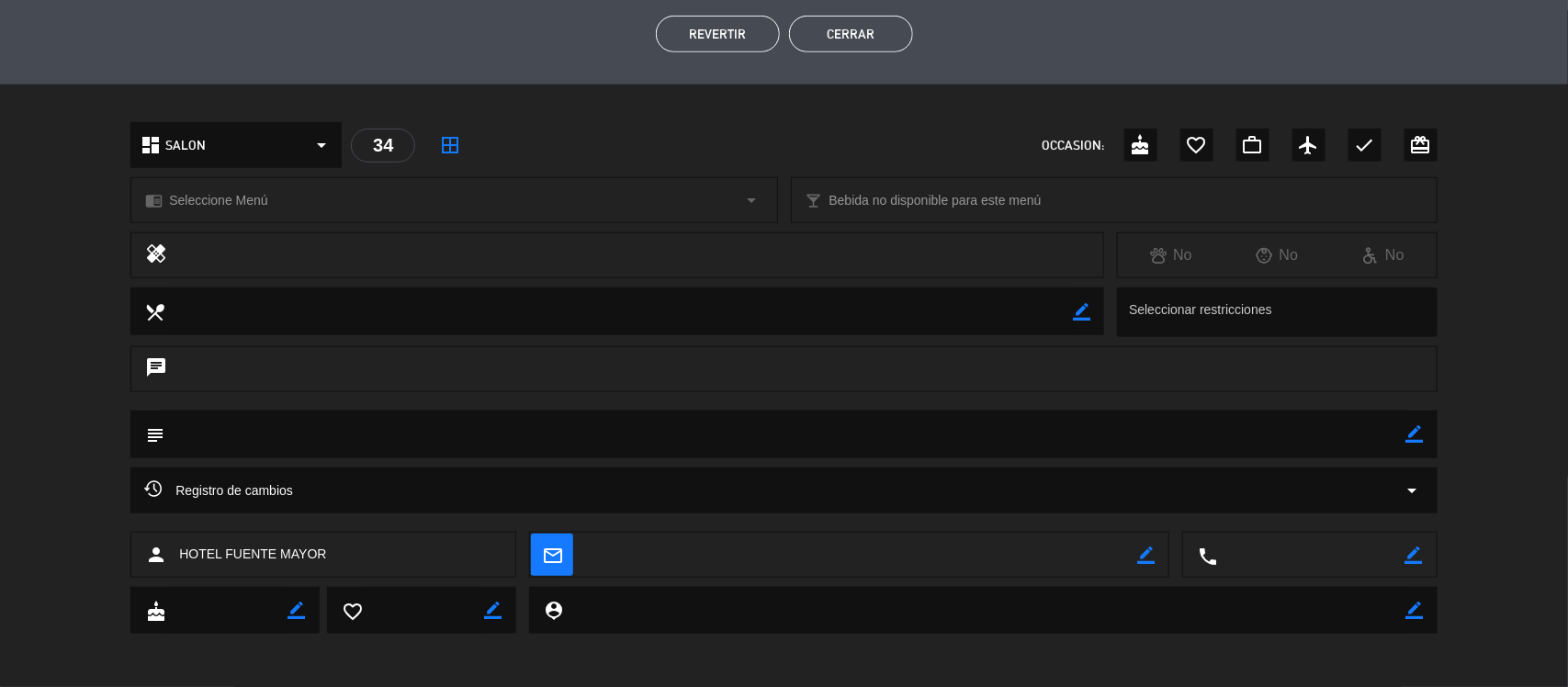
click at [1421, 438] on icon "border_color" at bounding box center [1416, 434] width 18 height 18
click at [1307, 450] on textarea at bounding box center [785, 434] width 1242 height 47
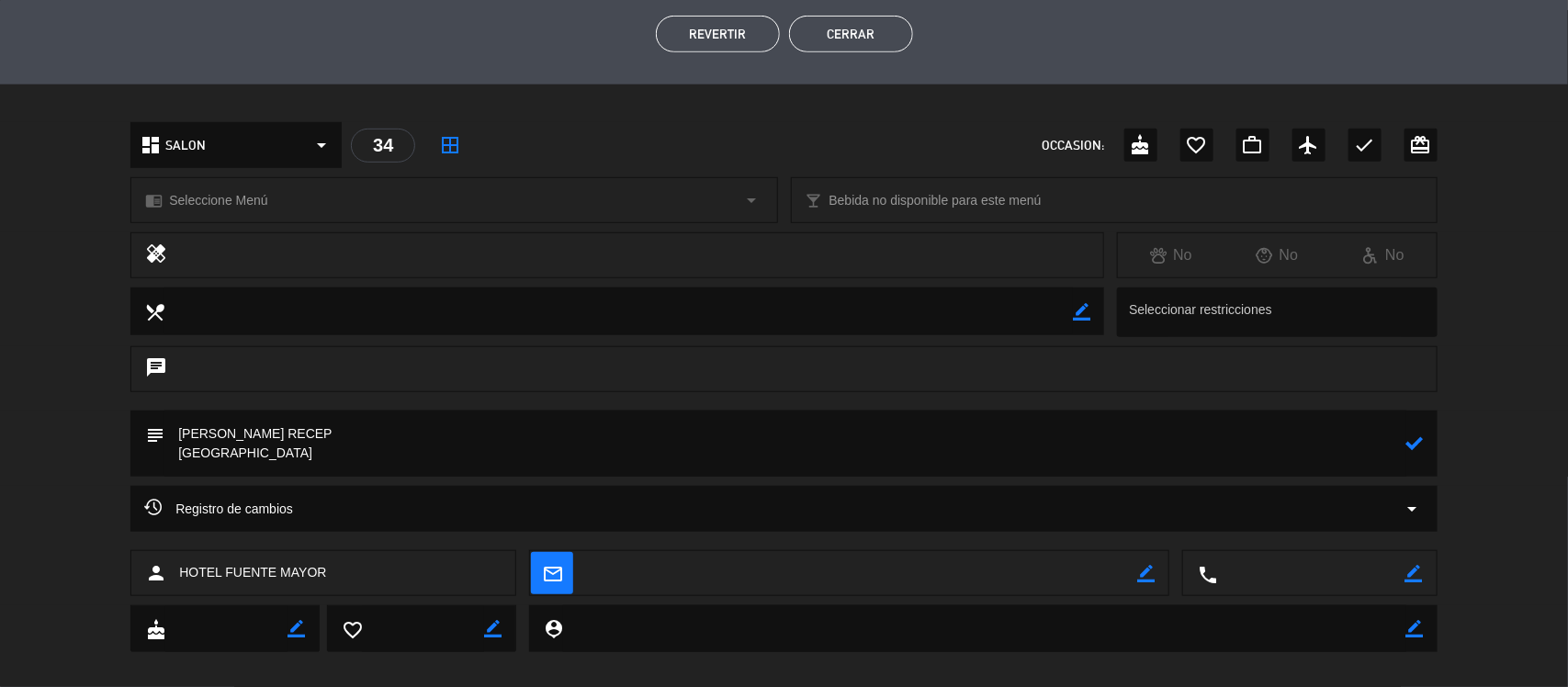
type textarea "[PERSON_NAME] RECEP [GEOGRAPHIC_DATA]"
click at [1418, 450] on icon at bounding box center [1416, 444] width 18 height 18
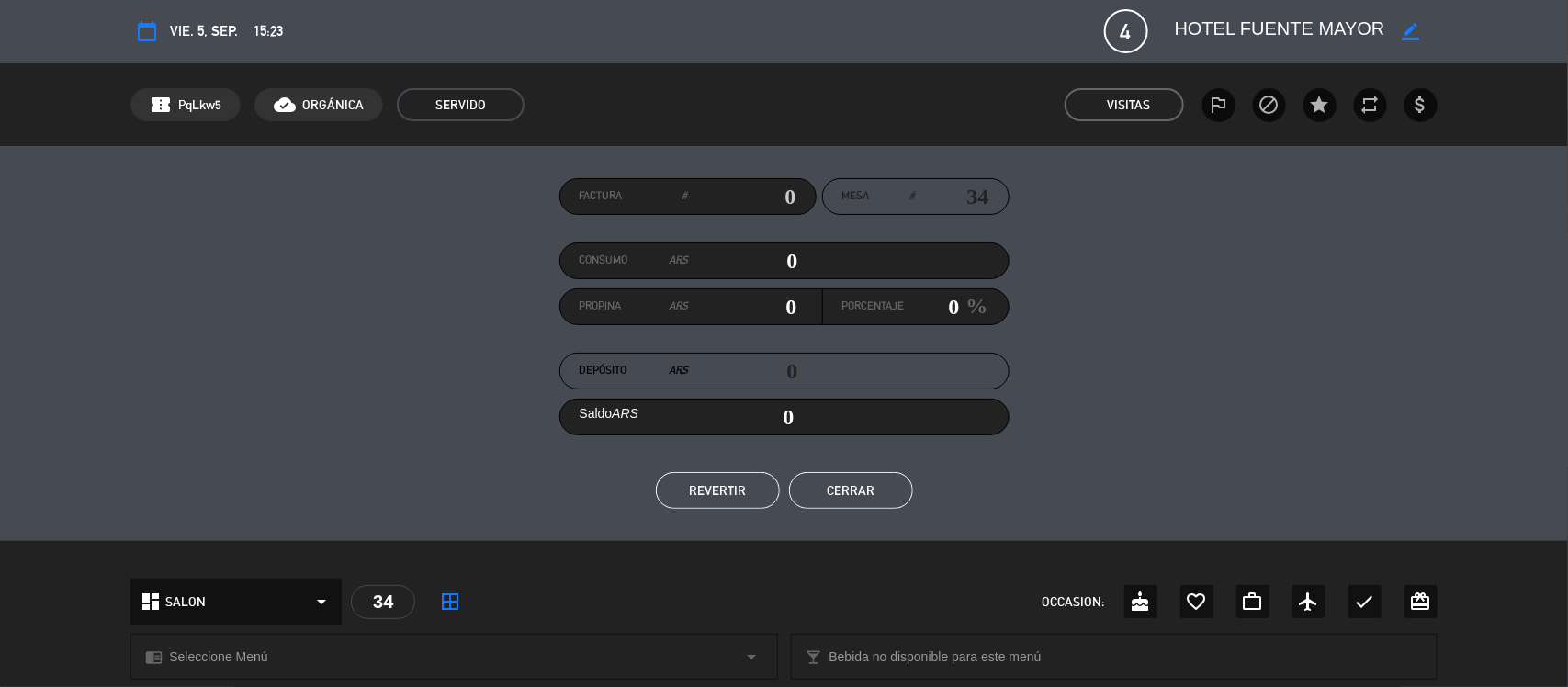
scroll to position [0, 0]
click at [864, 502] on button "Cerrar" at bounding box center [851, 491] width 124 height 36
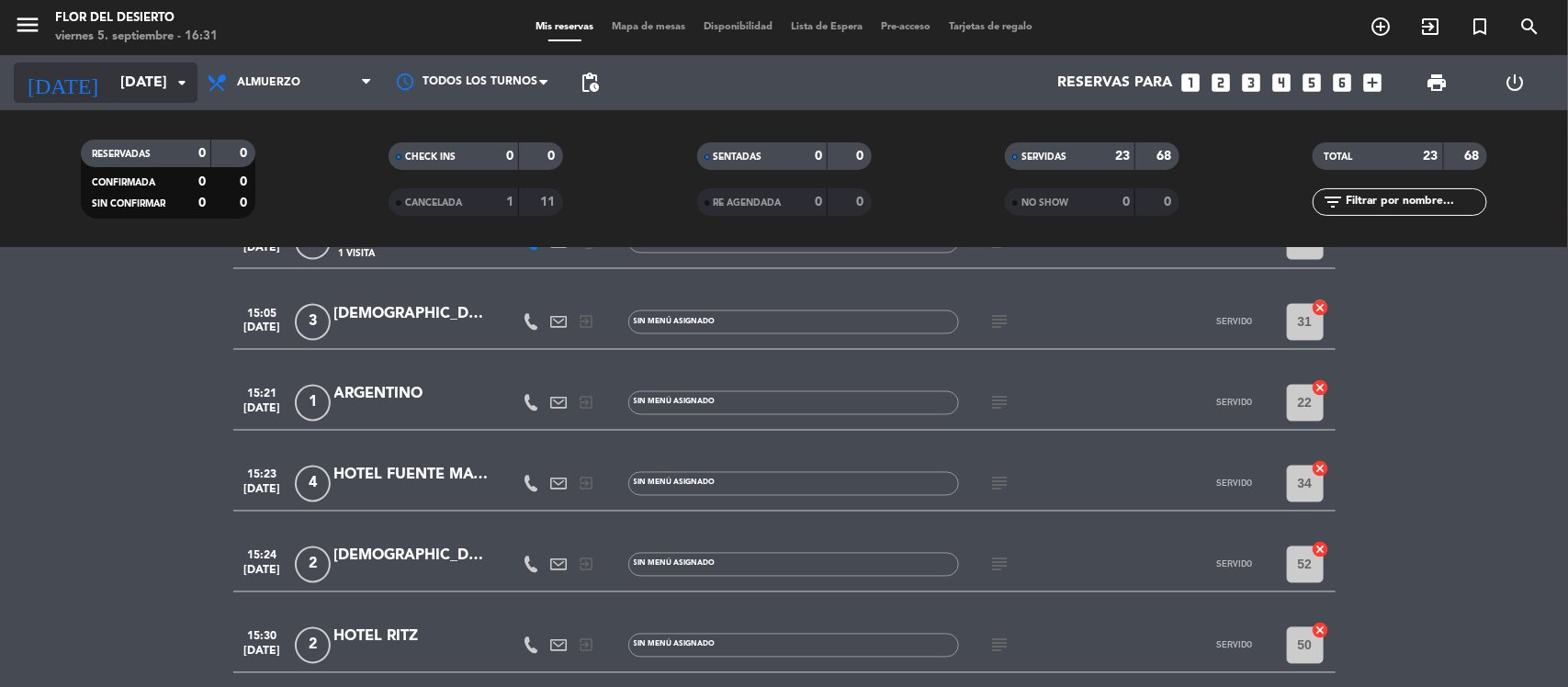
click at [131, 70] on input "[DATE]" at bounding box center [207, 82] width 193 height 35
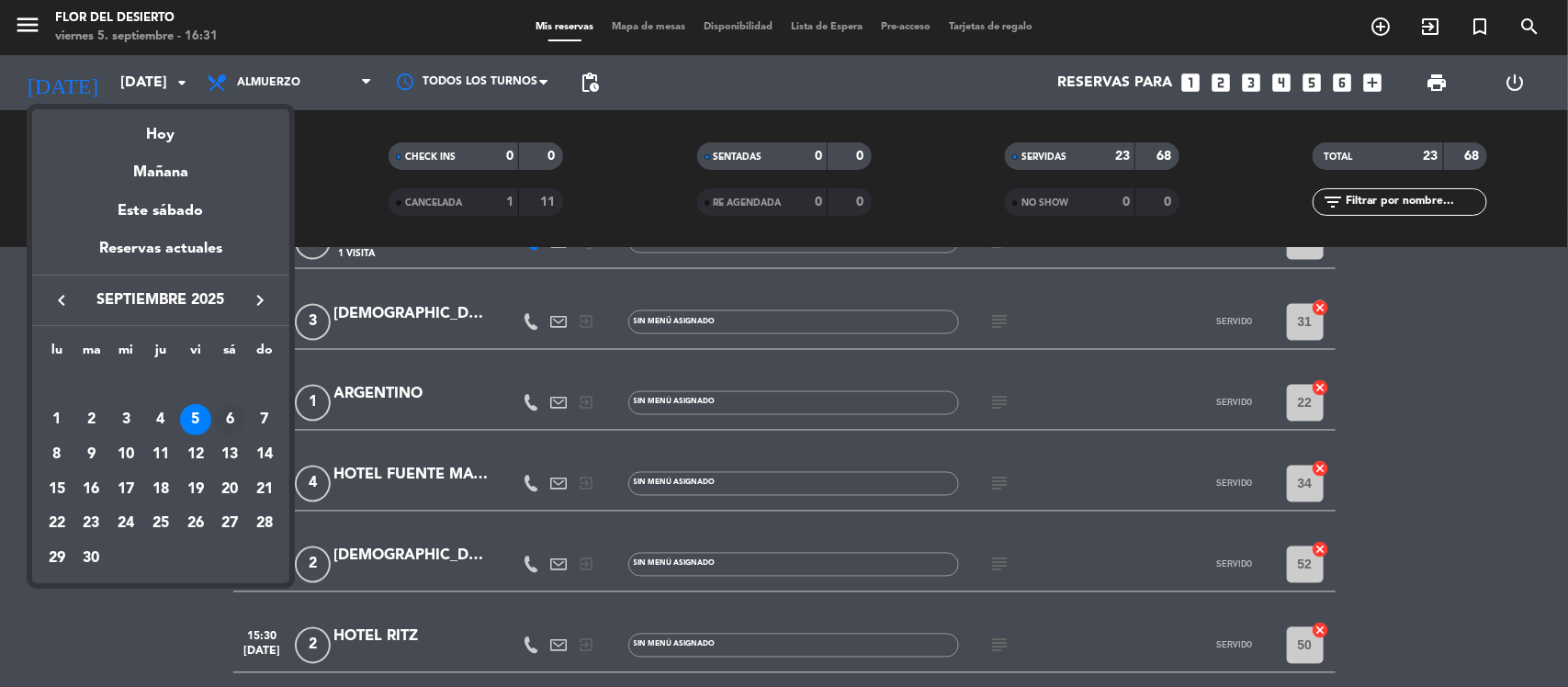
click at [231, 411] on div "6" at bounding box center [230, 420] width 31 height 31
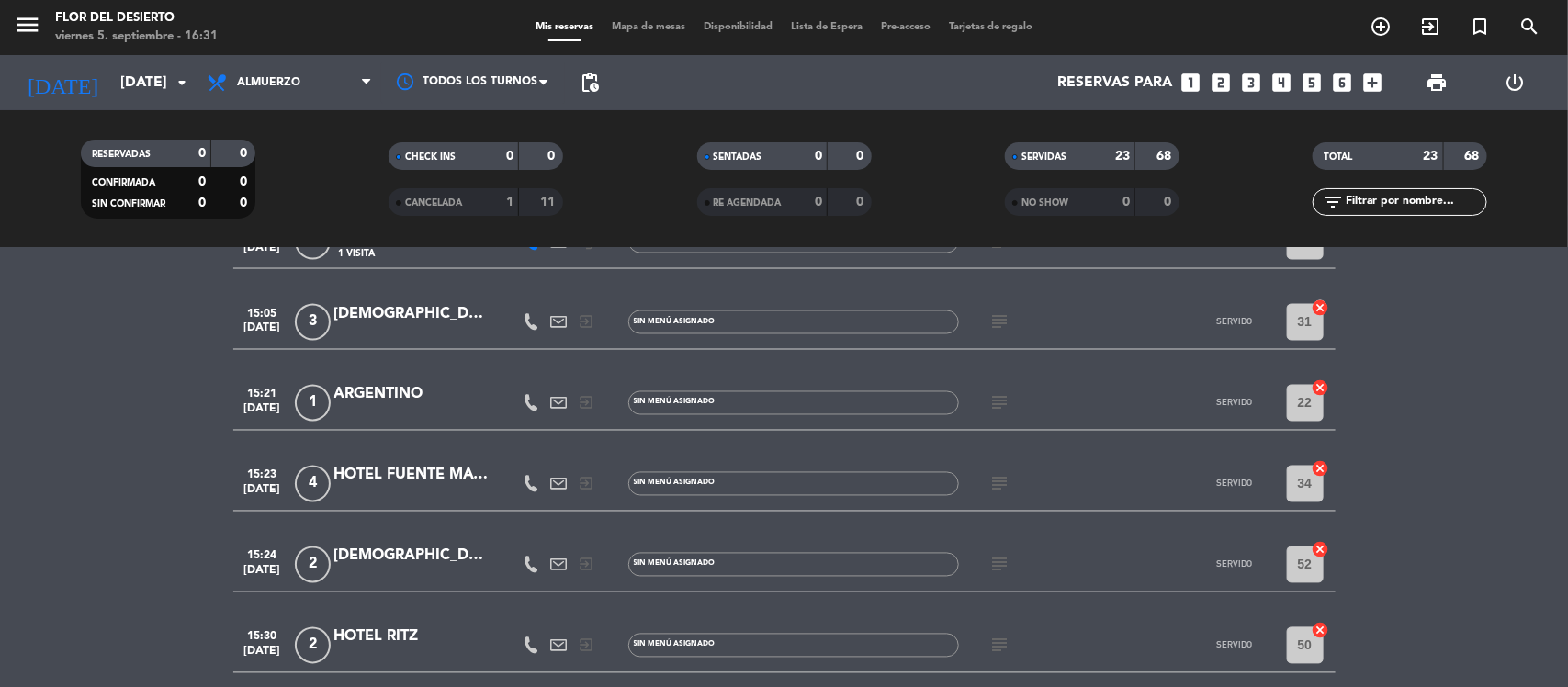
type input "[DATE]"
click at [279, 42] on div "menu FLOR DEL DESIERTO [DATE] 5. septiembre - 16:31" at bounding box center [196, 28] width 393 height 43
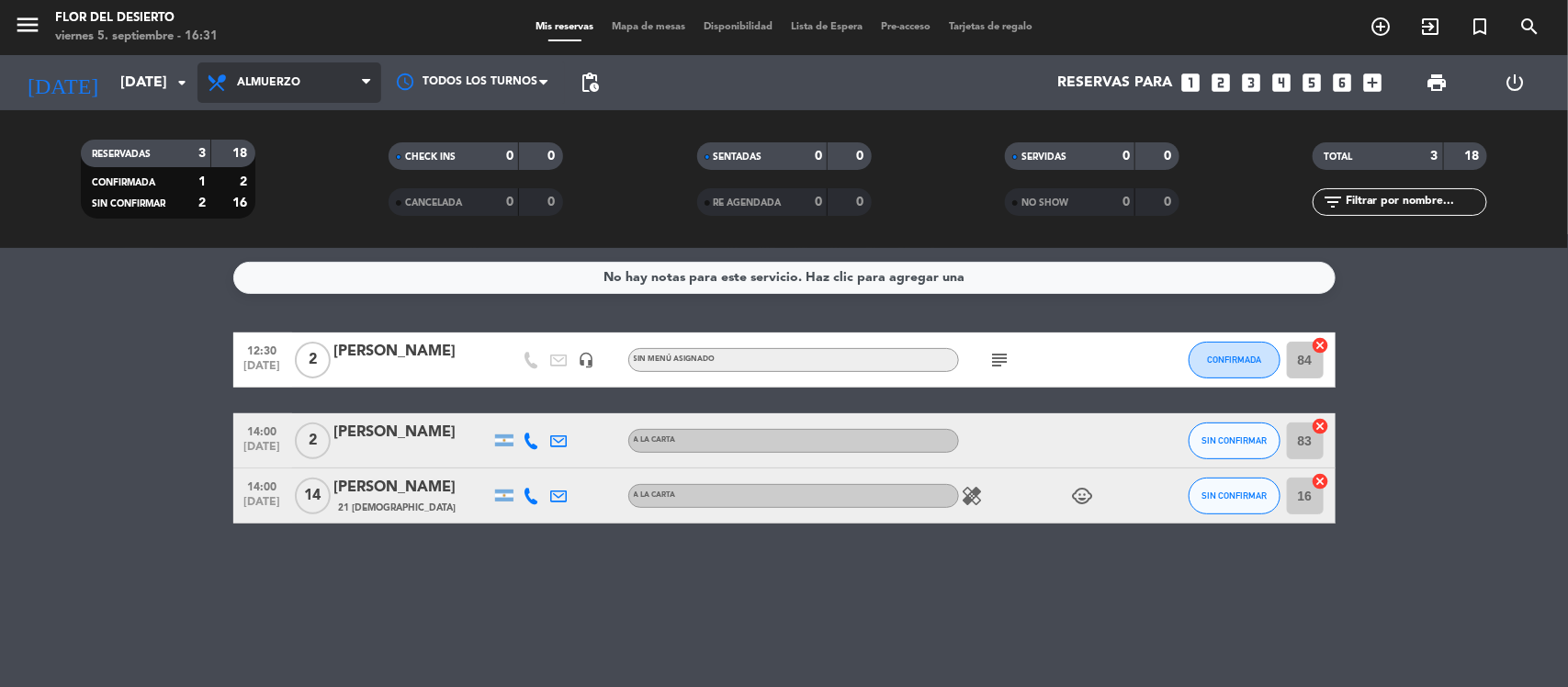
click at [278, 65] on span "Almuerzo" at bounding box center [289, 82] width 184 height 40
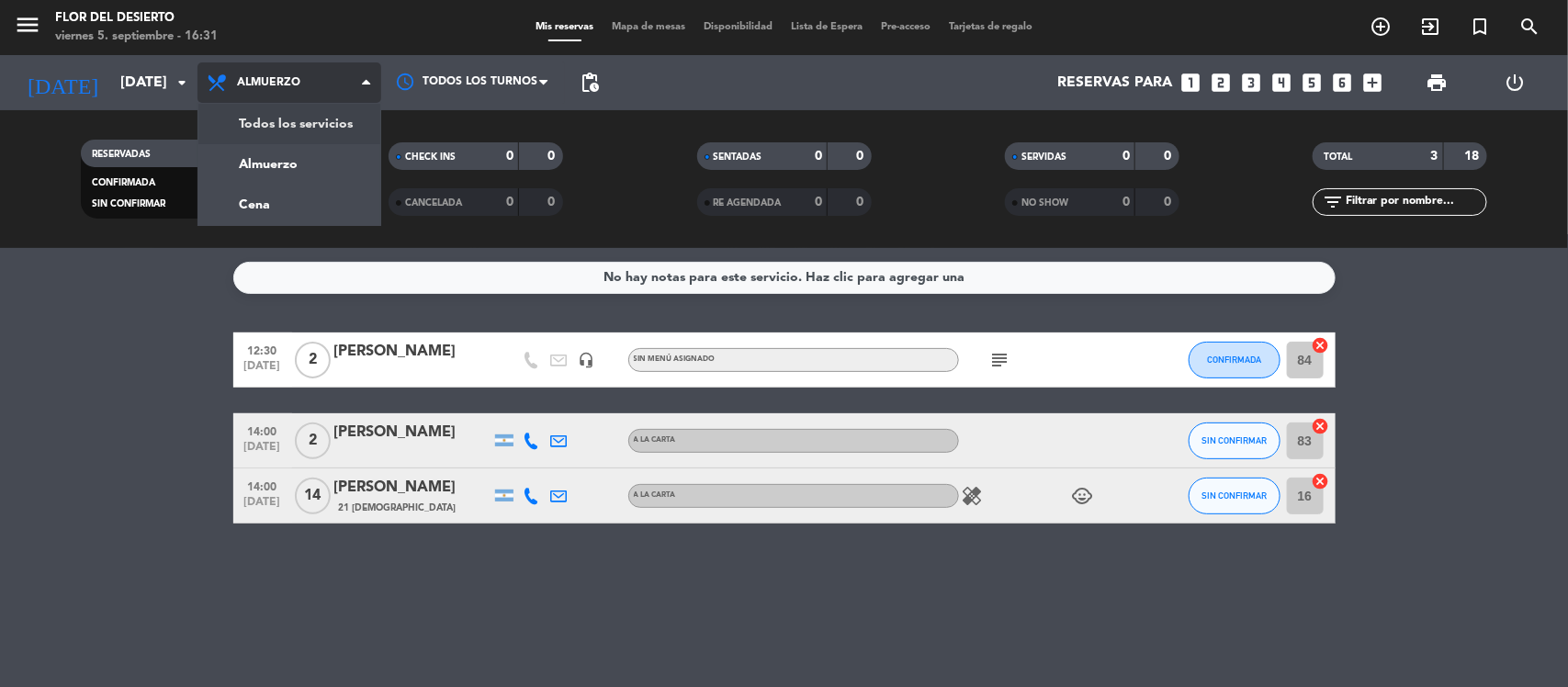
click at [278, 120] on div "menu FLOR DEL DESIERTO [DATE] 5. septiembre - 16:31 Mis reservas Mapa de mesas …" at bounding box center [784, 124] width 1568 height 248
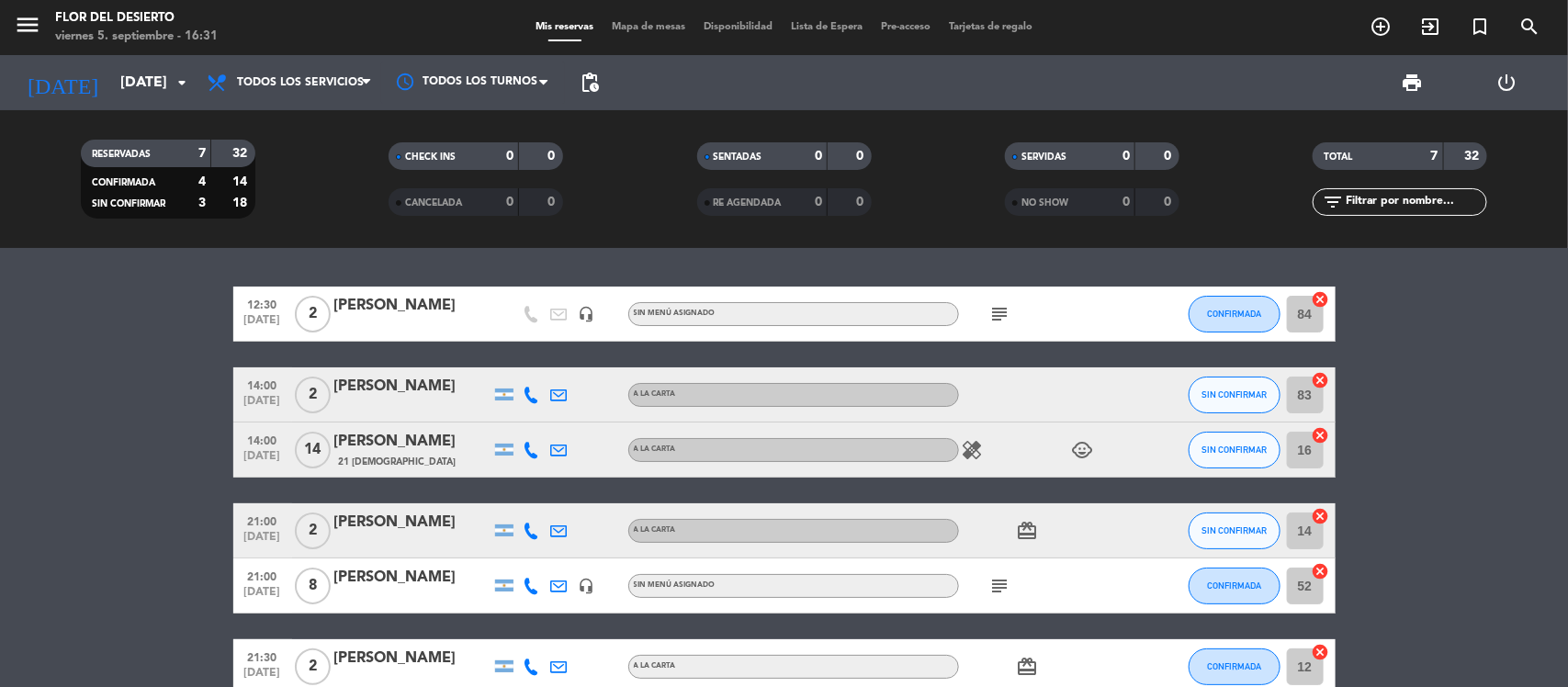
click at [531, 392] on icon at bounding box center [531, 395] width 17 height 17
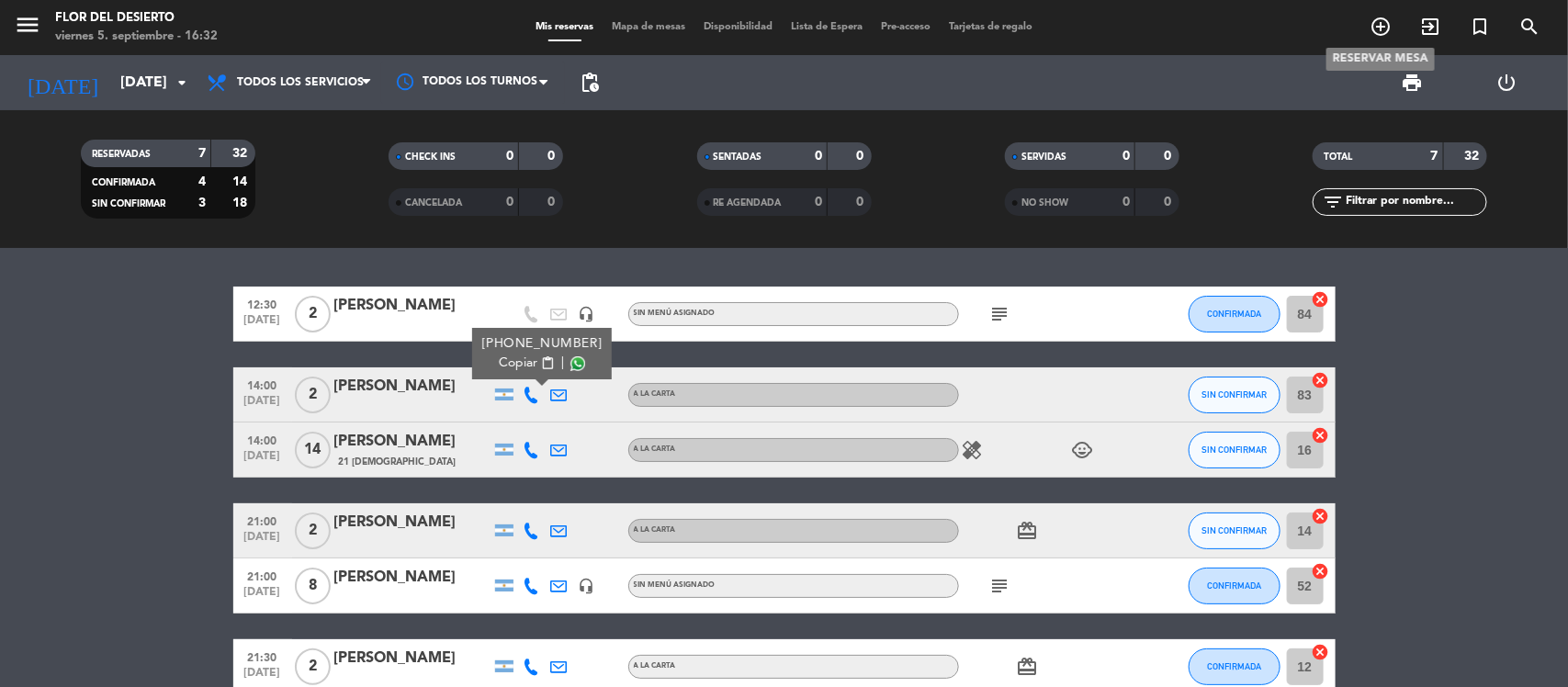
click at [1371, 24] on icon "add_circle_outline" at bounding box center [1380, 26] width 22 height 22
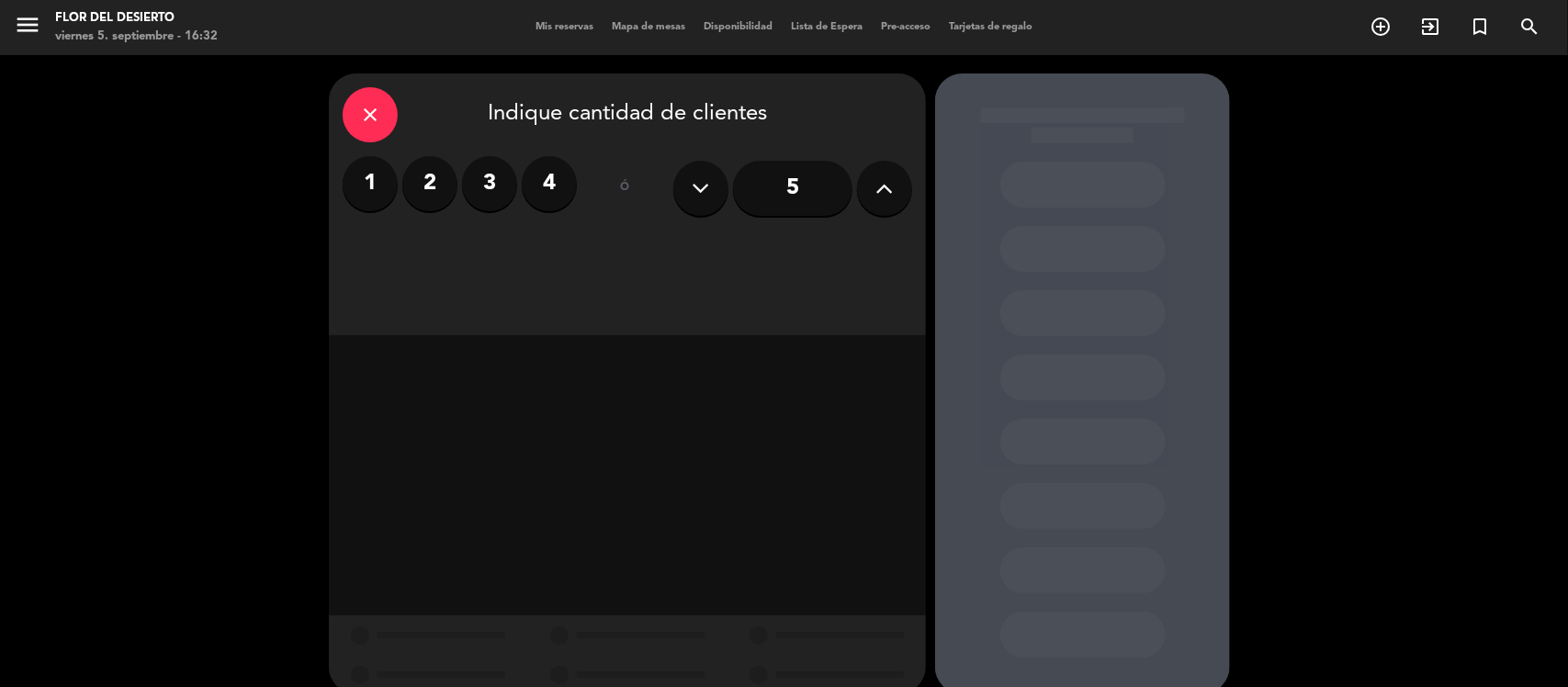
click at [451, 193] on label "2" at bounding box center [430, 184] width 55 height 55
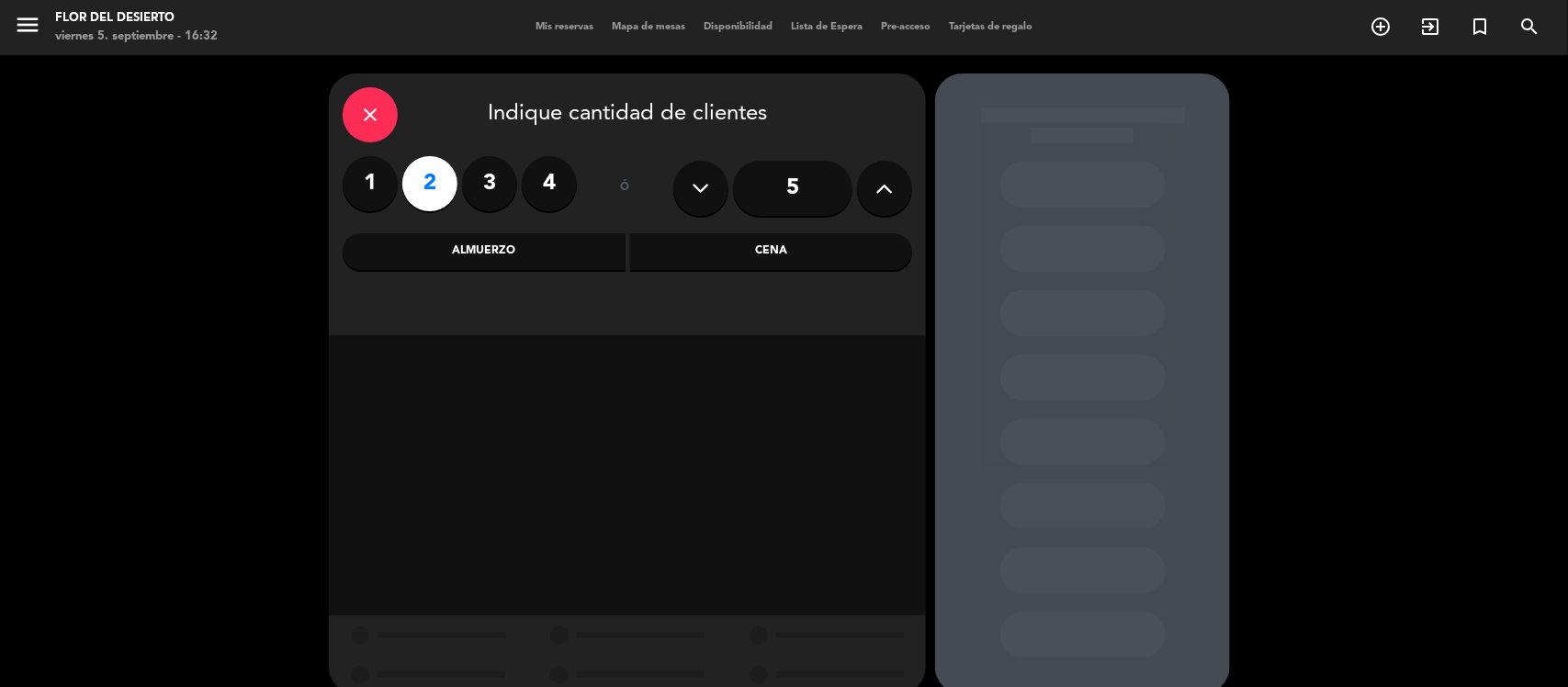
click at [694, 238] on div "Cena" at bounding box center [772, 251] width 283 height 36
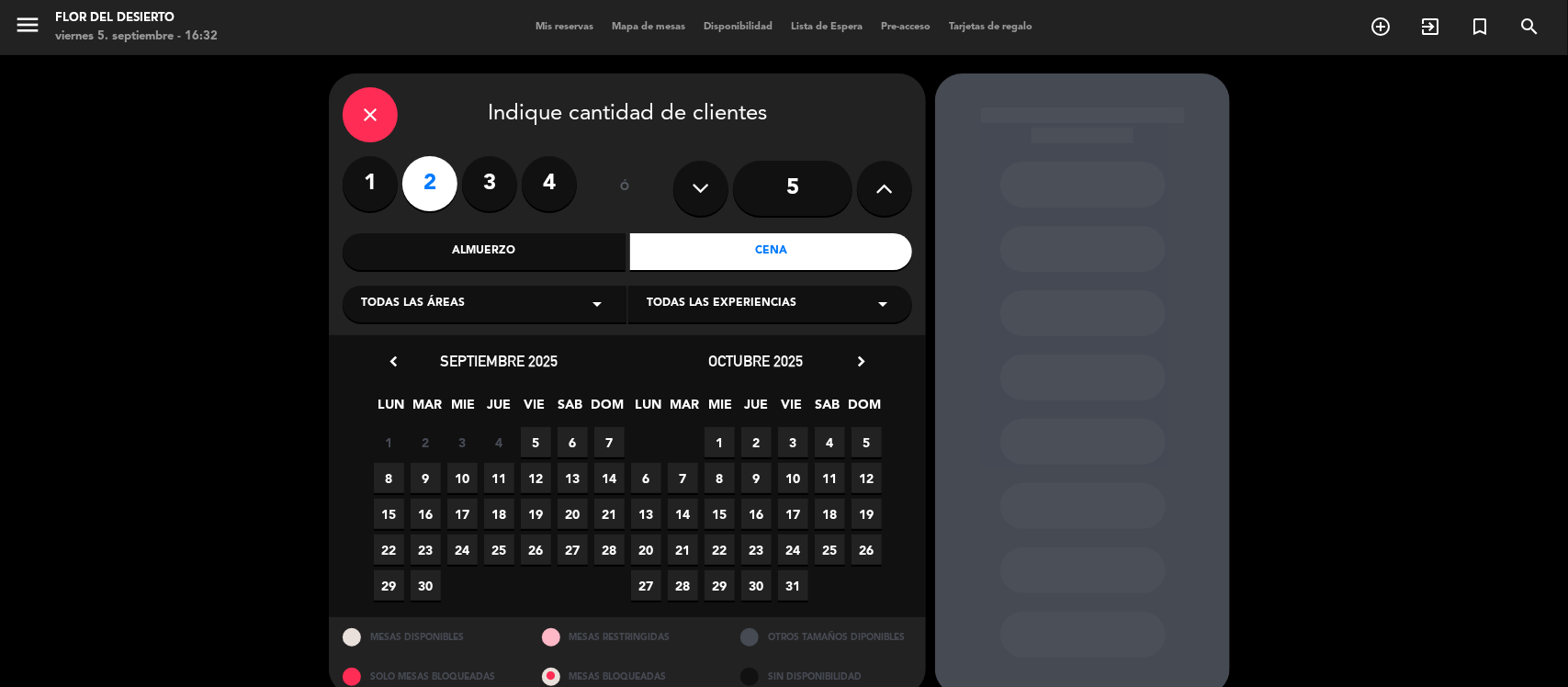
click at [570, 450] on span "6" at bounding box center [572, 442] width 30 height 30
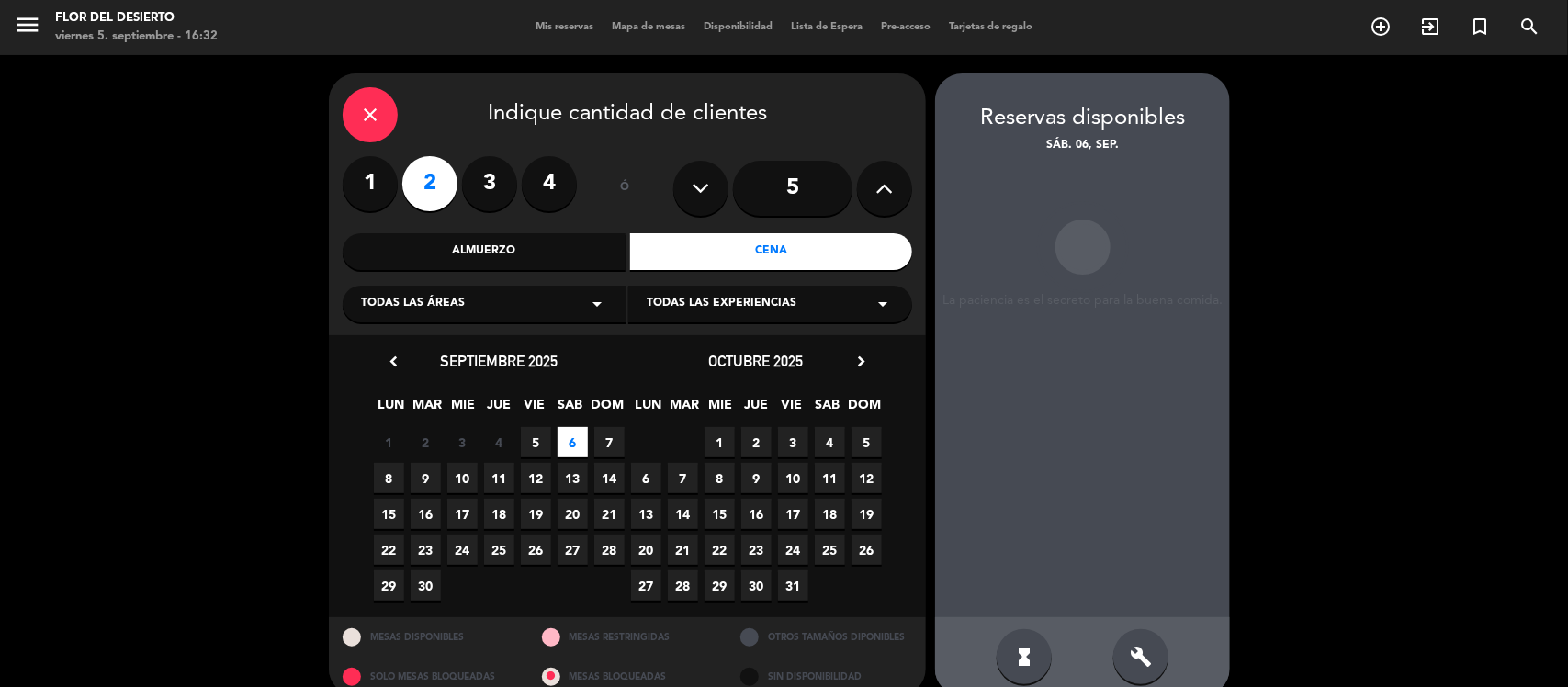
scroll to position [25, 0]
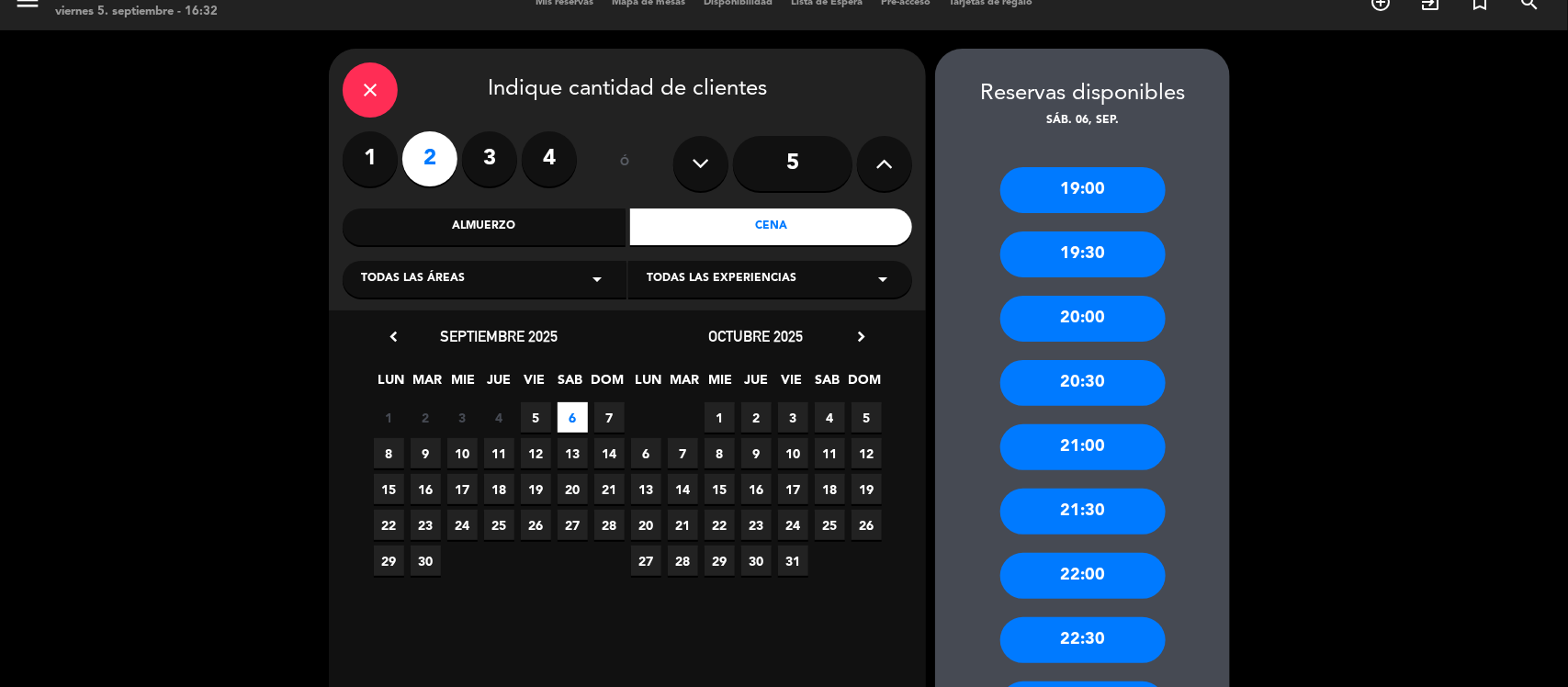
click at [1082, 451] on div "21:00" at bounding box center [1083, 447] width 165 height 46
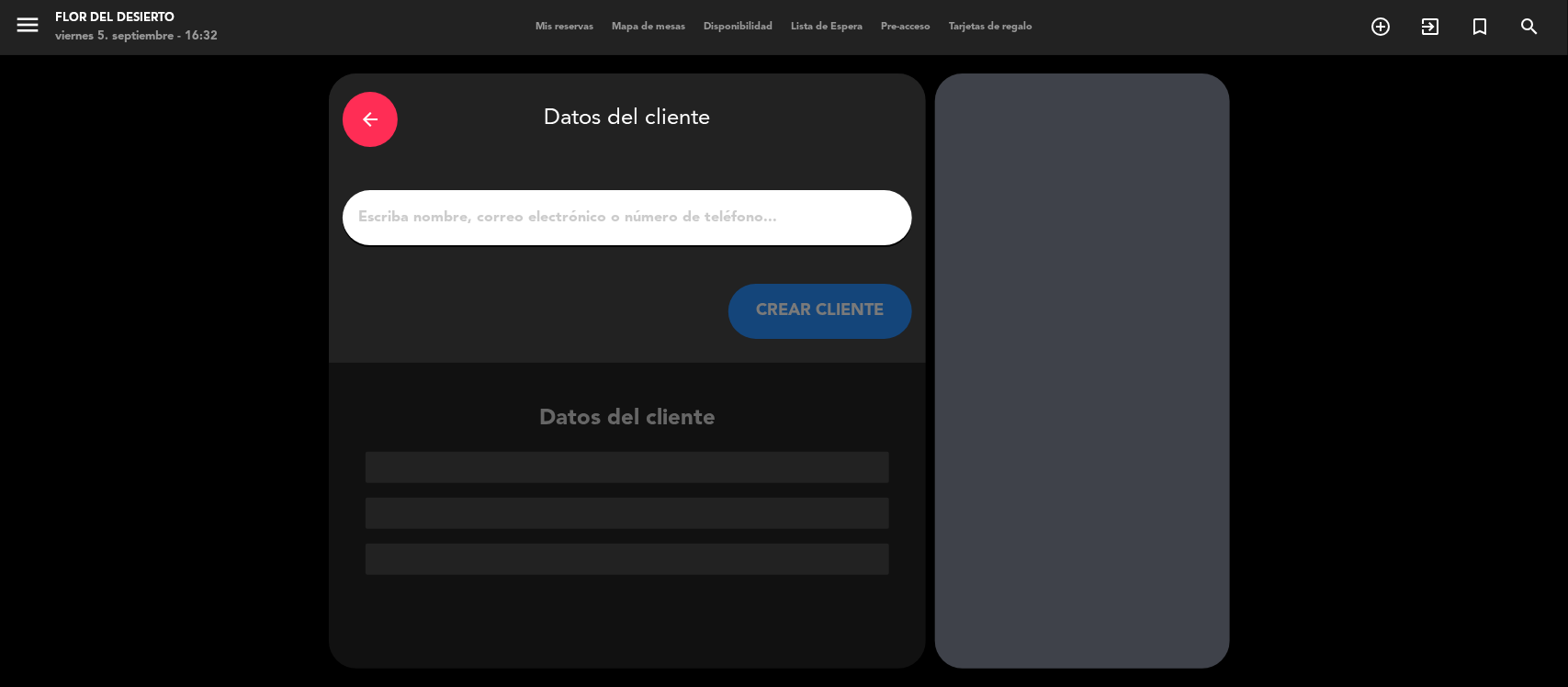
click at [514, 208] on input "1" at bounding box center [627, 218] width 542 height 26
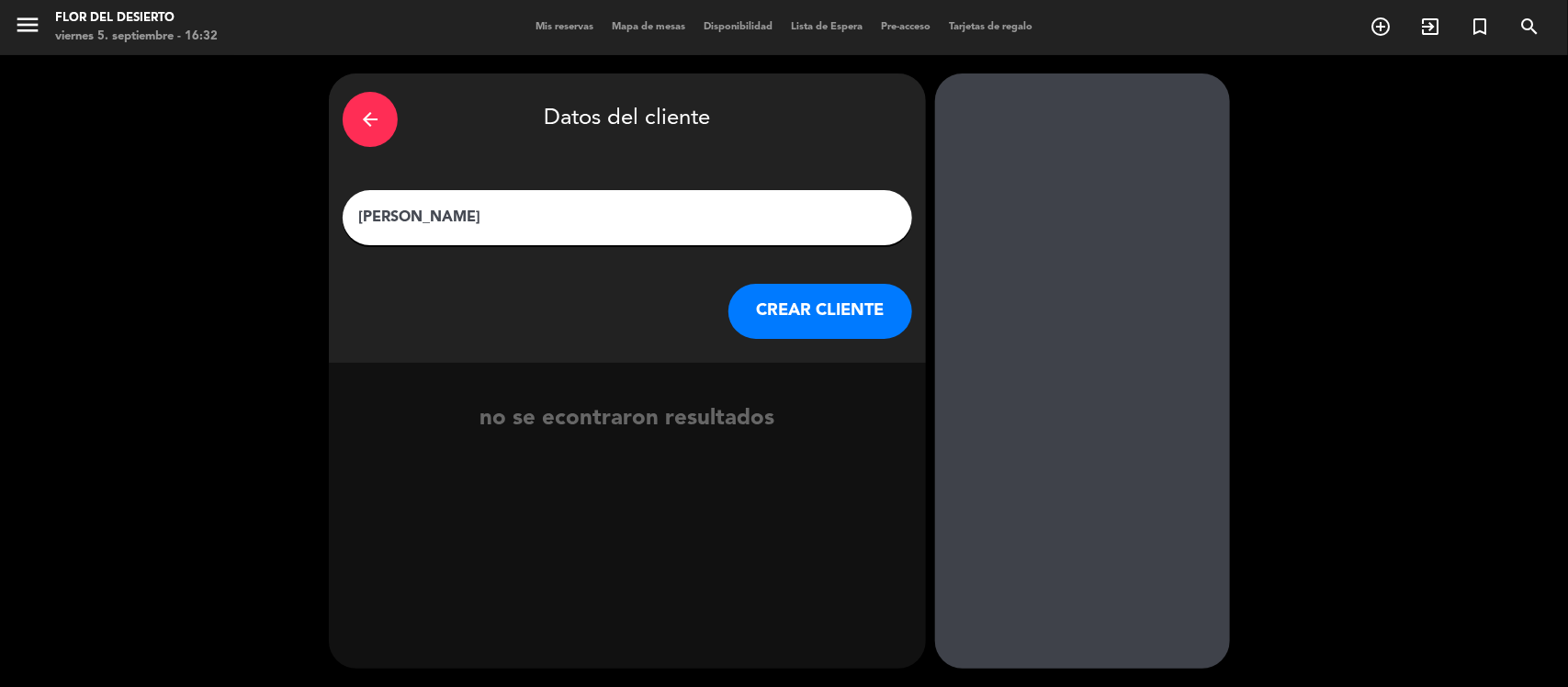
type input "[PERSON_NAME]"
click at [741, 322] on button "CREAR CLIENTE" at bounding box center [820, 311] width 184 height 55
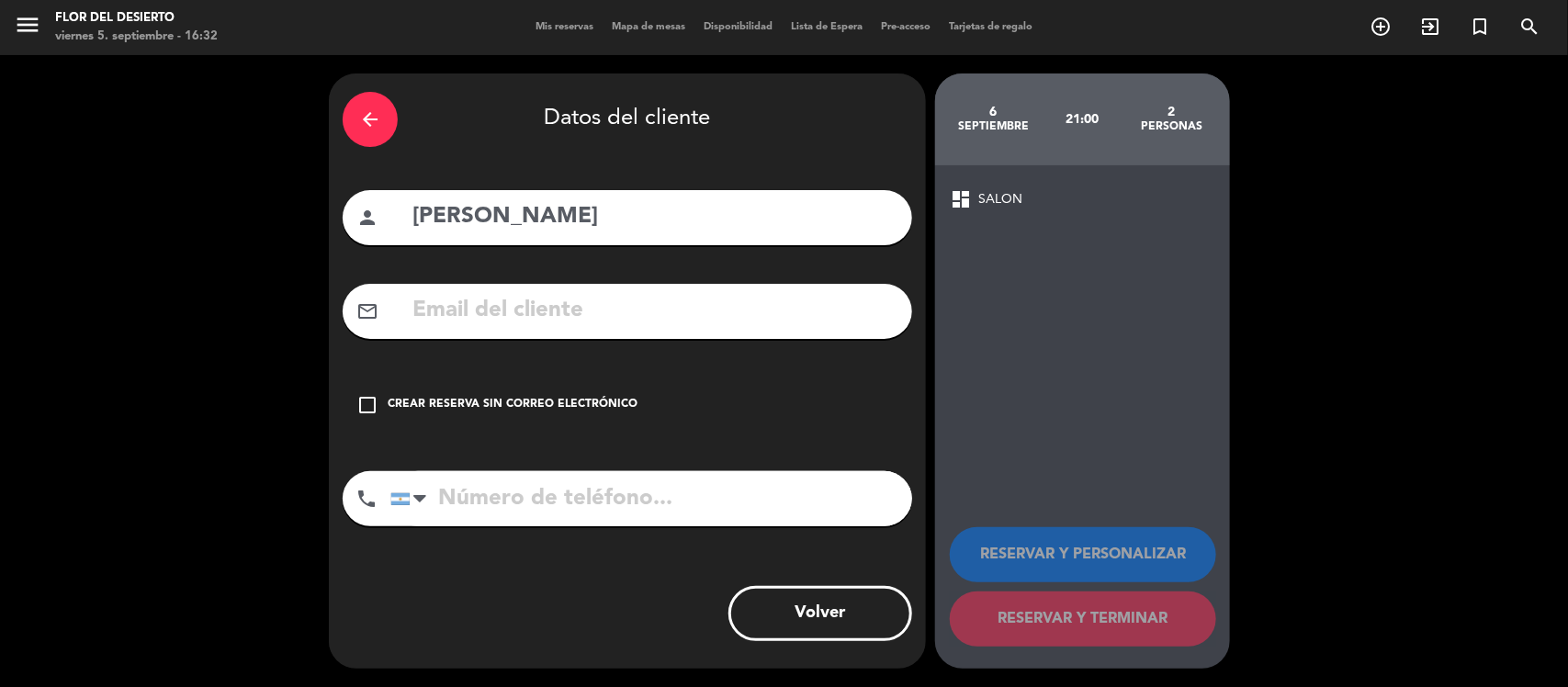
click at [525, 400] on div "Crear reserva sin correo electrónico" at bounding box center [513, 404] width 250 height 19
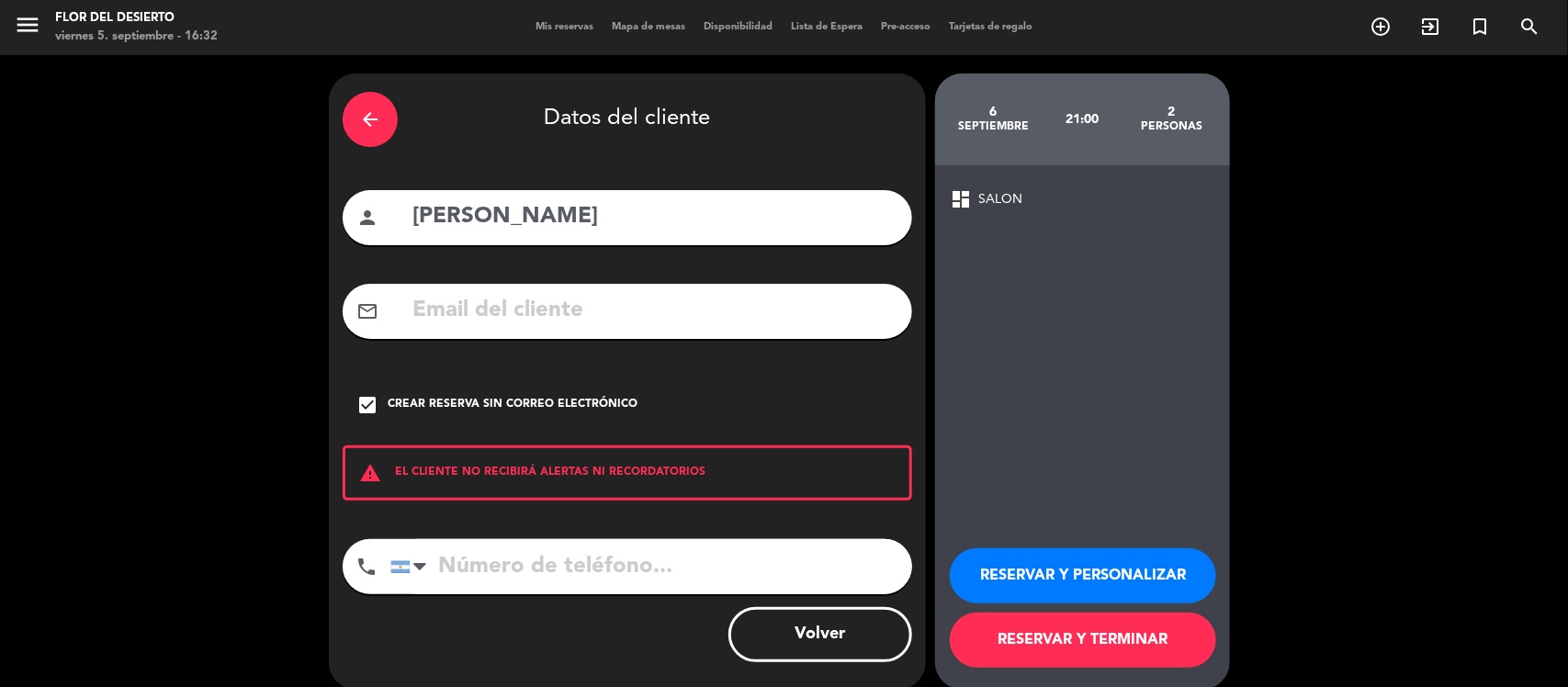
click at [485, 550] on input "tel" at bounding box center [652, 566] width 522 height 55
type input "2614717176"
click at [1109, 583] on button "RESERVAR Y PERSONALIZAR" at bounding box center [1083, 576] width 266 height 55
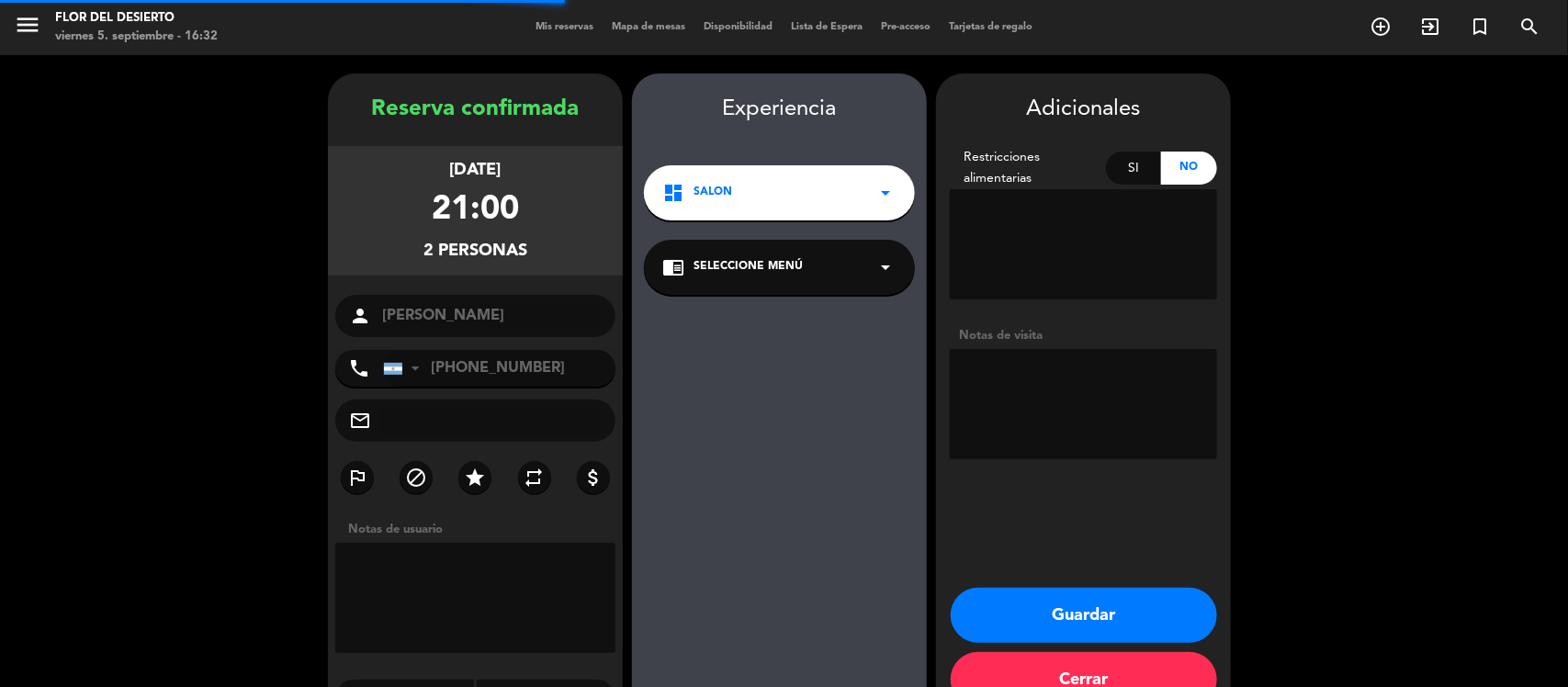
scroll to position [47, 0]
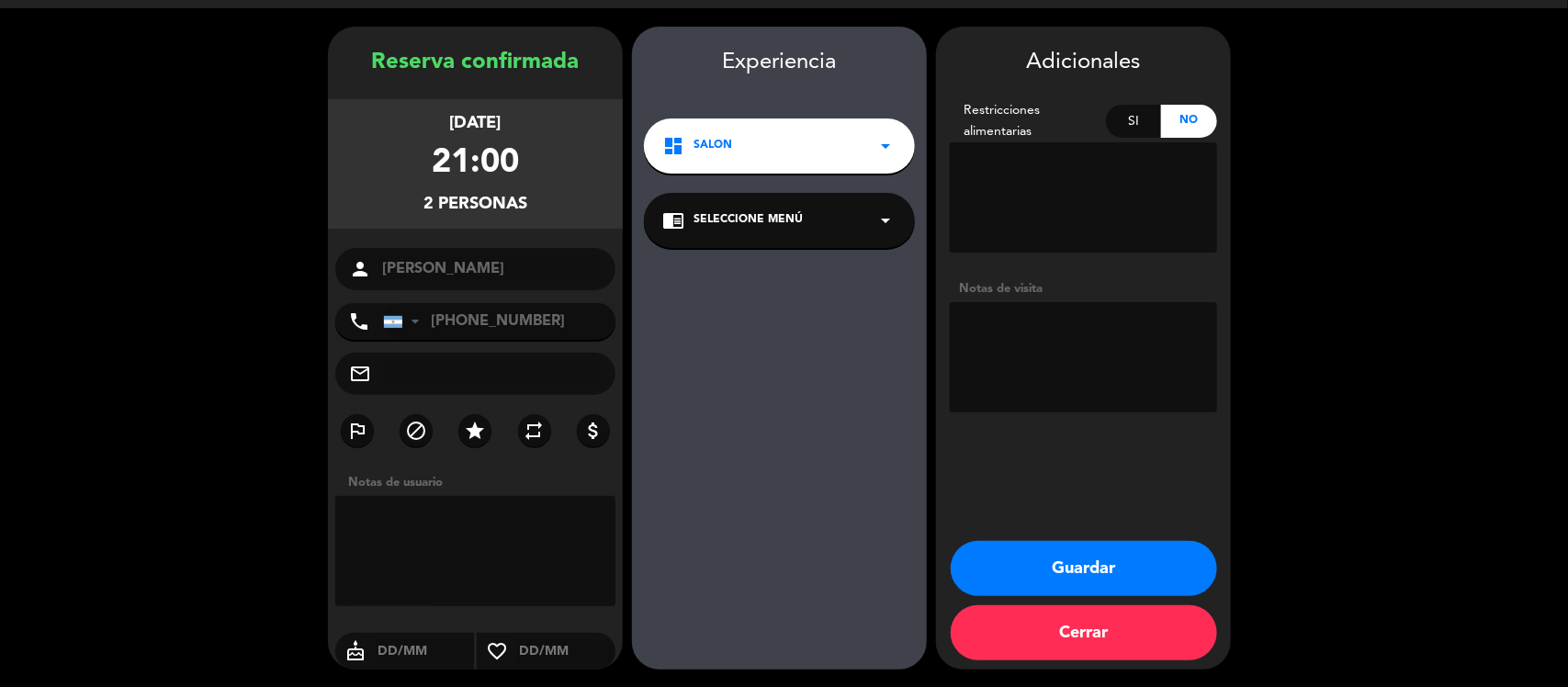
click at [1095, 331] on textarea at bounding box center [1084, 357] width 267 height 110
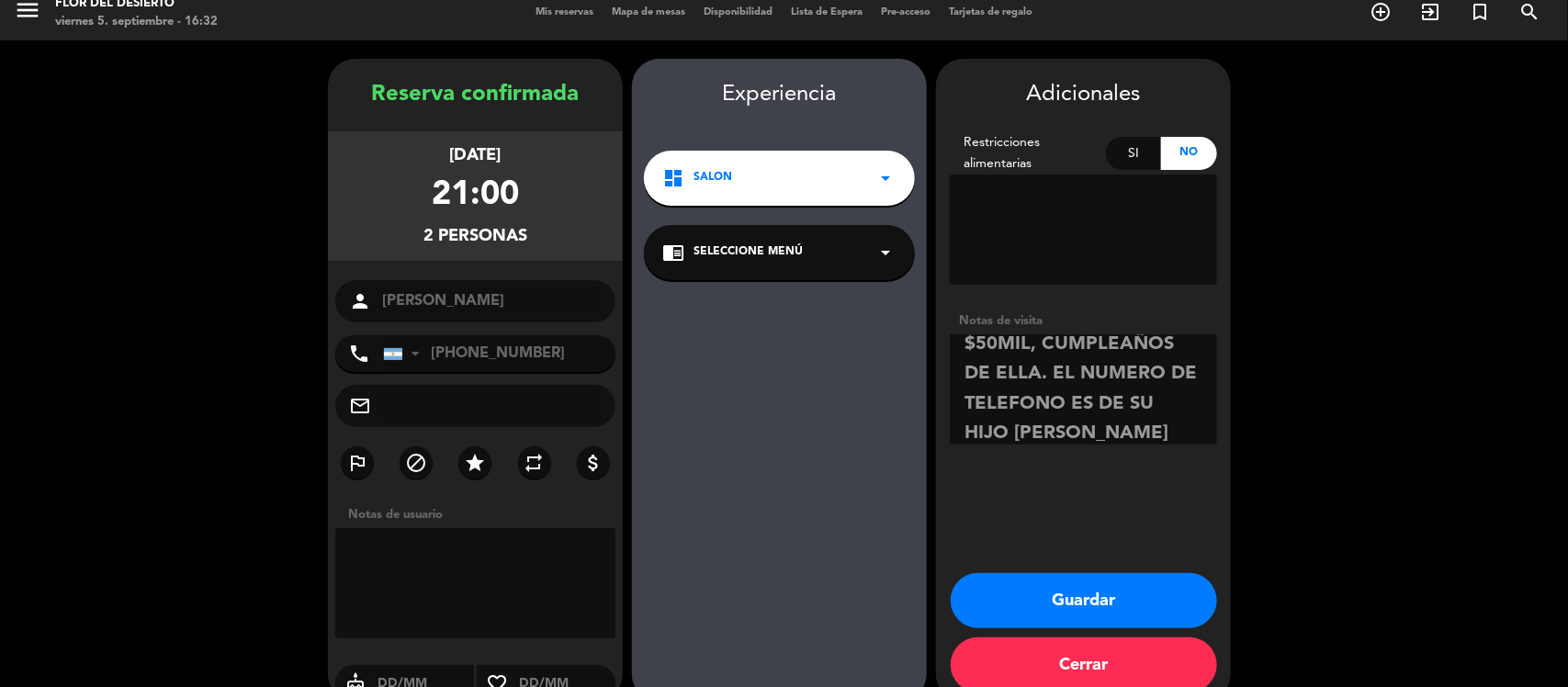
scroll to position [0, 0]
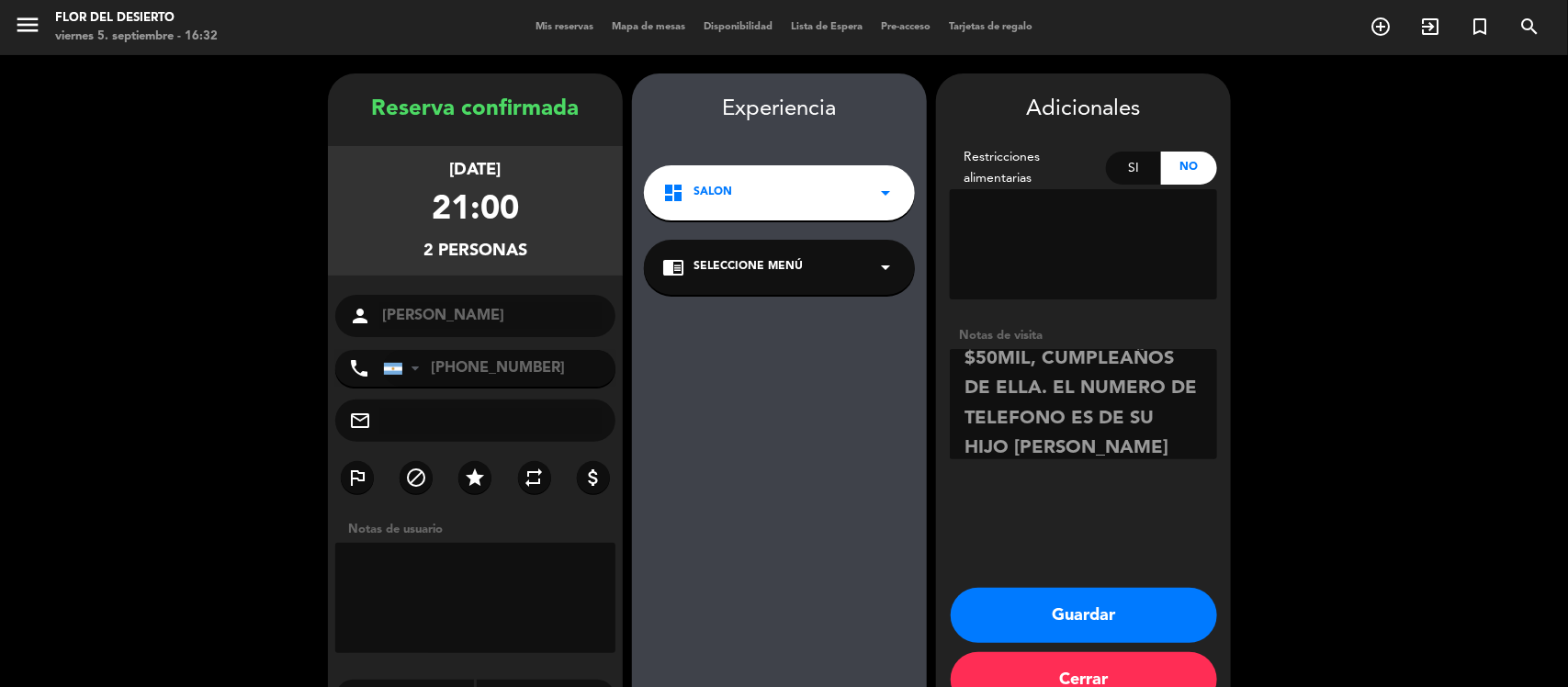
type textarea "TIENEN VOUCHER DE $50MIL, CUMPLEAÑOS DE ELLA. EL NUMERO DE TELEFONO ES DE SU HI…"
click at [1054, 624] on button "Guardar" at bounding box center [1084, 615] width 266 height 55
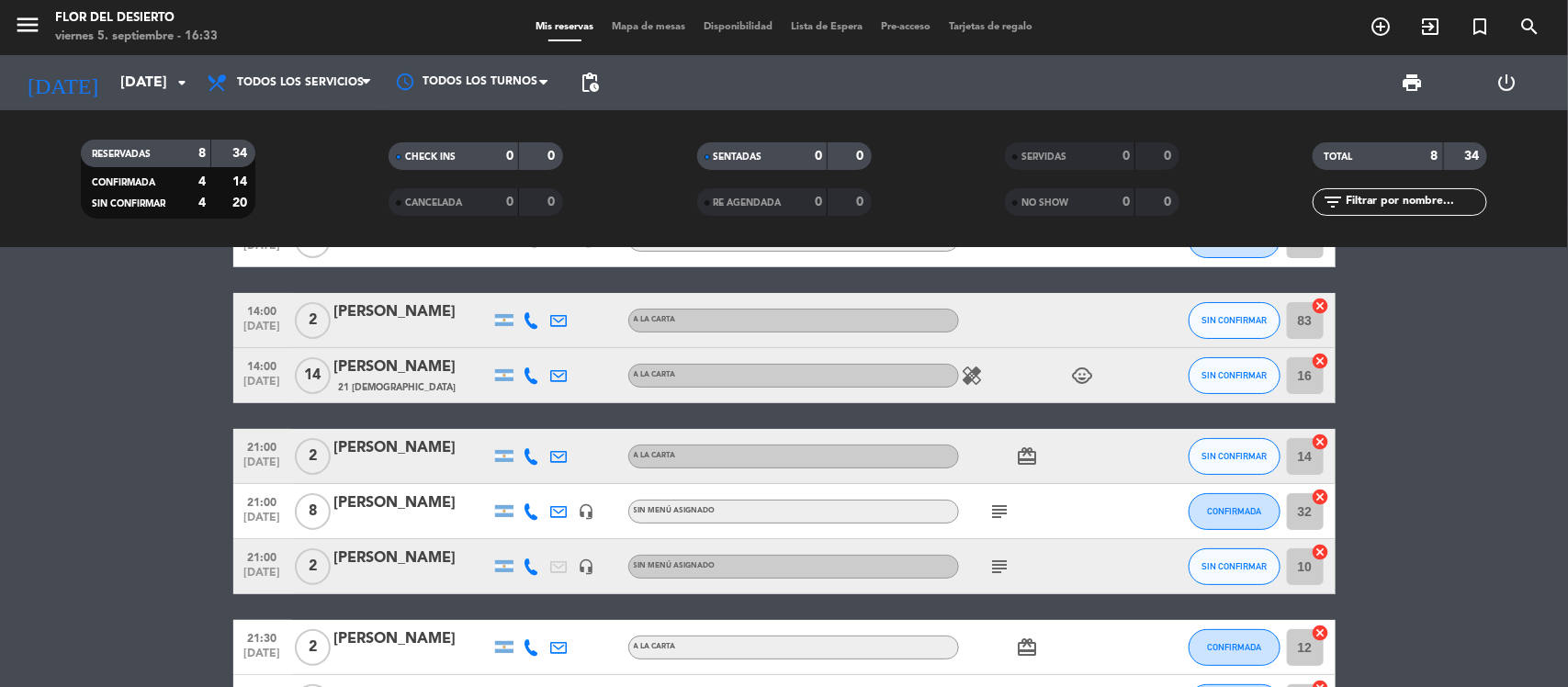
scroll to position [115, 0]
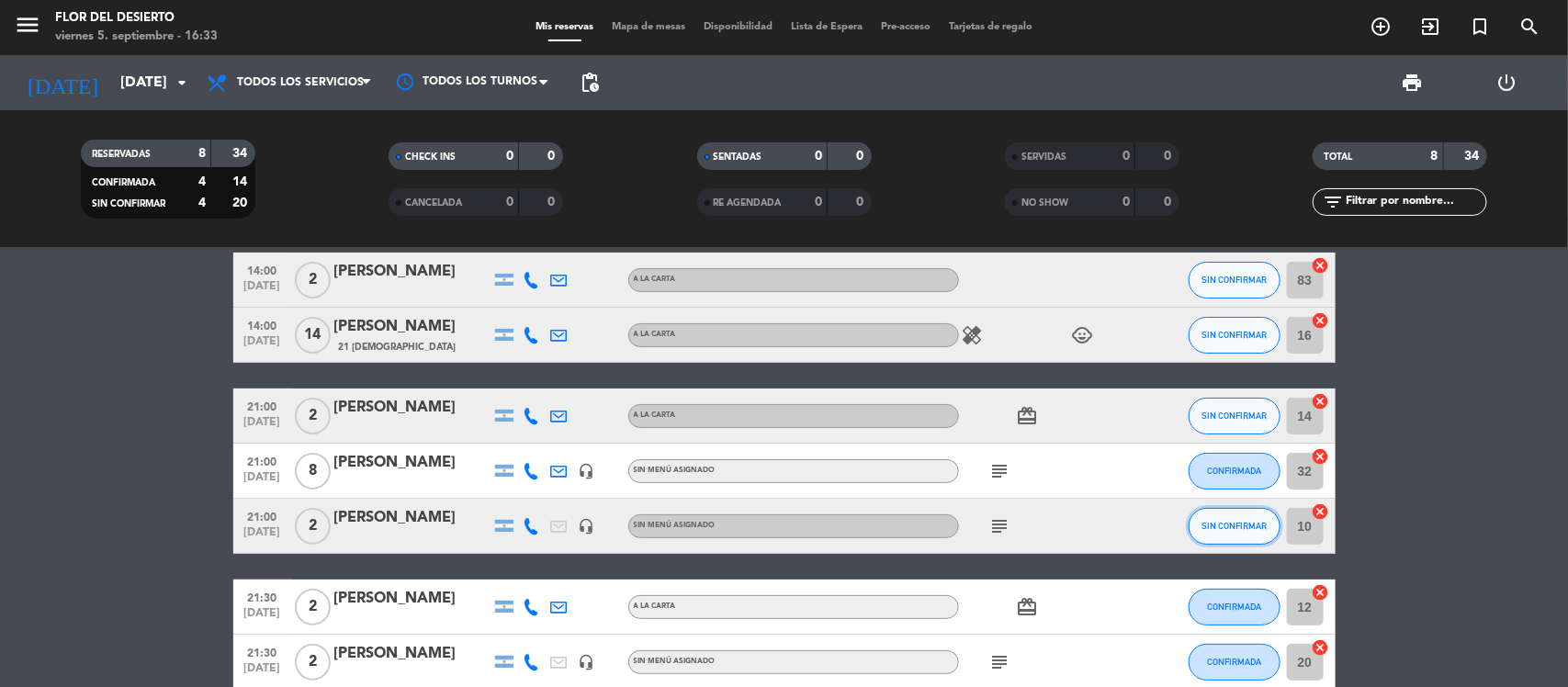
click at [1245, 521] on span "SIN CONFIRMAR" at bounding box center [1234, 526] width 65 height 10
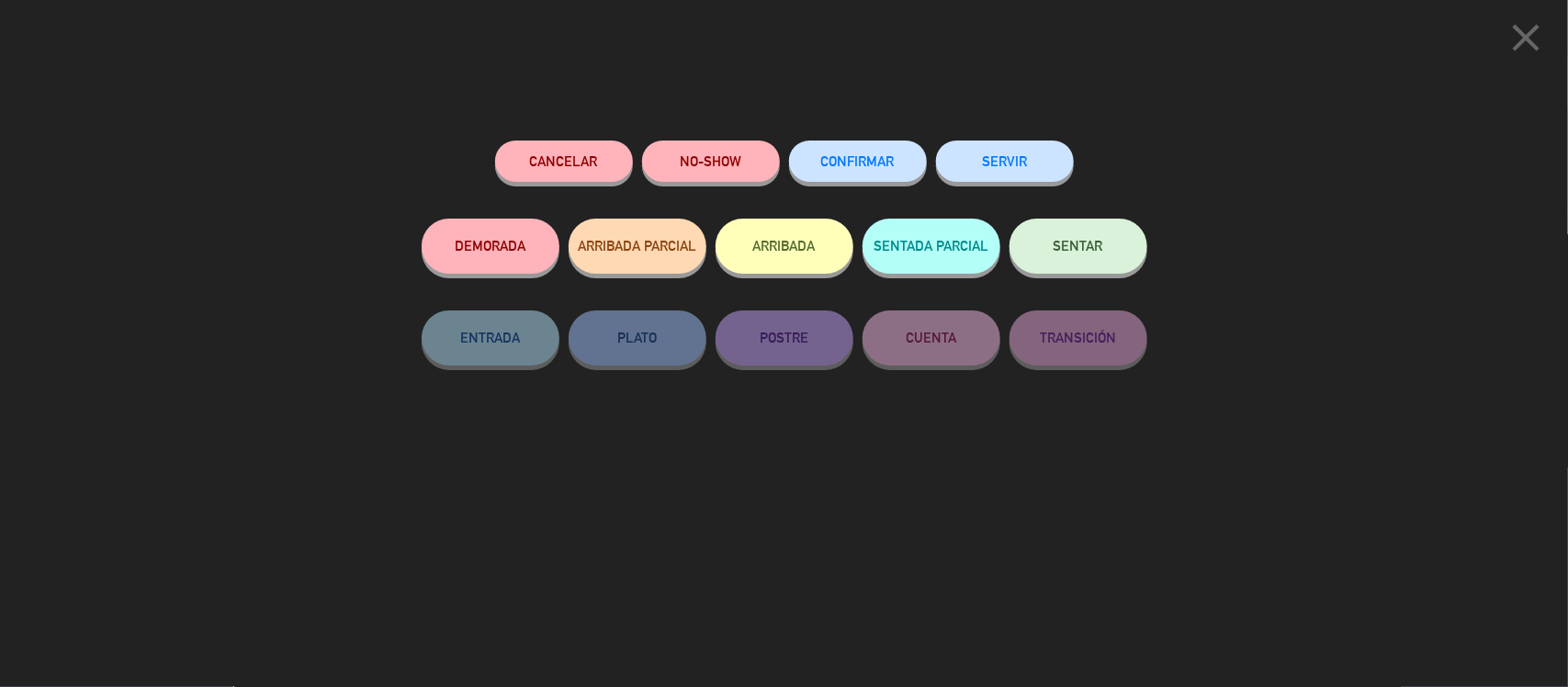
click at [912, 159] on button "CONFIRMAR" at bounding box center [858, 161] width 137 height 41
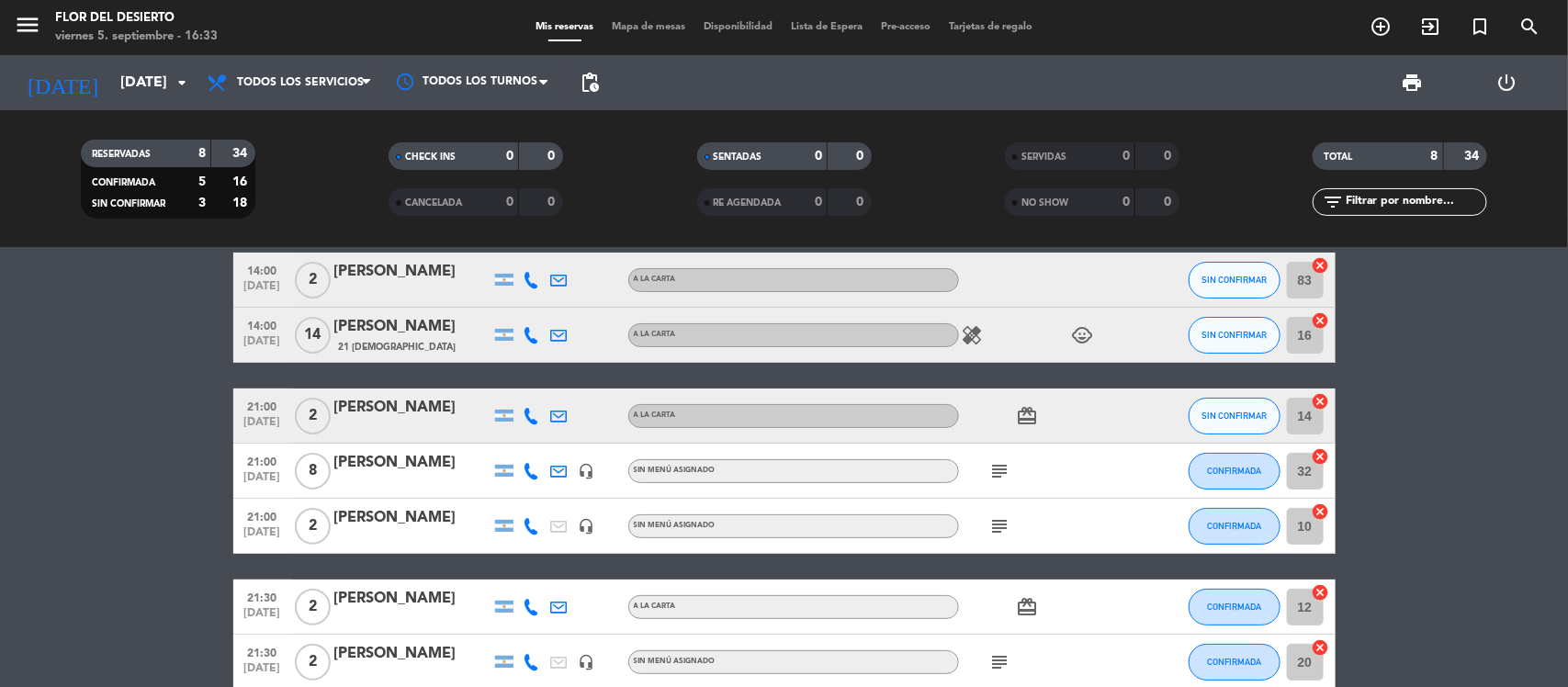
click at [539, 422] on icon at bounding box center [531, 415] width 17 height 17
click at [534, 328] on icon at bounding box center [531, 335] width 17 height 17
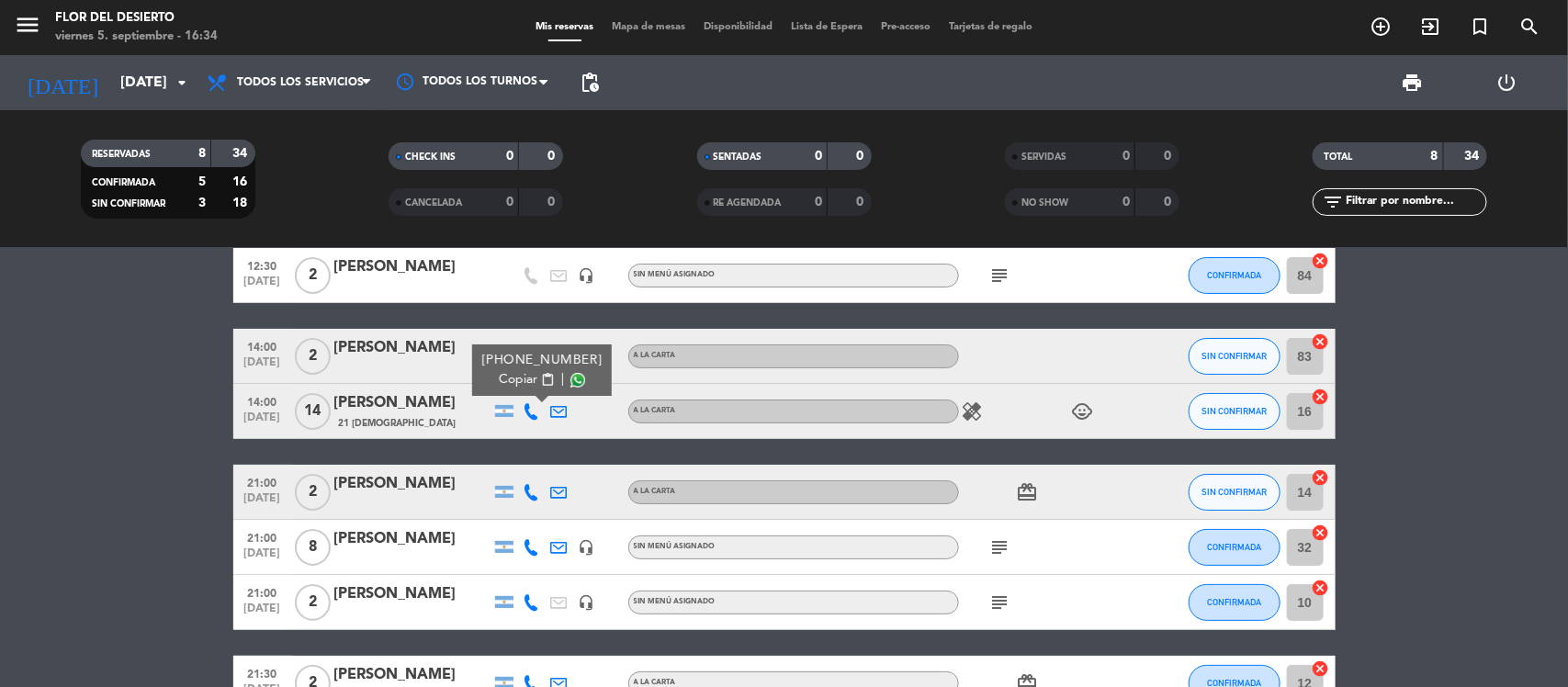
scroll to position [0, 0]
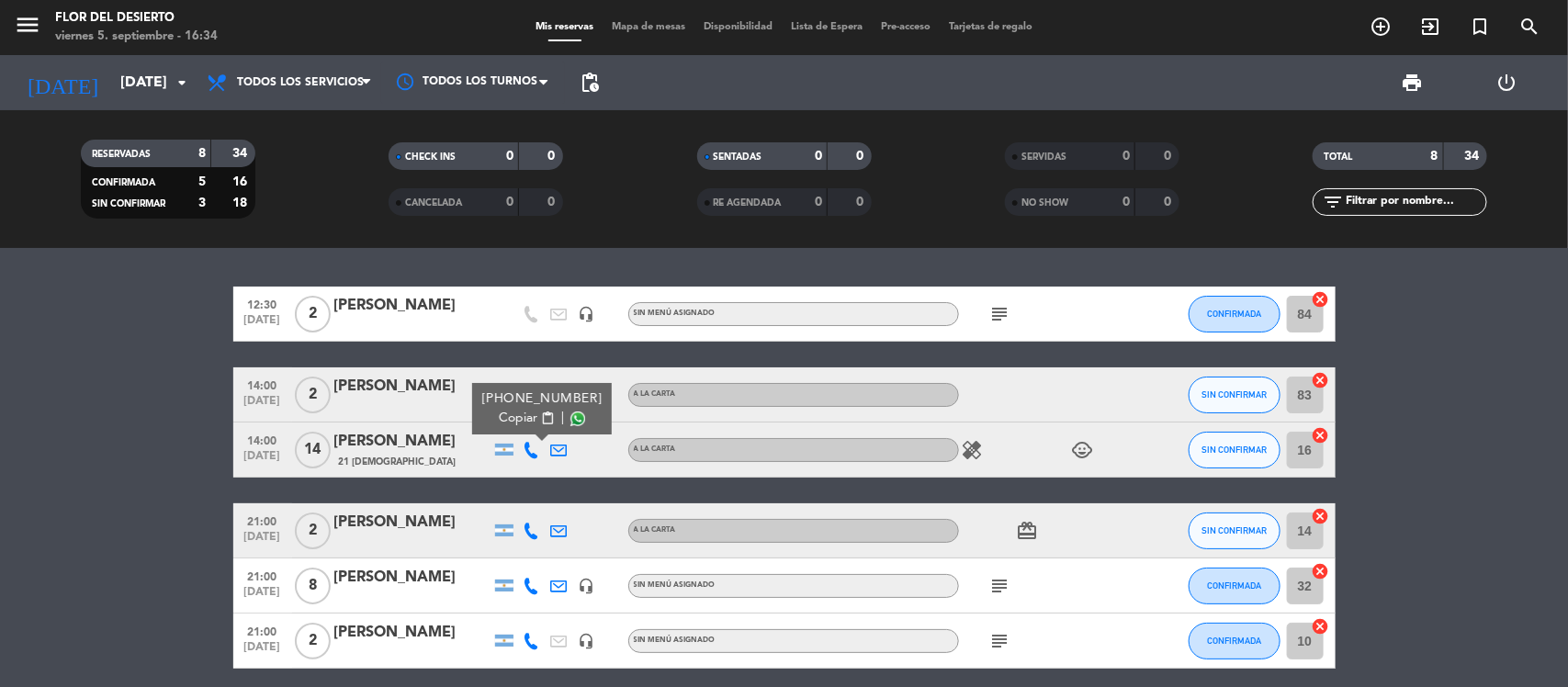
click at [451, 419] on div "14:00 [DATE] 2 [PERSON_NAME] A LA CARTA SIN CONFIRMAR 83 cancel" at bounding box center [784, 395] width 1103 height 55
click at [526, 391] on icon at bounding box center [531, 395] width 17 height 17
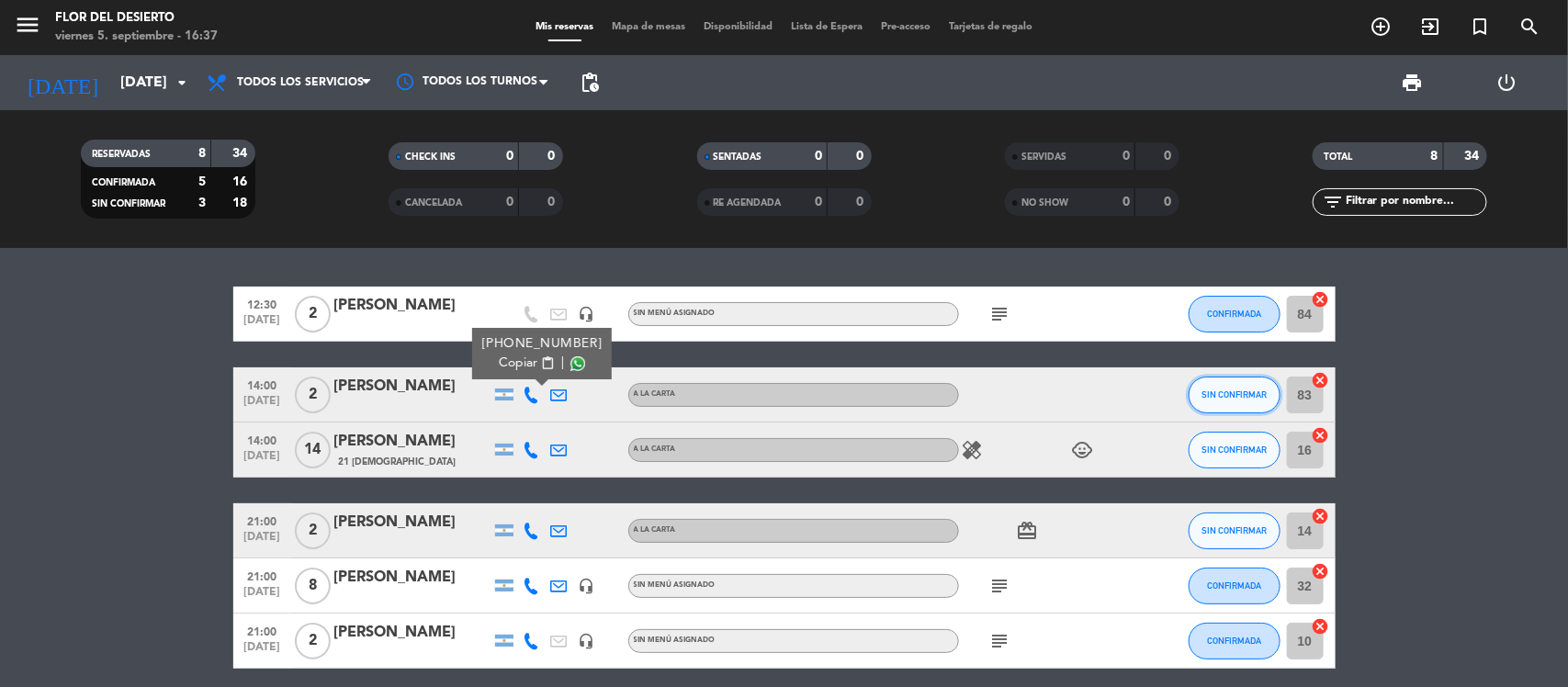
click at [1247, 392] on span "SIN CONFIRMAR" at bounding box center [1234, 395] width 65 height 10
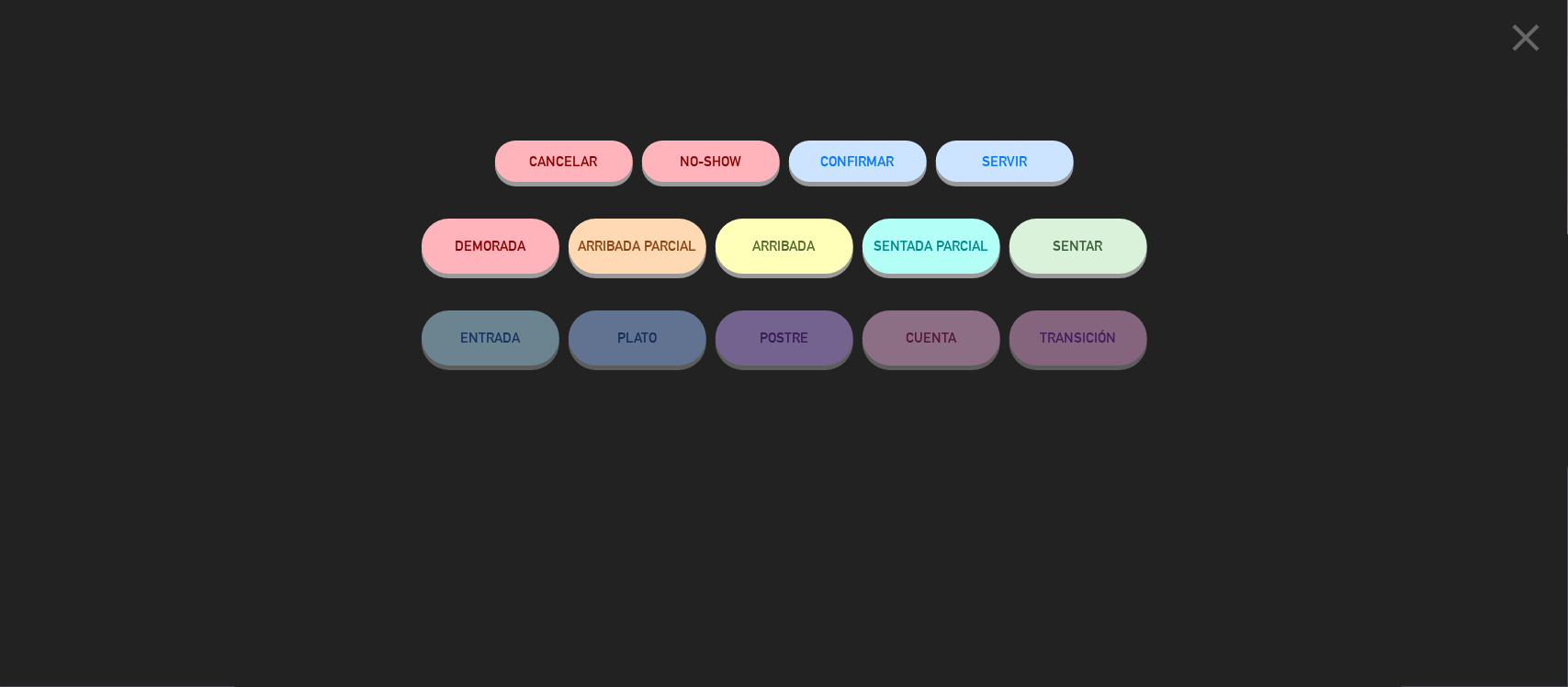
click at [887, 147] on button "CONFIRMAR" at bounding box center [858, 161] width 137 height 41
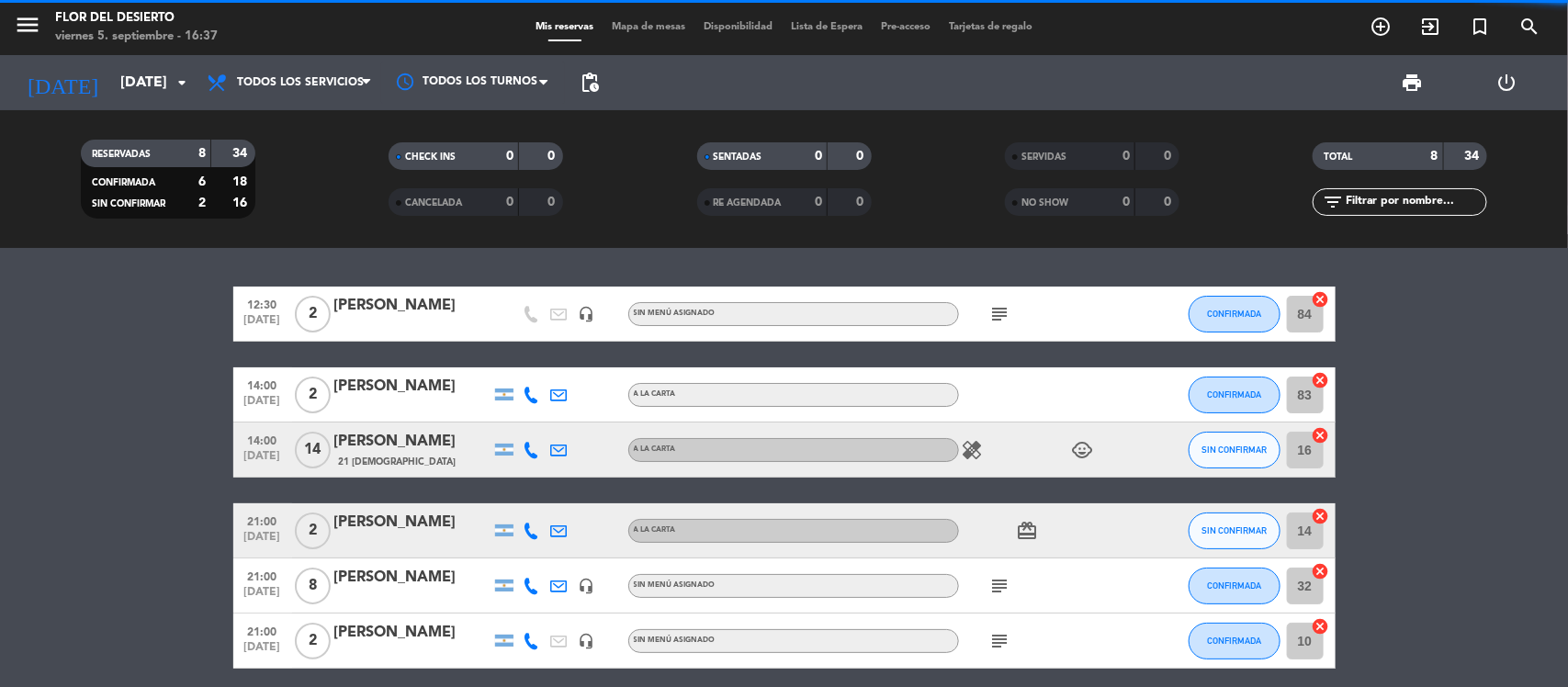
click at [373, 384] on div "[PERSON_NAME]" at bounding box center [412, 387] width 156 height 24
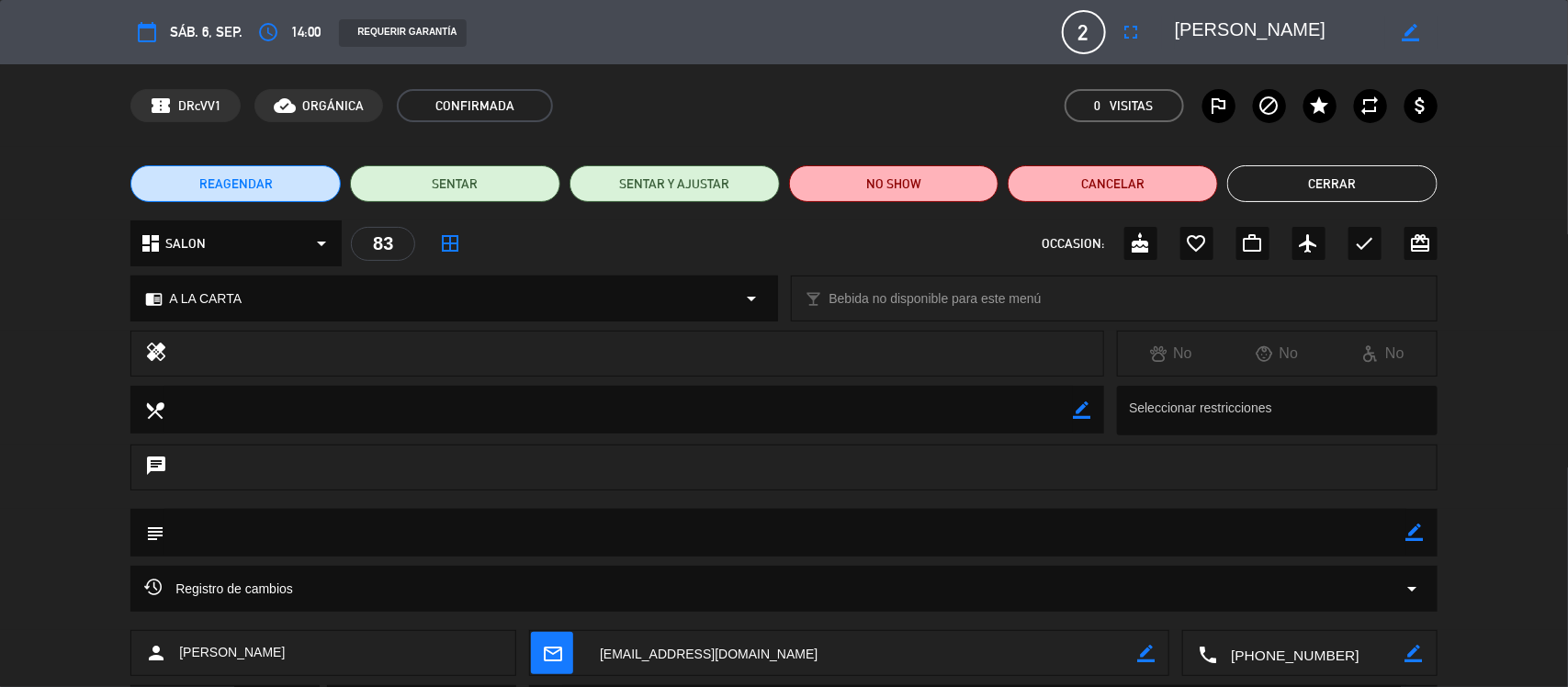
click at [1417, 530] on icon "border_color" at bounding box center [1416, 532] width 18 height 18
click at [1296, 543] on textarea at bounding box center [785, 532] width 1242 height 47
type textarea "INTERESADOS EN MANSO MENU"
click at [1413, 543] on div at bounding box center [1416, 532] width 18 height 48
click at [1415, 535] on icon at bounding box center [1416, 532] width 18 height 18
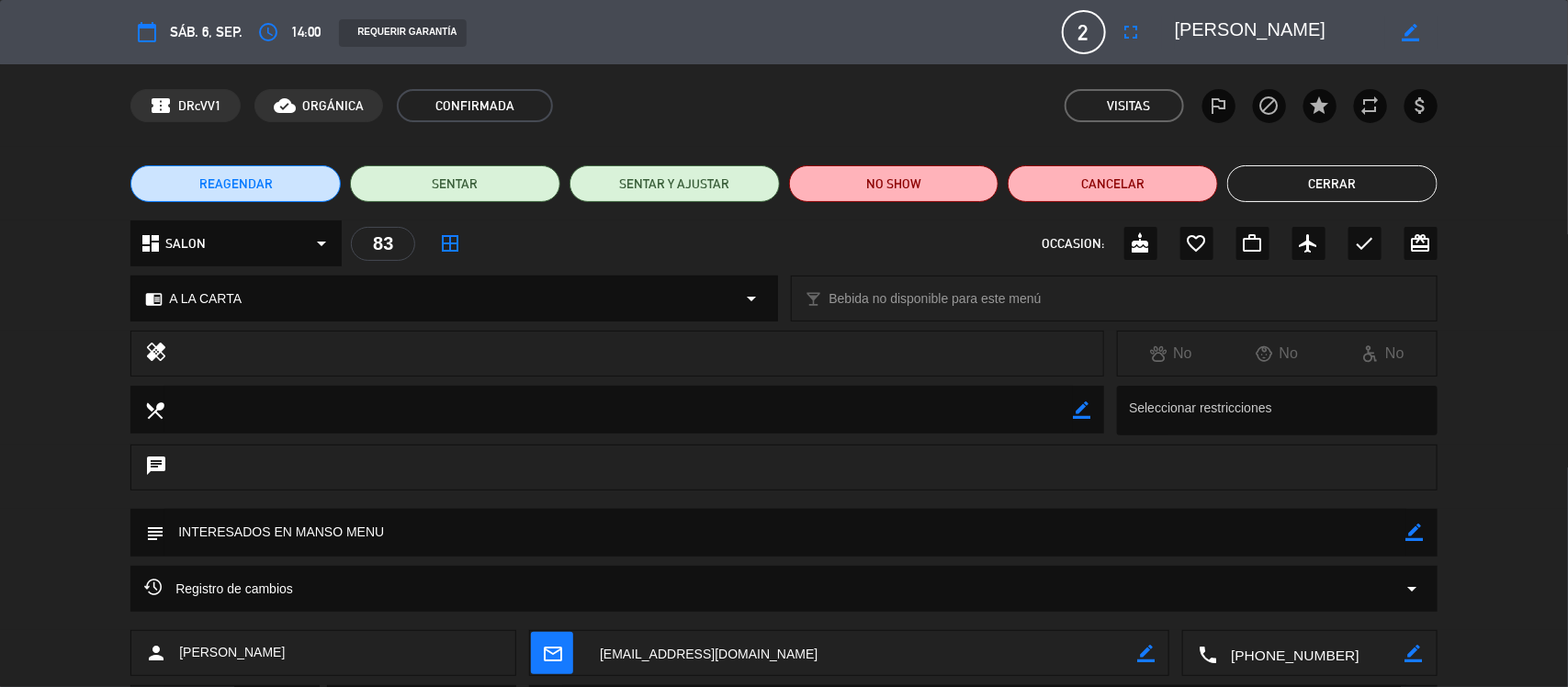
click at [1294, 164] on div "REAGENDAR SENTAR SENTAR Y AJUSTAR NO SHOW Cancelar Cerrar" at bounding box center [784, 184] width 1568 height 74
click at [1292, 178] on button "Cerrar" at bounding box center [1332, 183] width 210 height 36
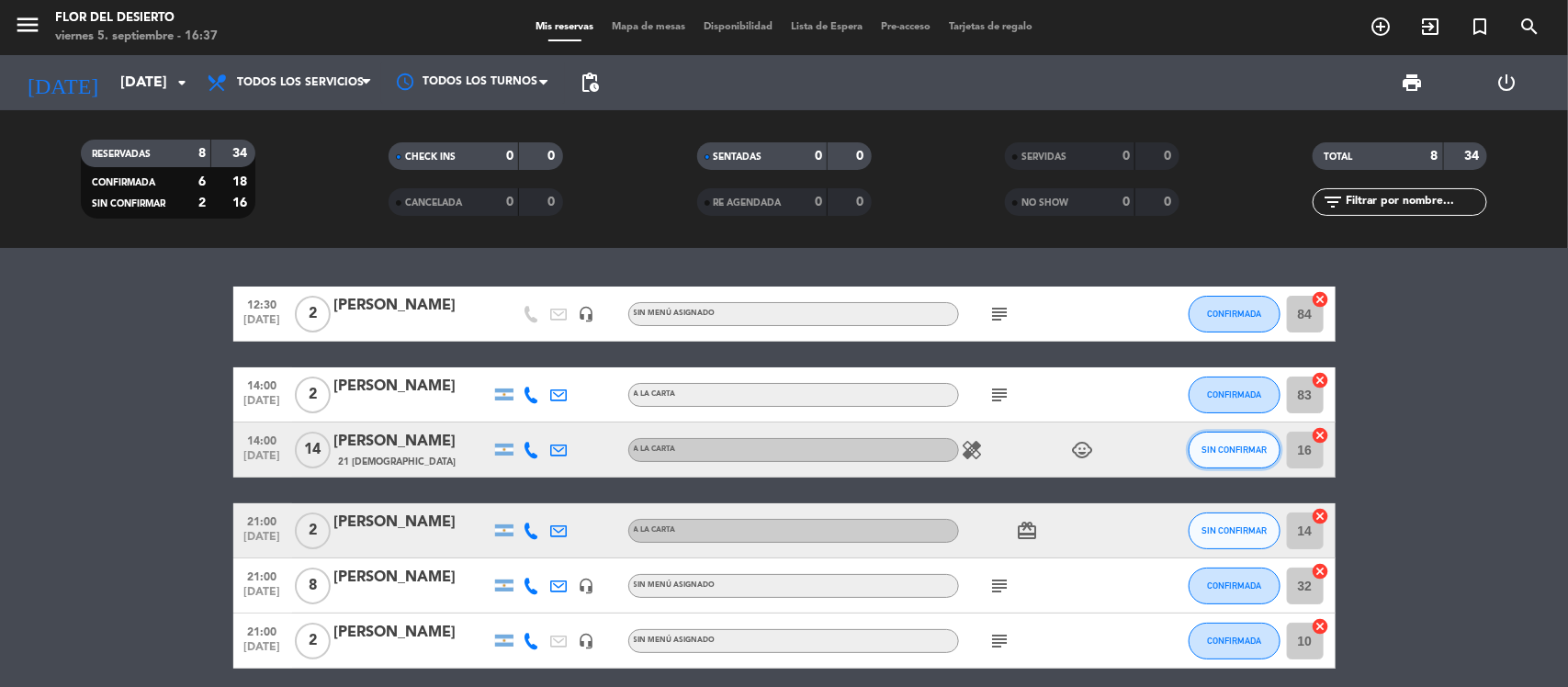
click at [1259, 446] on span "SIN CONFIRMAR" at bounding box center [1234, 449] width 65 height 10
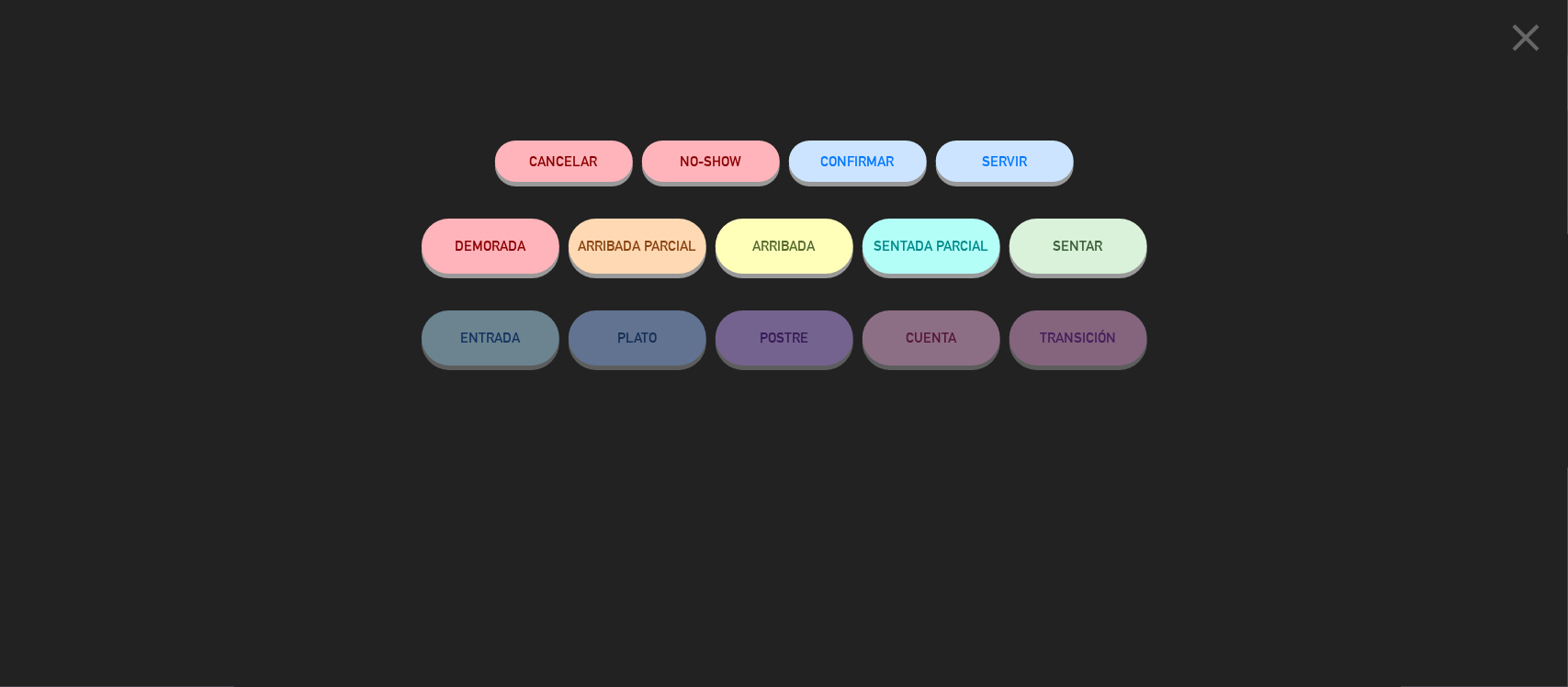
click at [902, 173] on button "CONFIRMAR" at bounding box center [858, 161] width 137 height 41
